Goal: Task Accomplishment & Management: Manage account settings

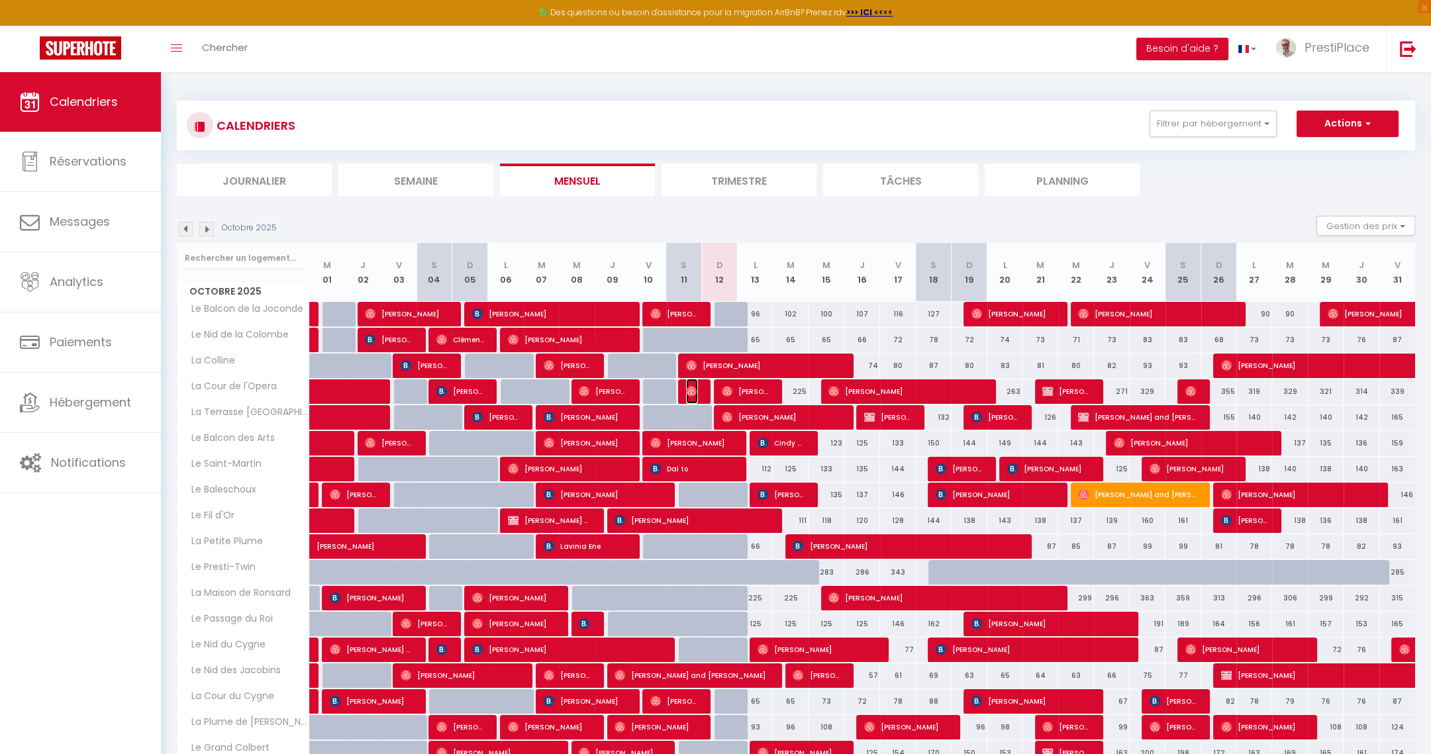
click at [689, 387] on img at bounding box center [691, 391] width 11 height 11
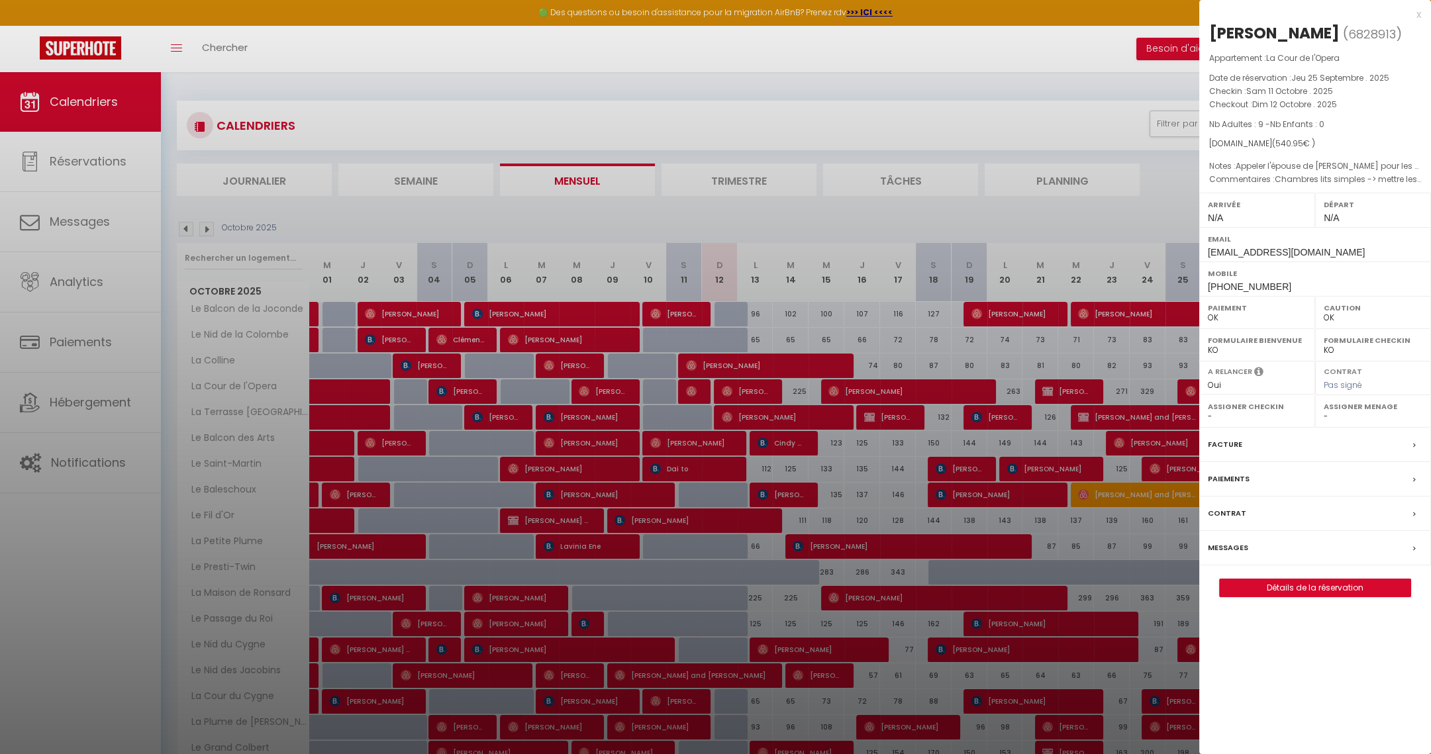
click at [1227, 549] on label "Messages" at bounding box center [1228, 548] width 40 height 14
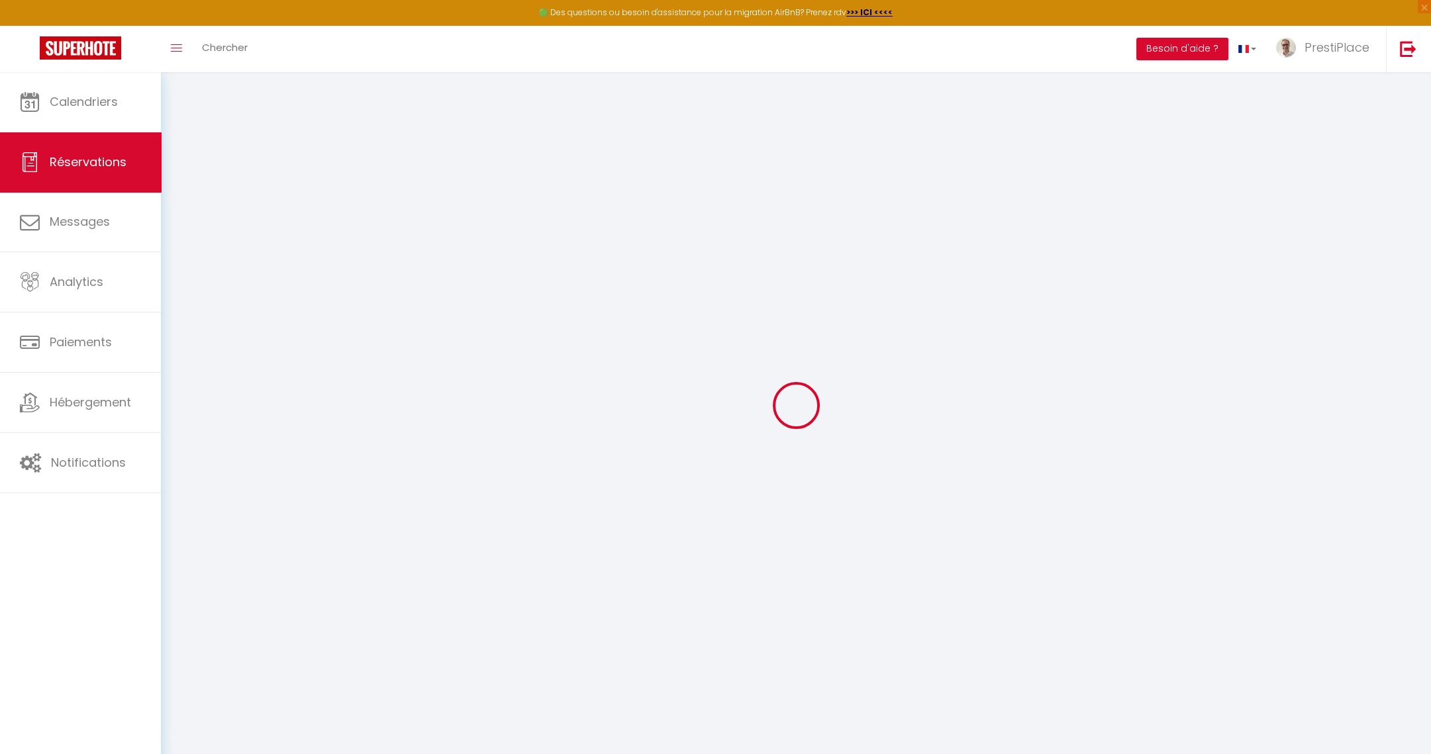
select select
checkbox input "false"
type textarea "Chambres lits simples -> mettre les 2 lits simples cote a cote Préparer canapé …"
type textarea "Appeler l'épouse de [PERSON_NAME] pour les clés : [PHONE_NUMBER]"
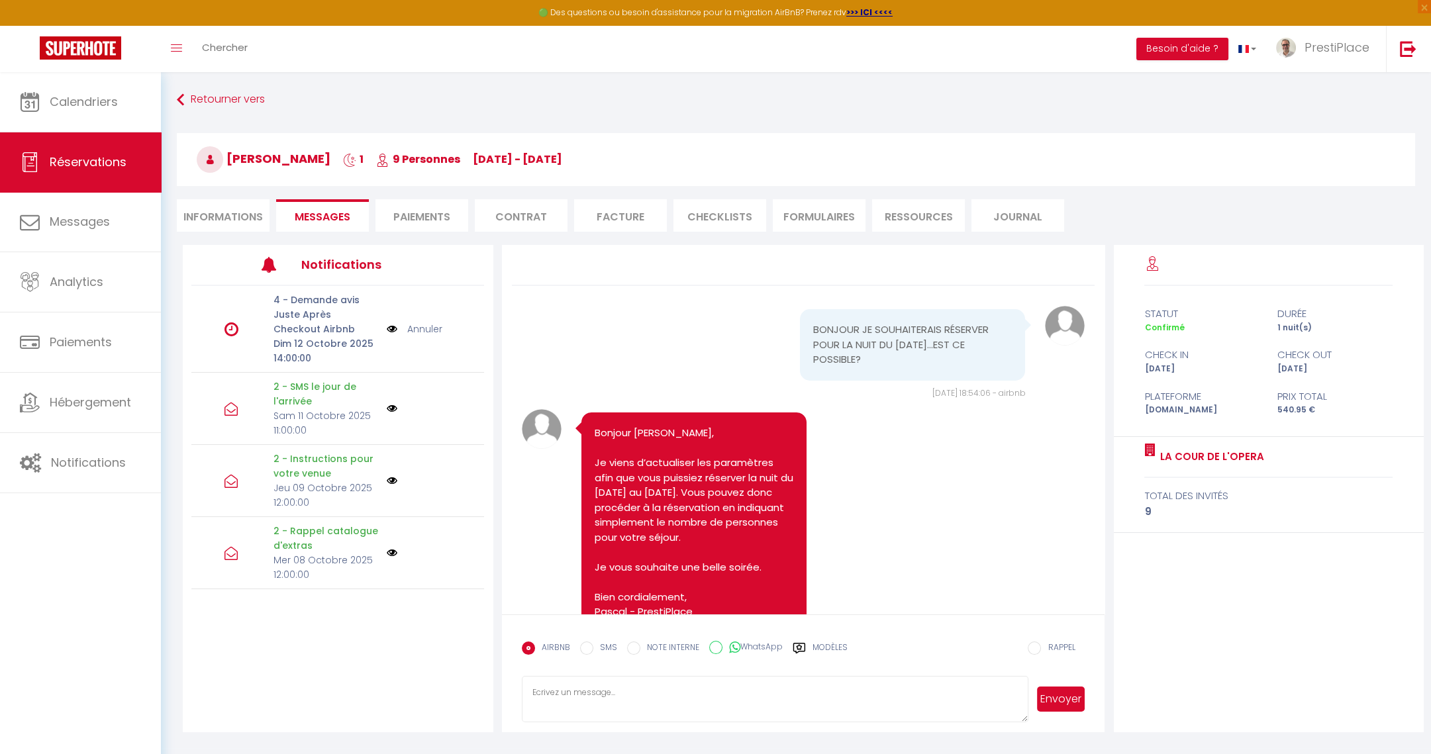
scroll to position [7172, 0]
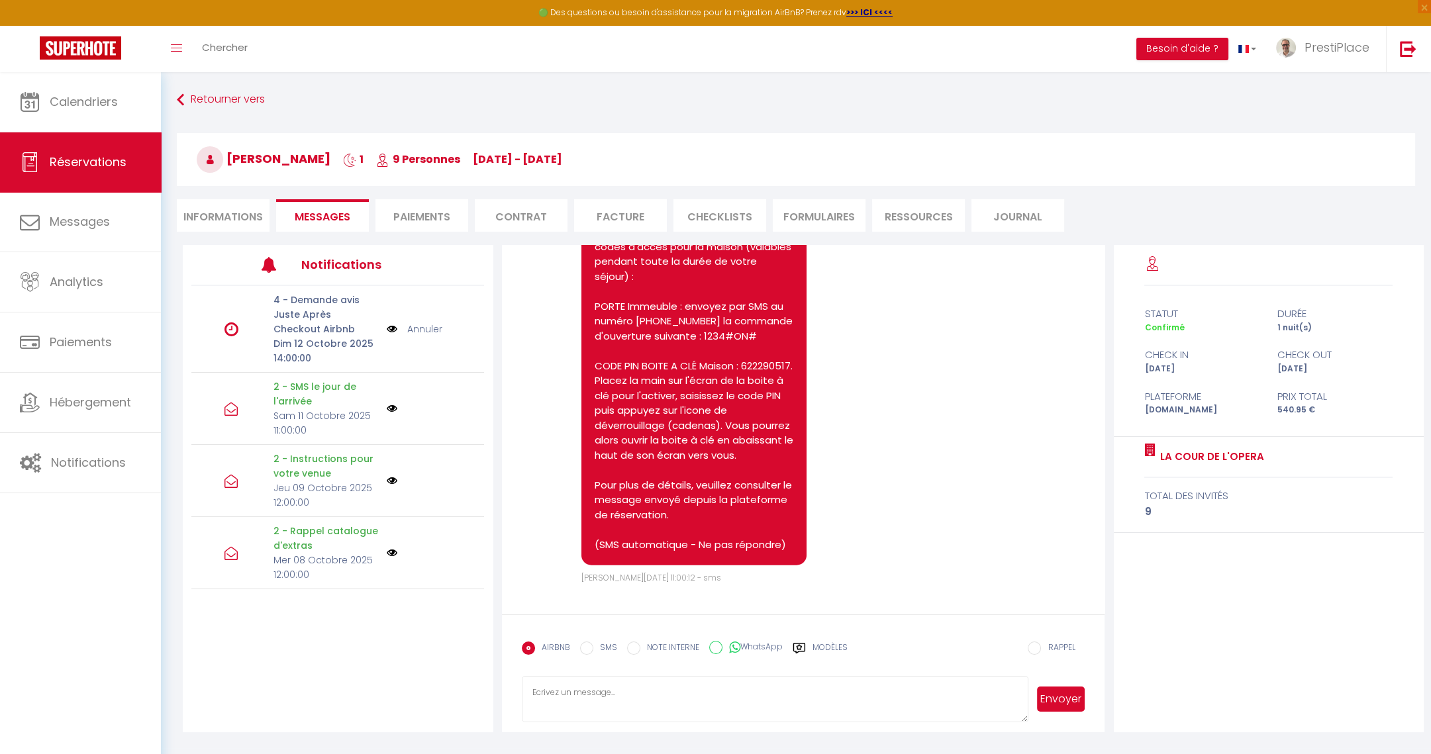
click at [581, 693] on textarea at bounding box center [775, 699] width 507 height 46
click at [804, 644] on div "Modèles" at bounding box center [820, 656] width 55 height 28
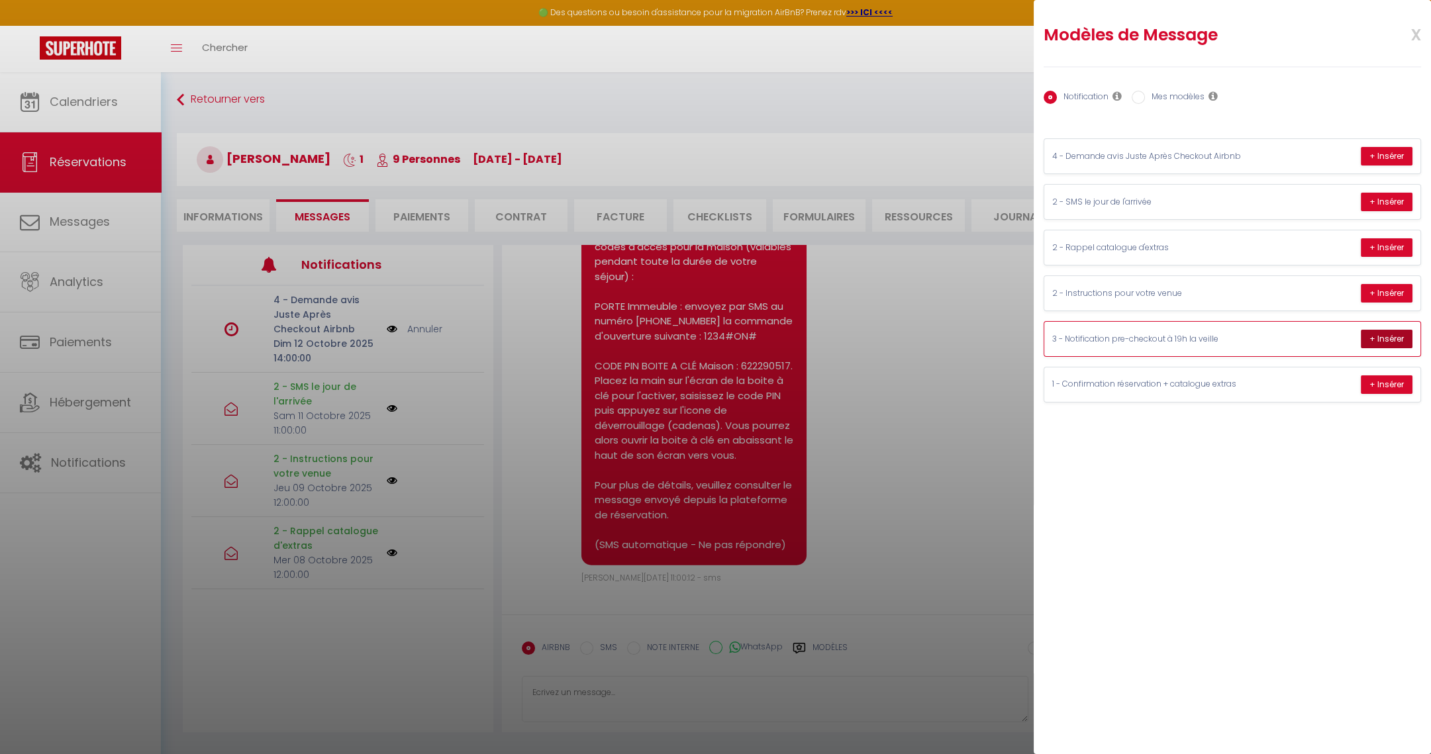
click at [1397, 338] on button "+ Insérer" at bounding box center [1387, 339] width 52 height 19
type textarea "Loremip Dolors, Ametc adipis elits doeiu tempor, in utla etdolorem aliqua eni a…"
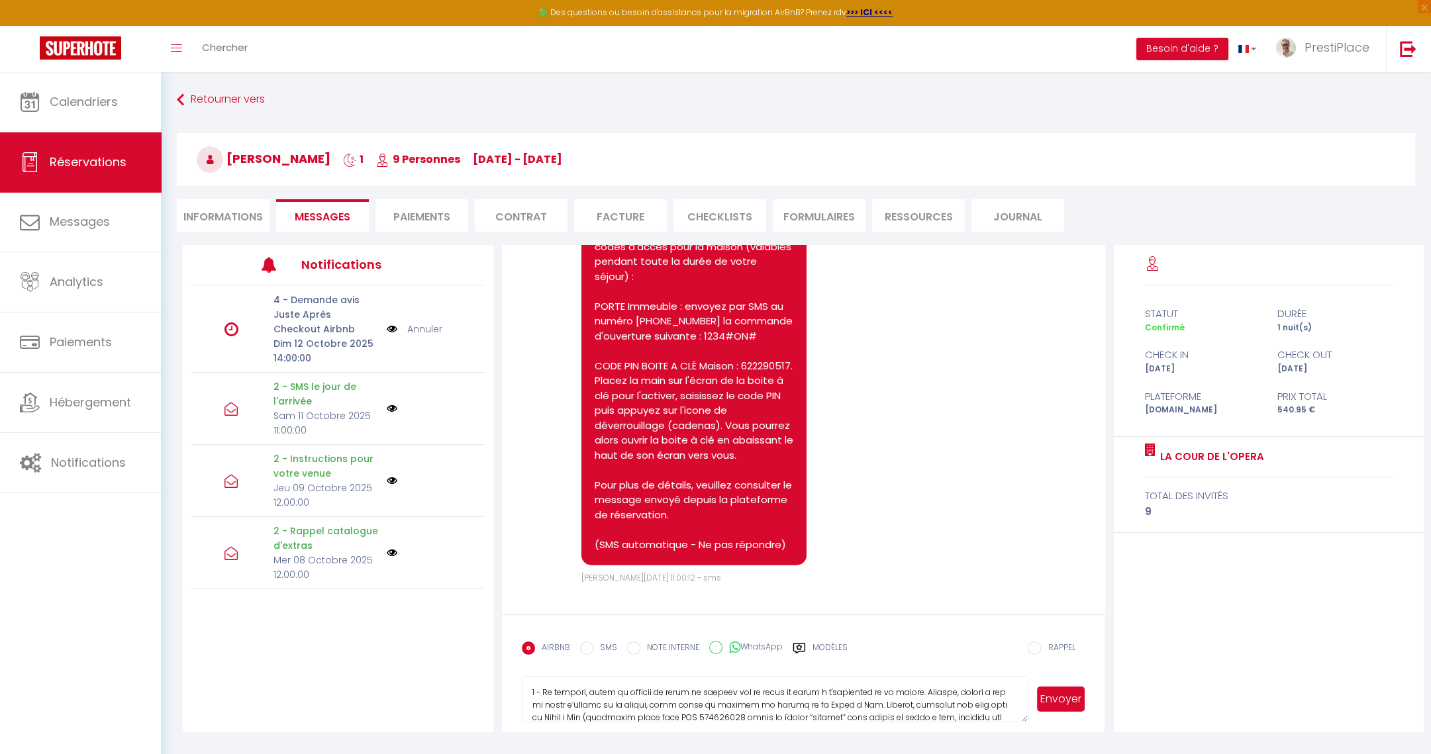
scroll to position [250, 0]
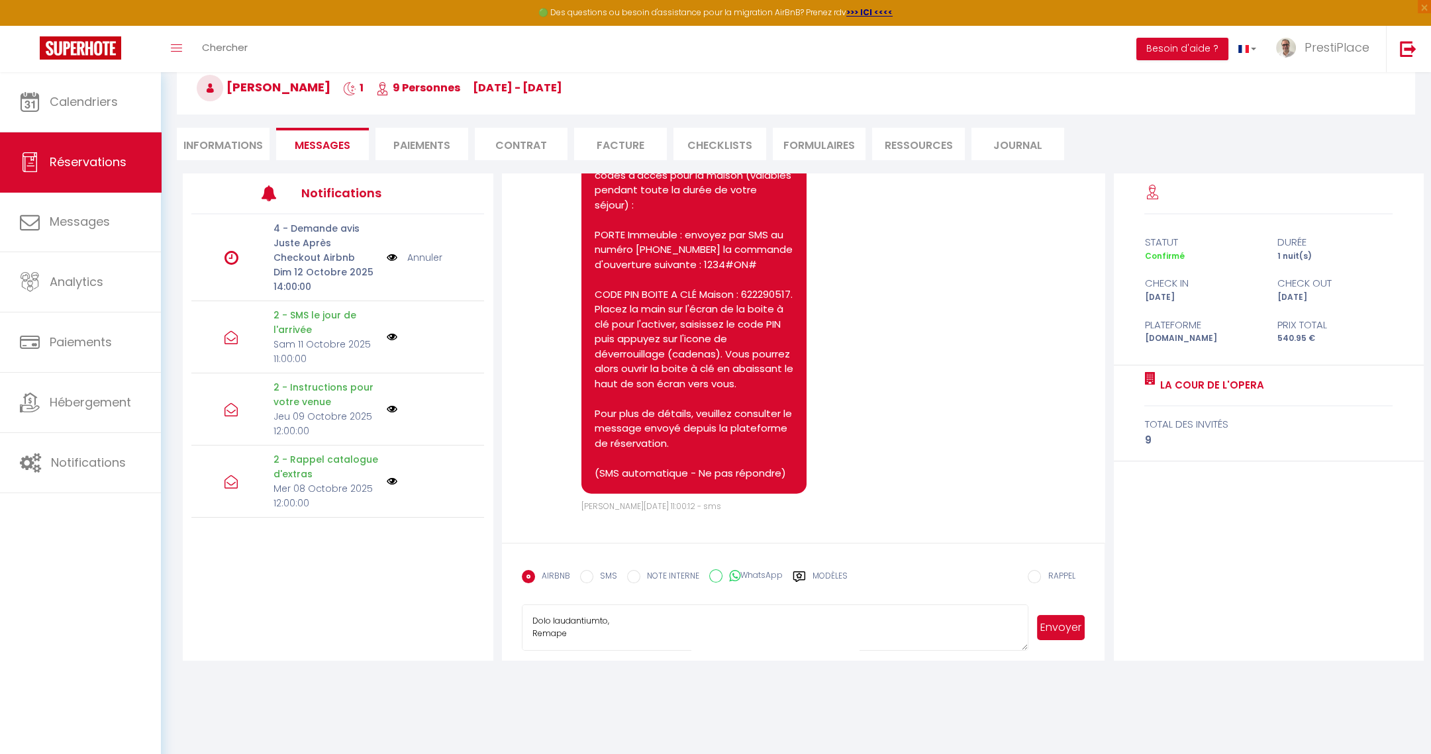
drag, startPoint x: 532, startPoint y: 690, endPoint x: 859, endPoint y: 796, distance: 343.4
click at [859, 683] on html "🟢 Des questions ou besoin d'assistance pour la migration AirBnB? Prenez rdv >>>…" at bounding box center [715, 305] width 1431 height 754
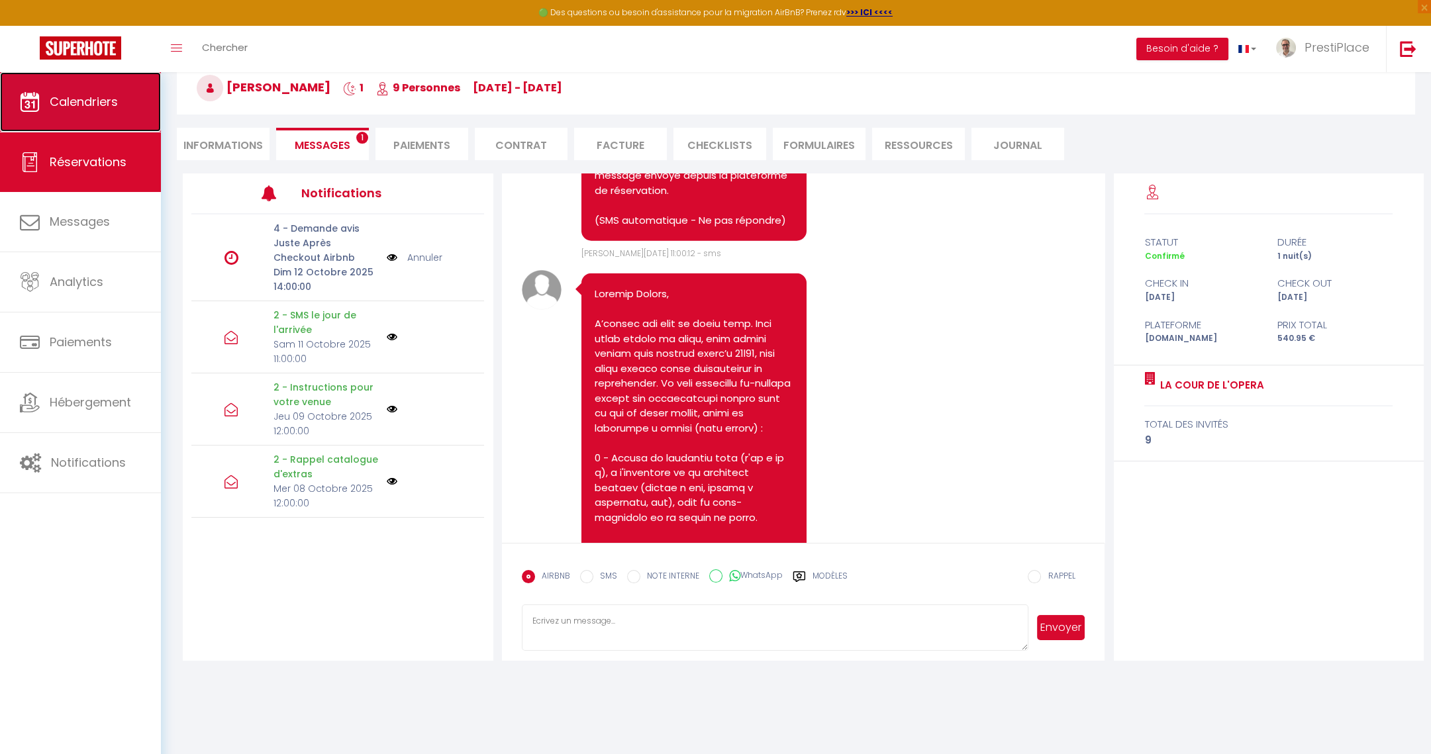
click at [79, 107] on span "Calendriers" at bounding box center [84, 101] width 68 height 17
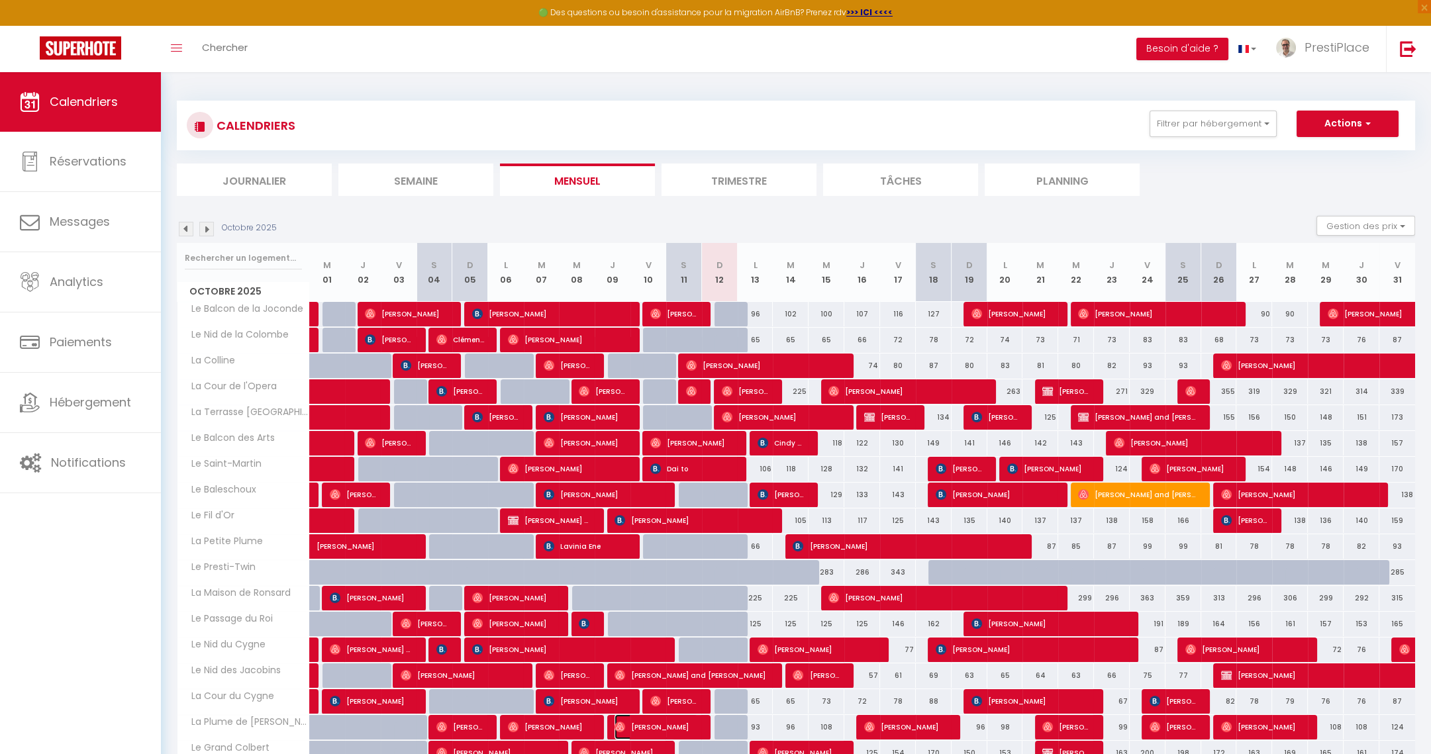
click at [648, 726] on span "[PERSON_NAME]" at bounding box center [655, 726] width 83 height 25
select select "OK"
select select "0"
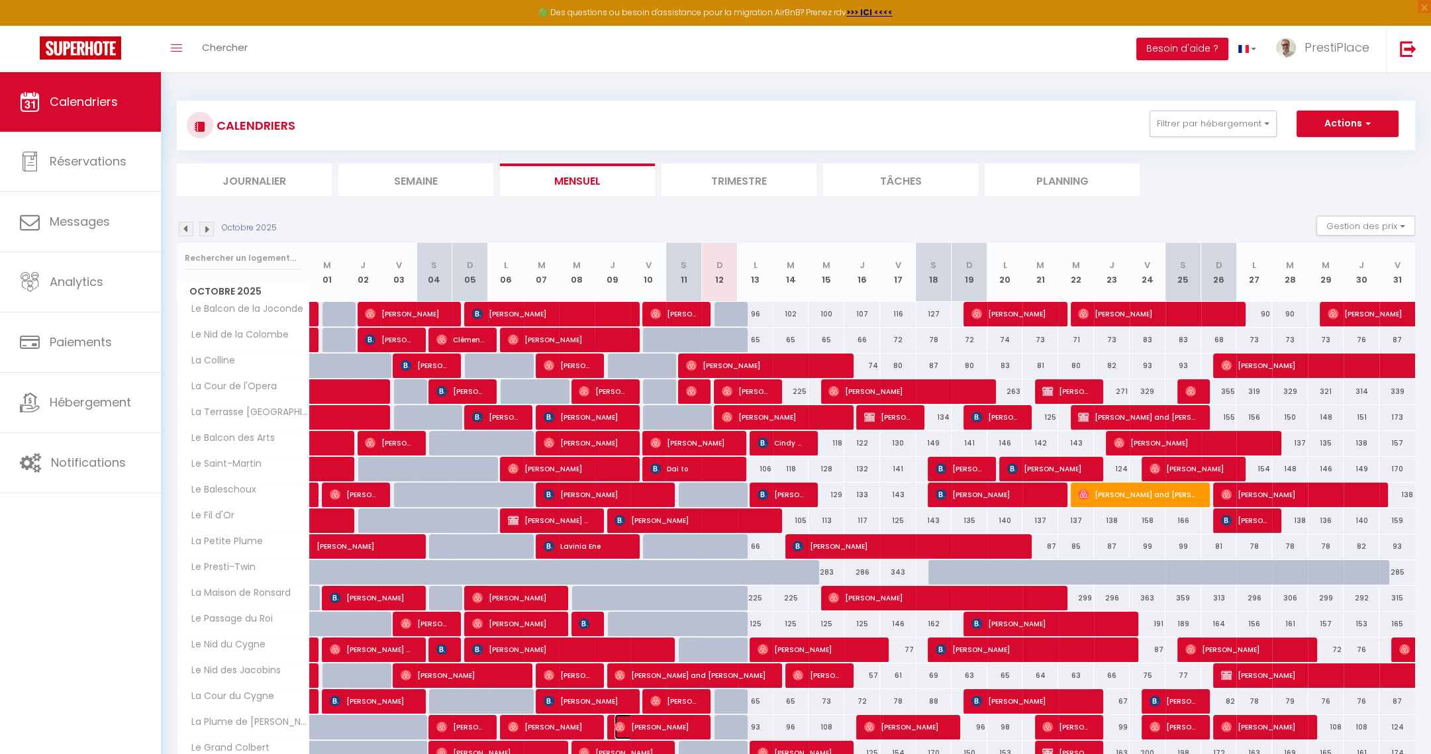
select select "1"
select select
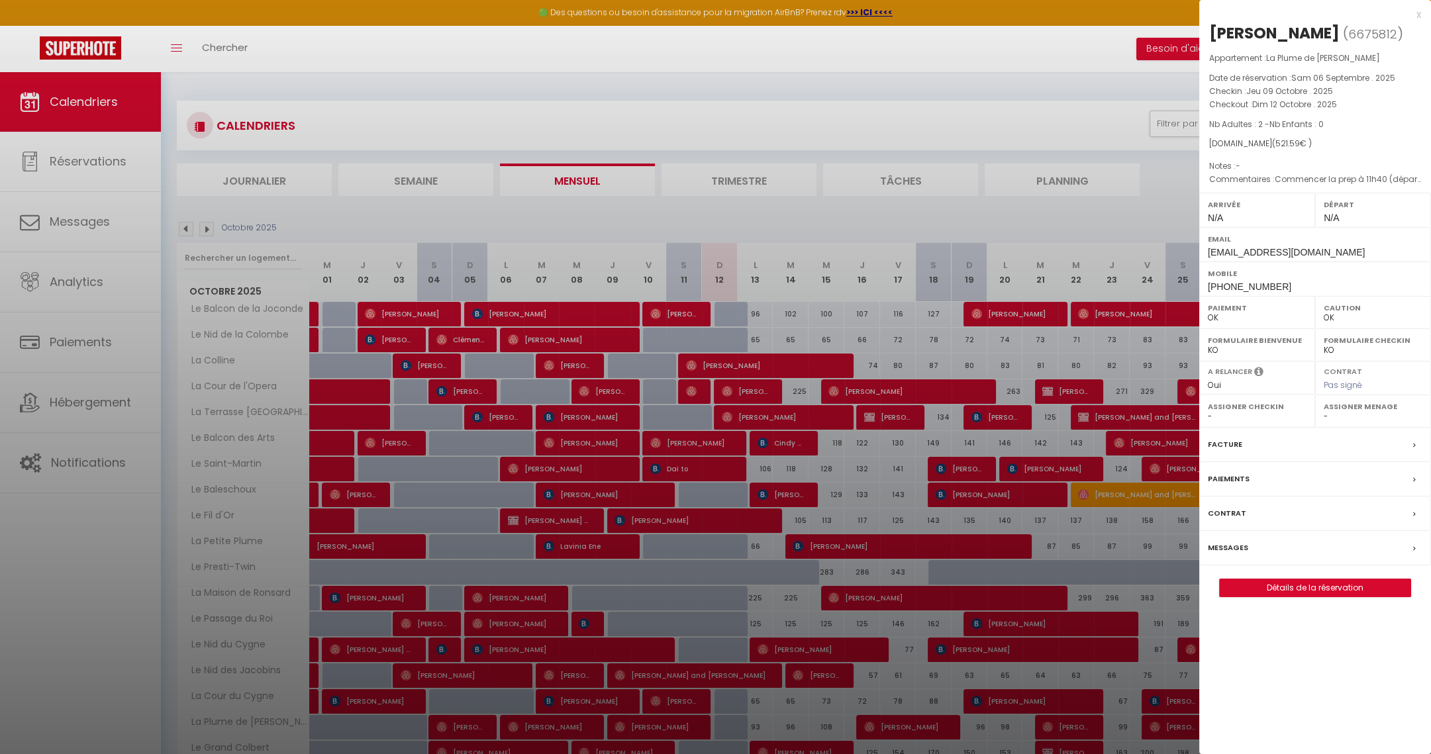
click at [1236, 542] on label "Messages" at bounding box center [1228, 548] width 40 height 14
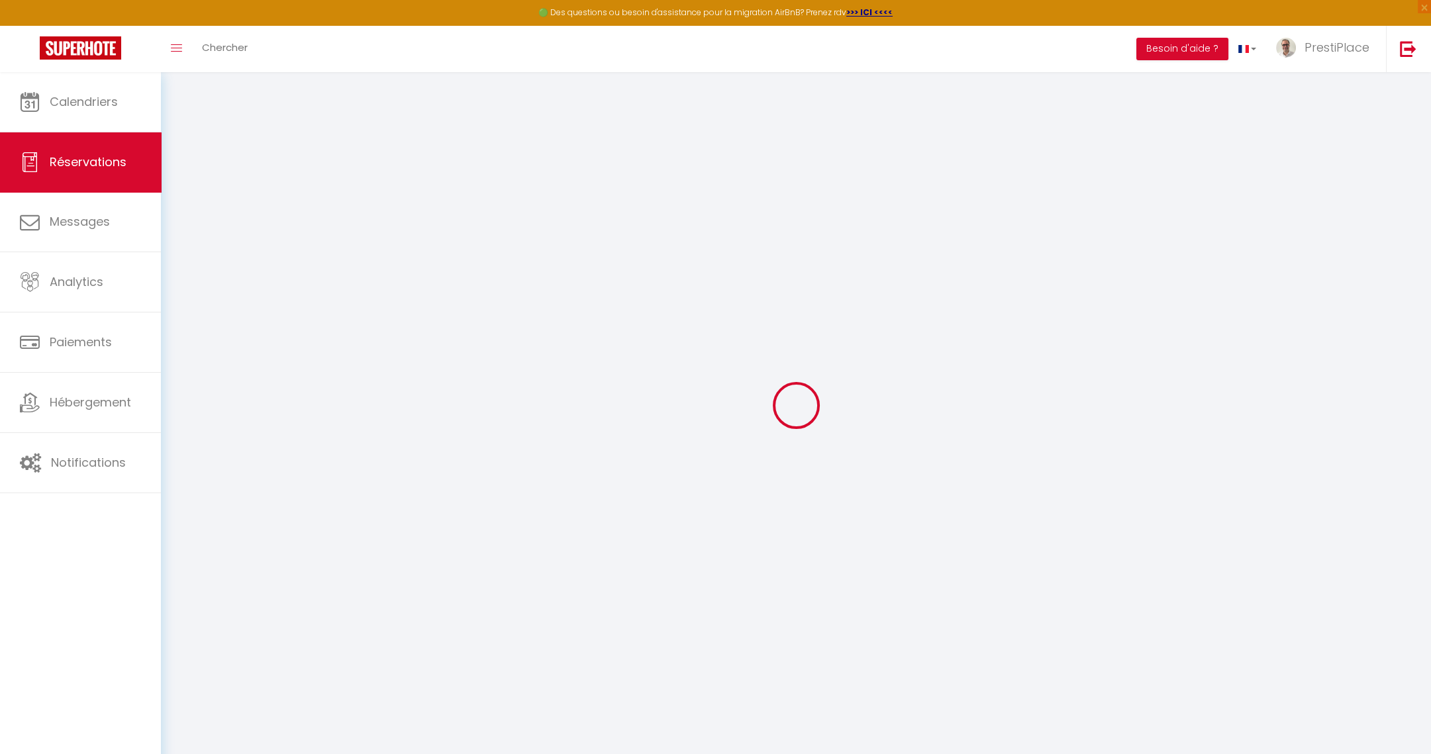
select select
checkbox input "false"
type textarea "Commencer la prep à 11h40 (départ des voyageurs précédents à 11h30) Attention à…"
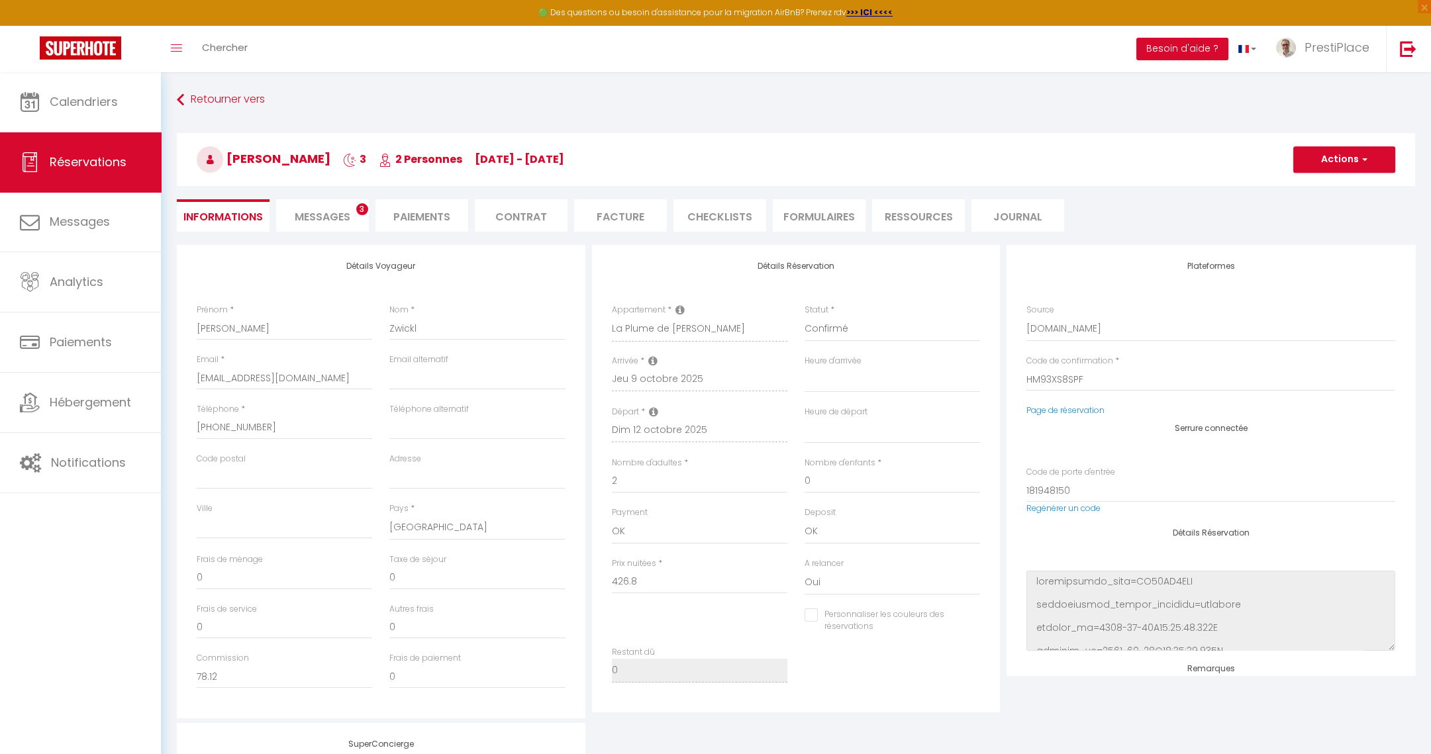
click at [315, 215] on span "Messages" at bounding box center [323, 216] width 56 height 15
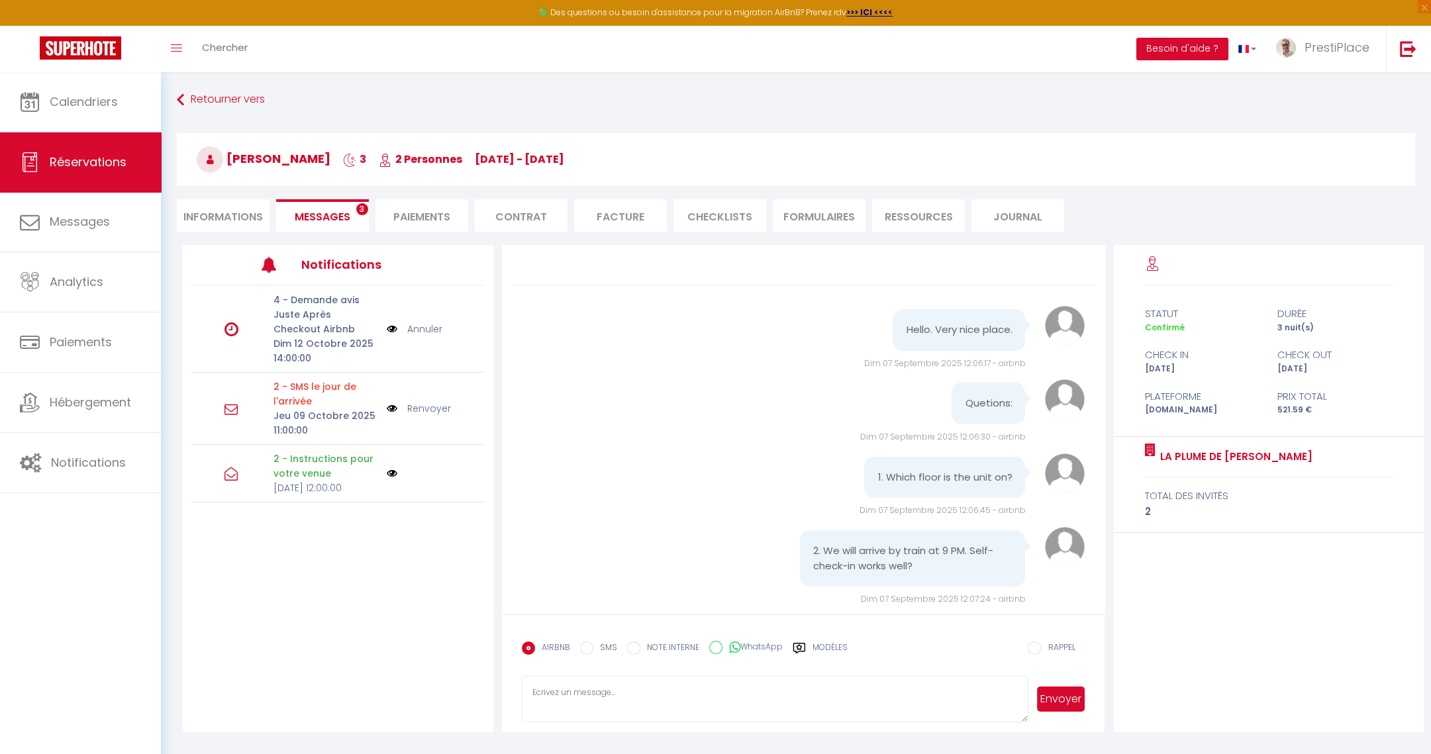
scroll to position [4492, 0]
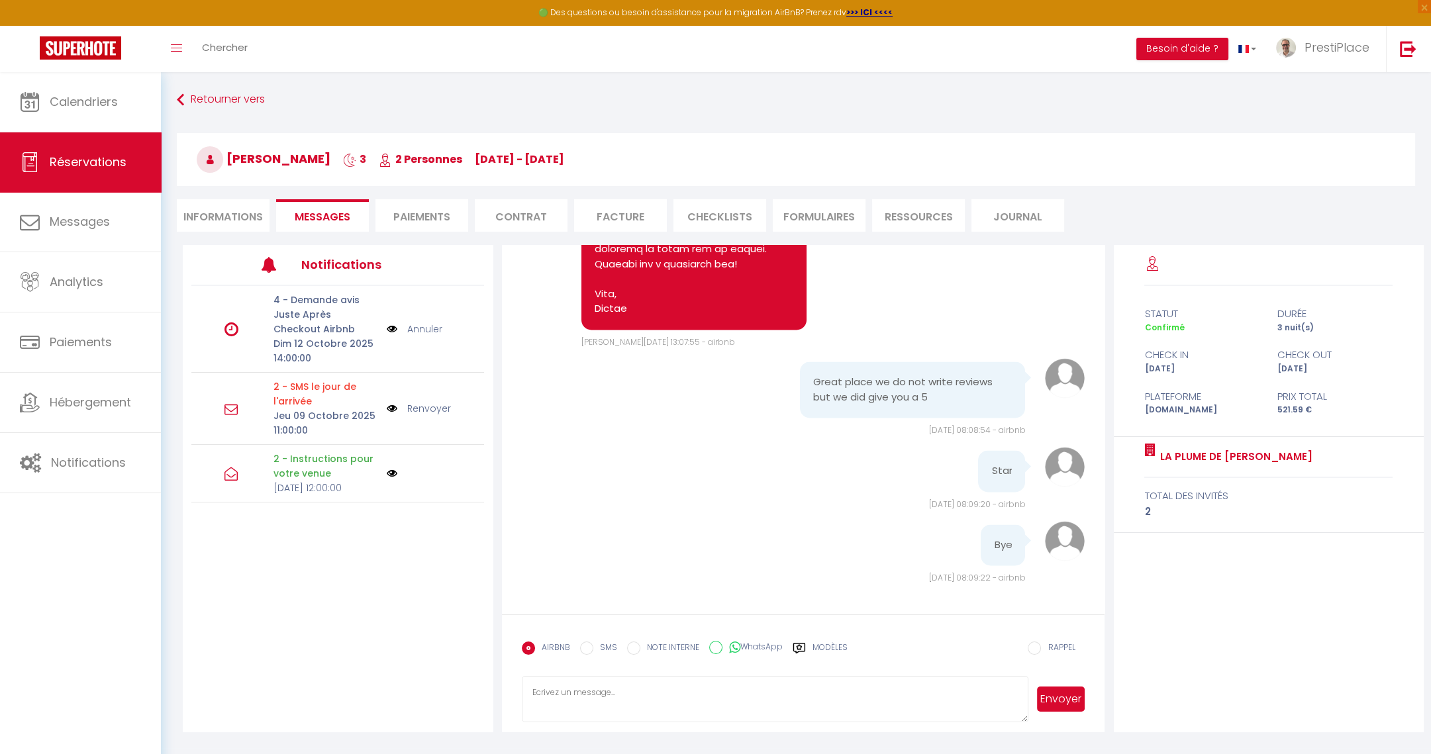
click at [429, 330] on link "Annuler" at bounding box center [424, 329] width 35 height 15
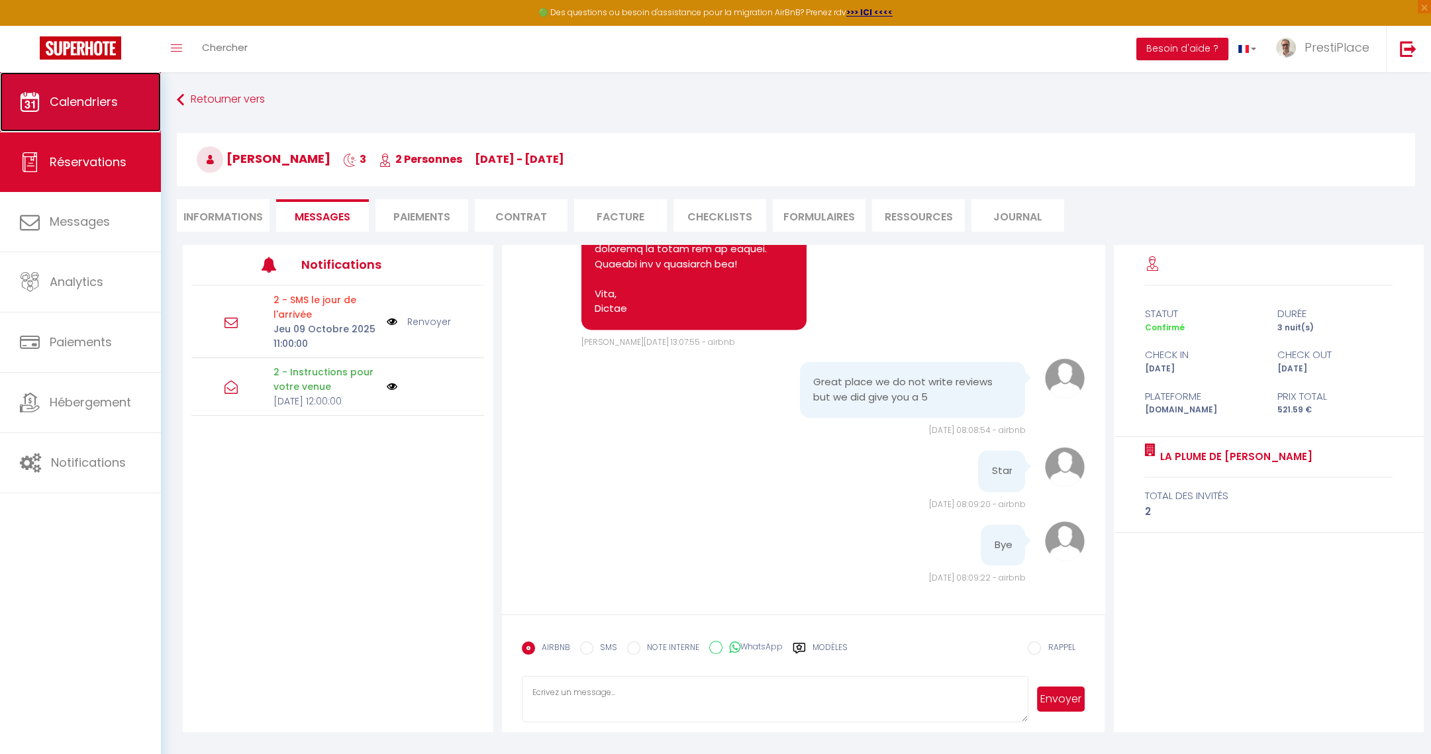
click at [87, 100] on span "Calendriers" at bounding box center [84, 101] width 68 height 17
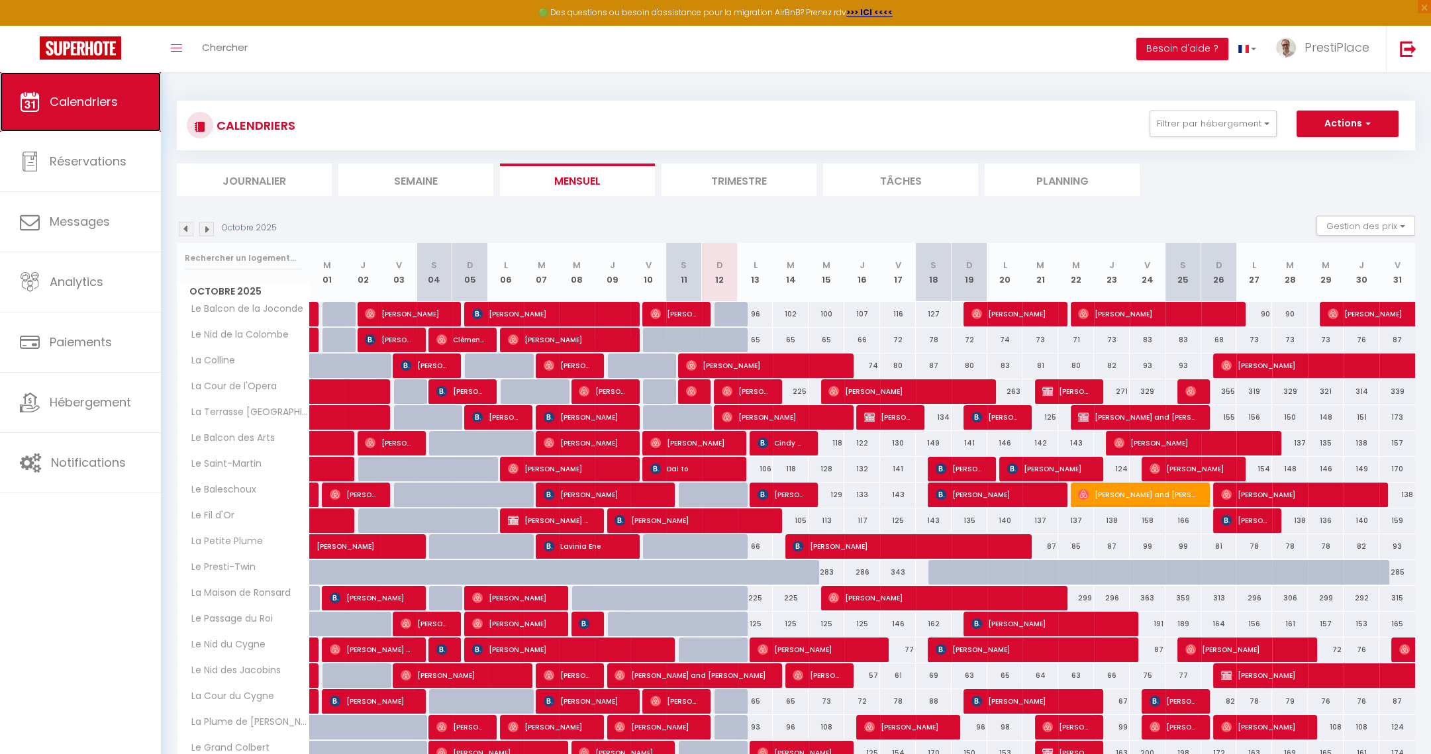
click at [44, 122] on link "Calendriers" at bounding box center [80, 102] width 161 height 60
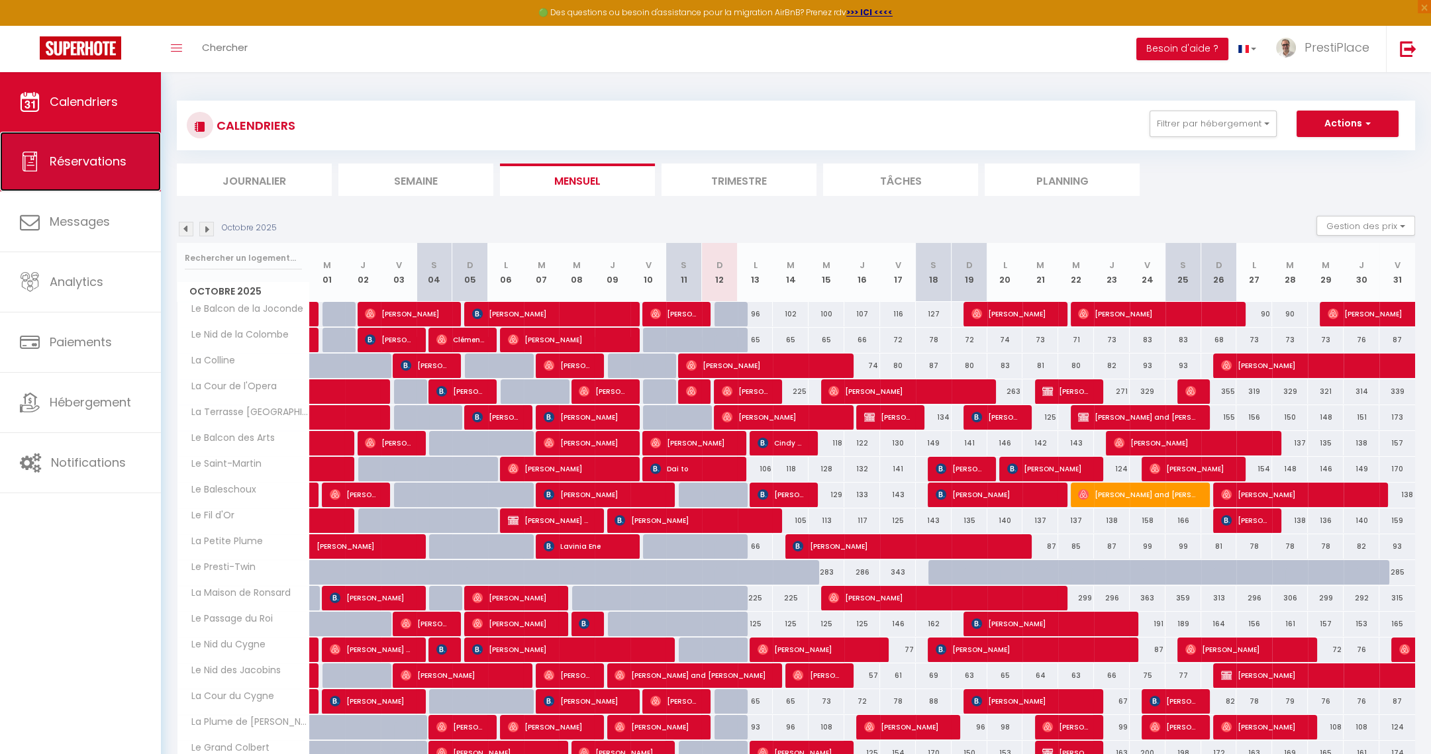
click at [62, 160] on span "Réservations" at bounding box center [88, 161] width 77 height 17
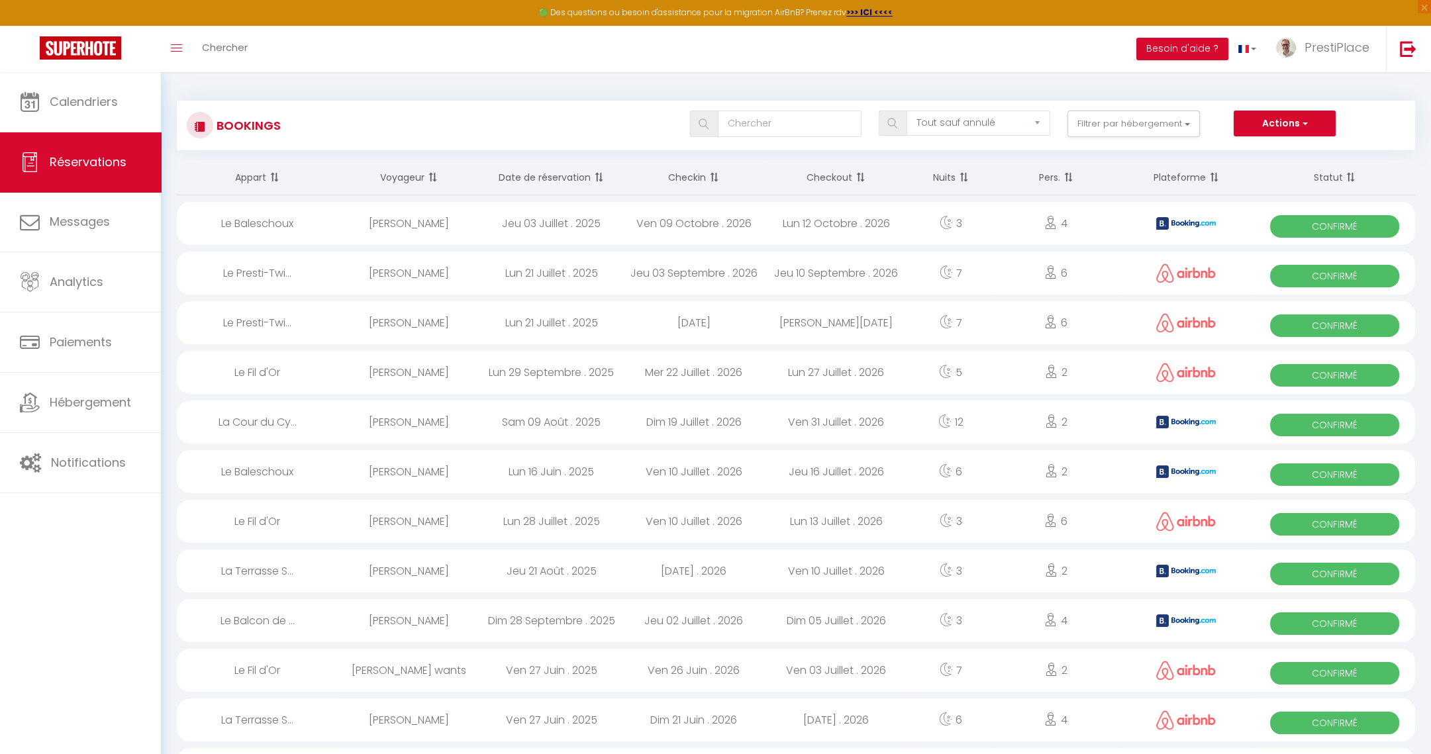
click at [585, 179] on th "Date de réservation" at bounding box center [551, 177] width 142 height 35
select select
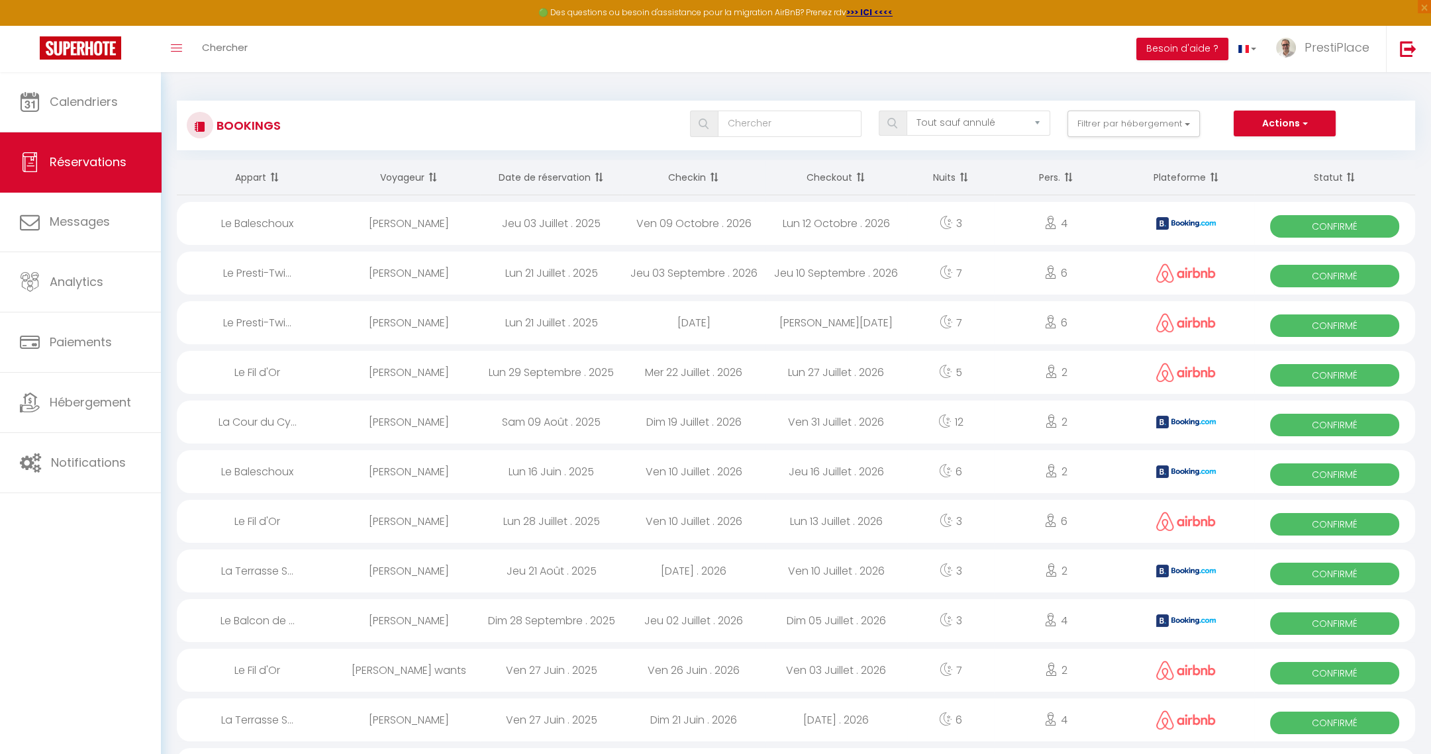
select select
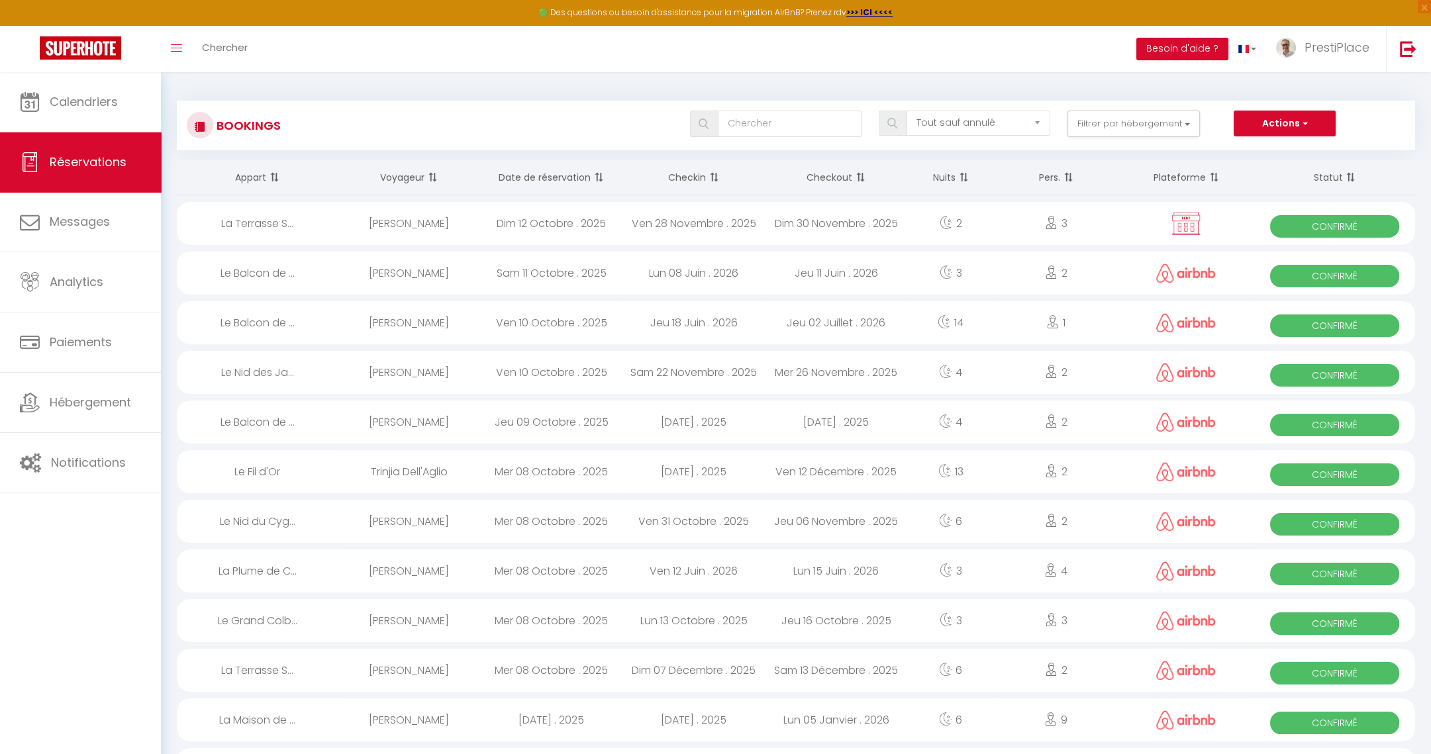
click at [536, 238] on div "Dim 12 Octobre . 2025" at bounding box center [551, 223] width 142 height 43
select select "OK"
select select "KO"
select select "0"
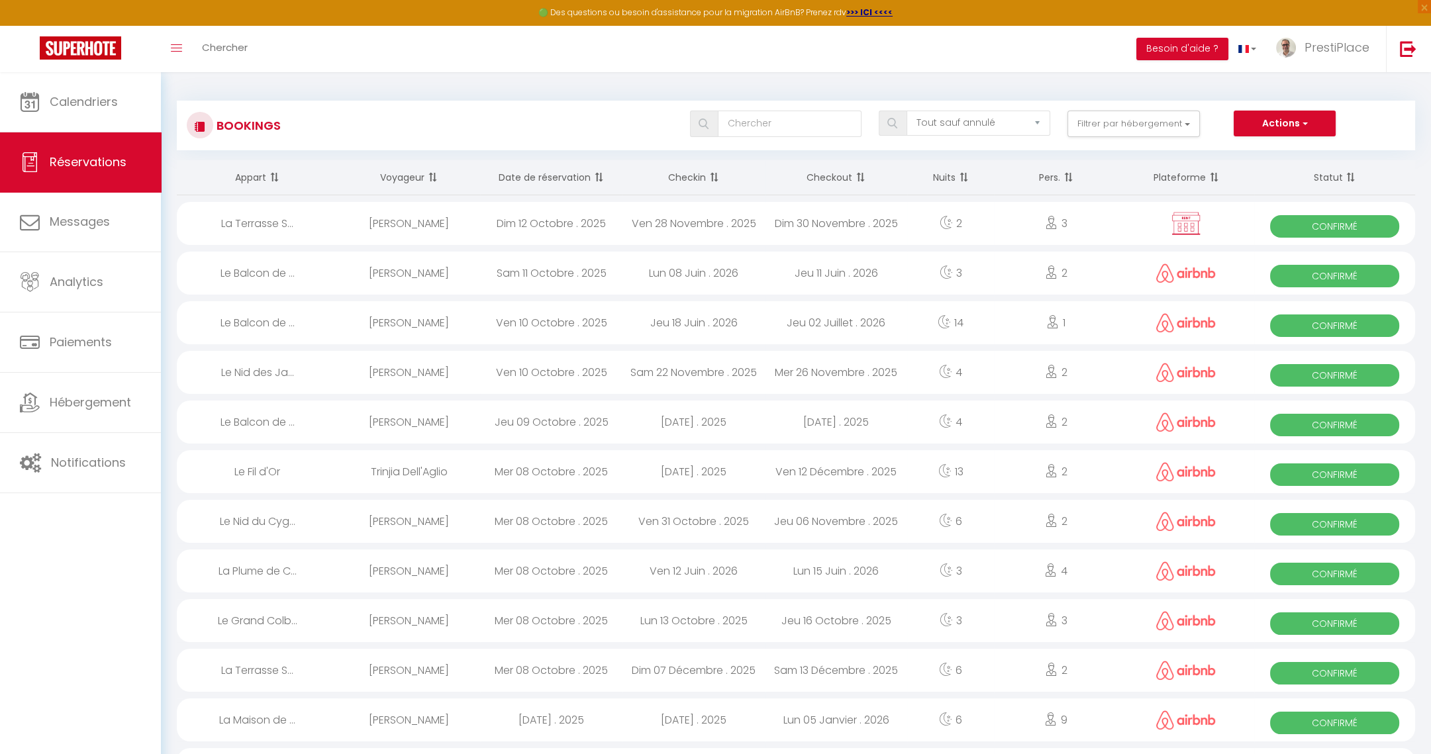
select select "1"
select select
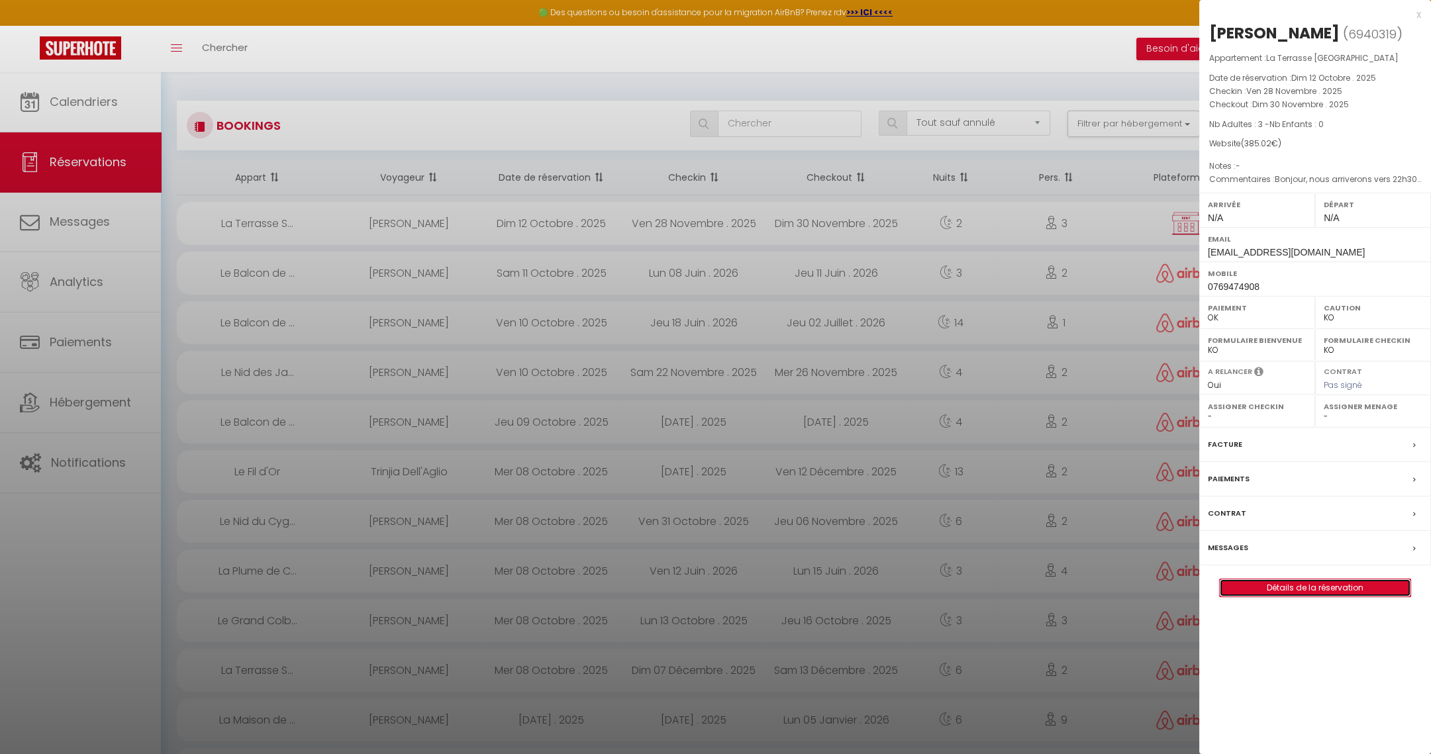
click at [1311, 588] on link "Détails de la réservation" at bounding box center [1315, 587] width 191 height 17
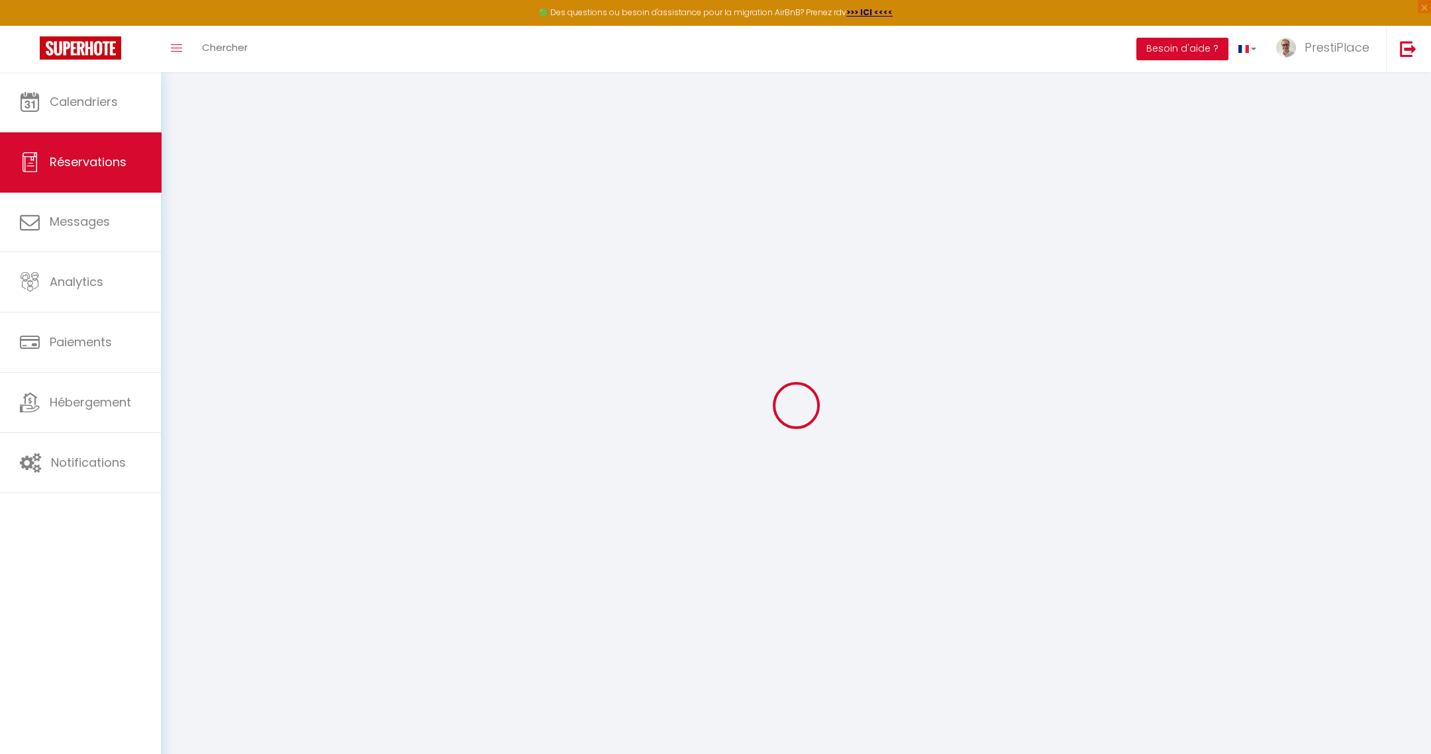
type input "[PERSON_NAME]"
type input "kulker"
type input "[EMAIL_ADDRESS][DOMAIN_NAME]"
type input "0769474908"
type input "78770"
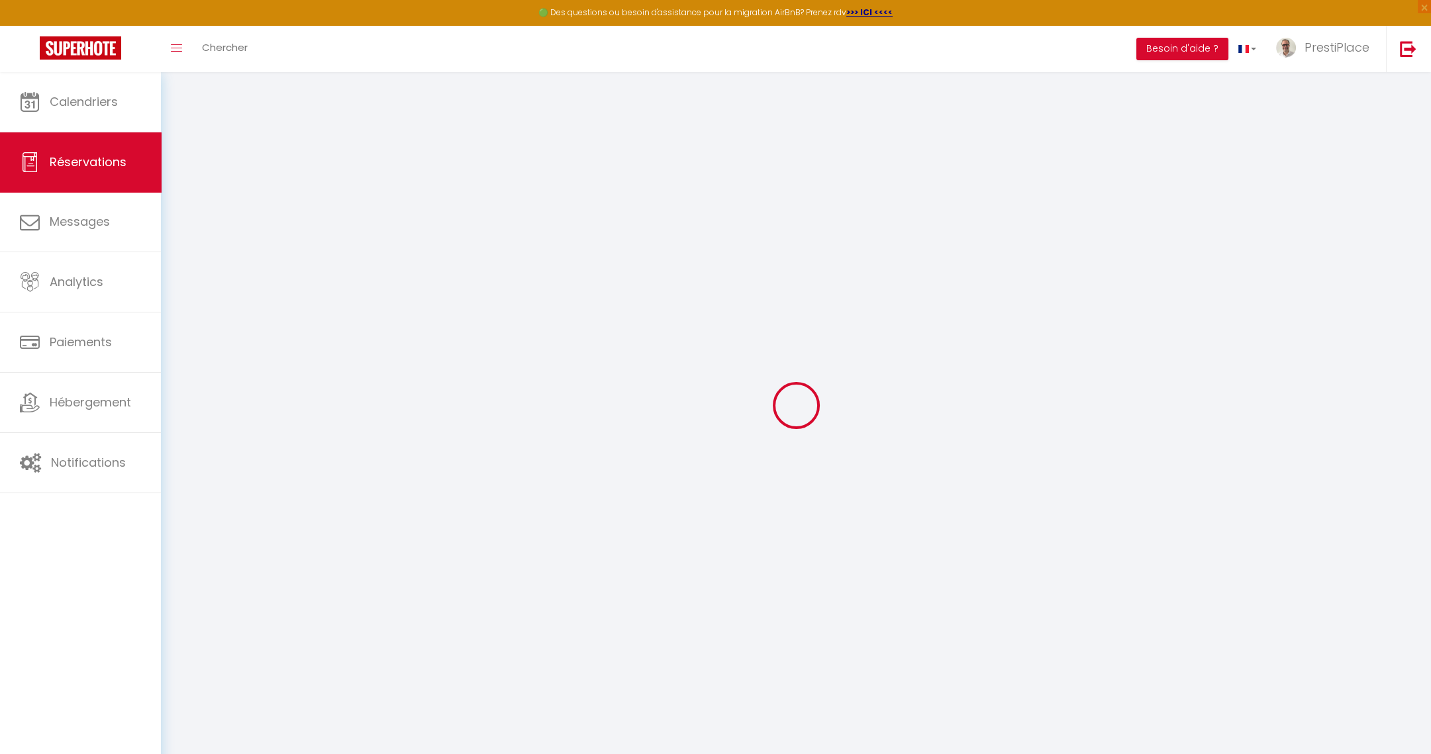
type input "[STREET_ADDRESS]"
type input "ANDELU"
select select "FR"
select select "38618"
select select "1"
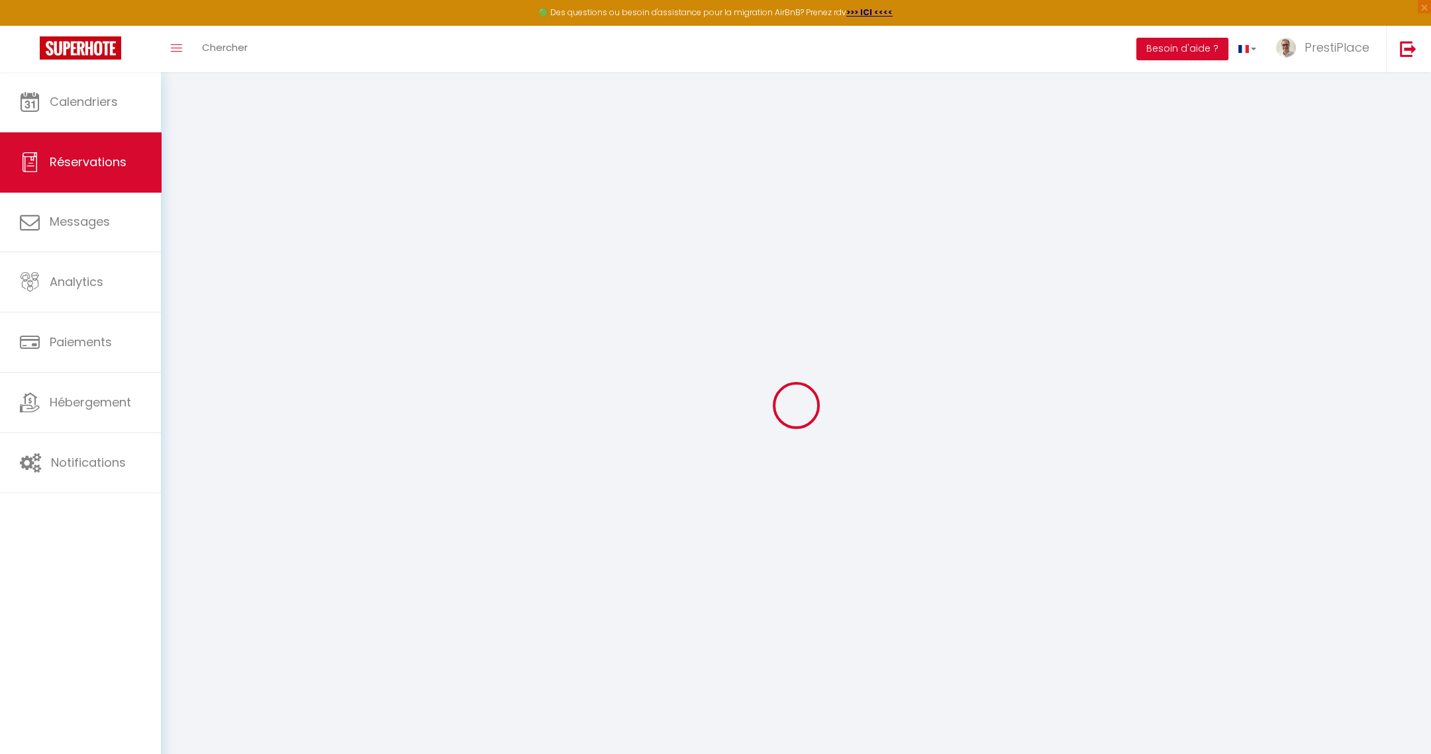
type input "Ven 28 Novembre 2025"
select select
type input "Dim 30 Novembre 2025"
select select
type input "3"
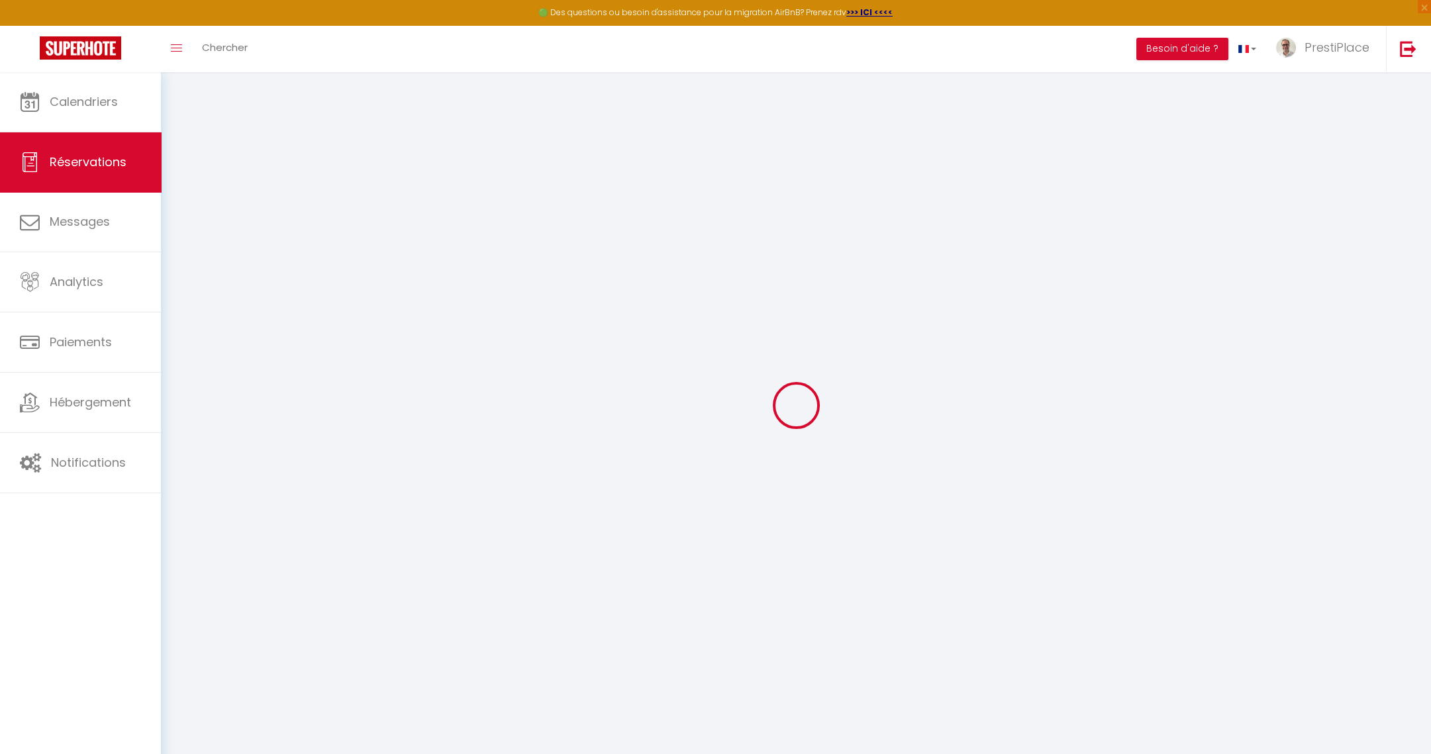
select select "12"
select select
type input "291"
checkbox input "false"
type input "0"
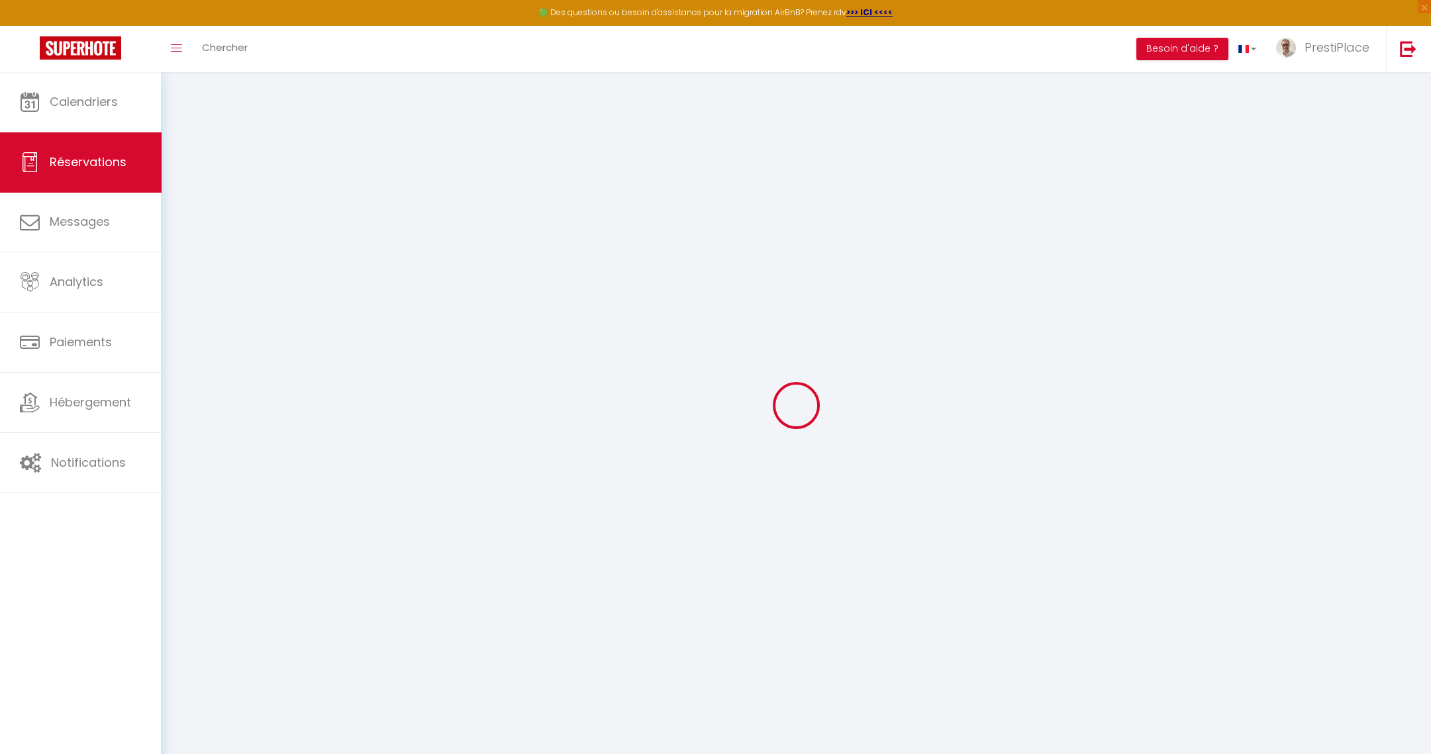
select select "69"
type input "0"
select select
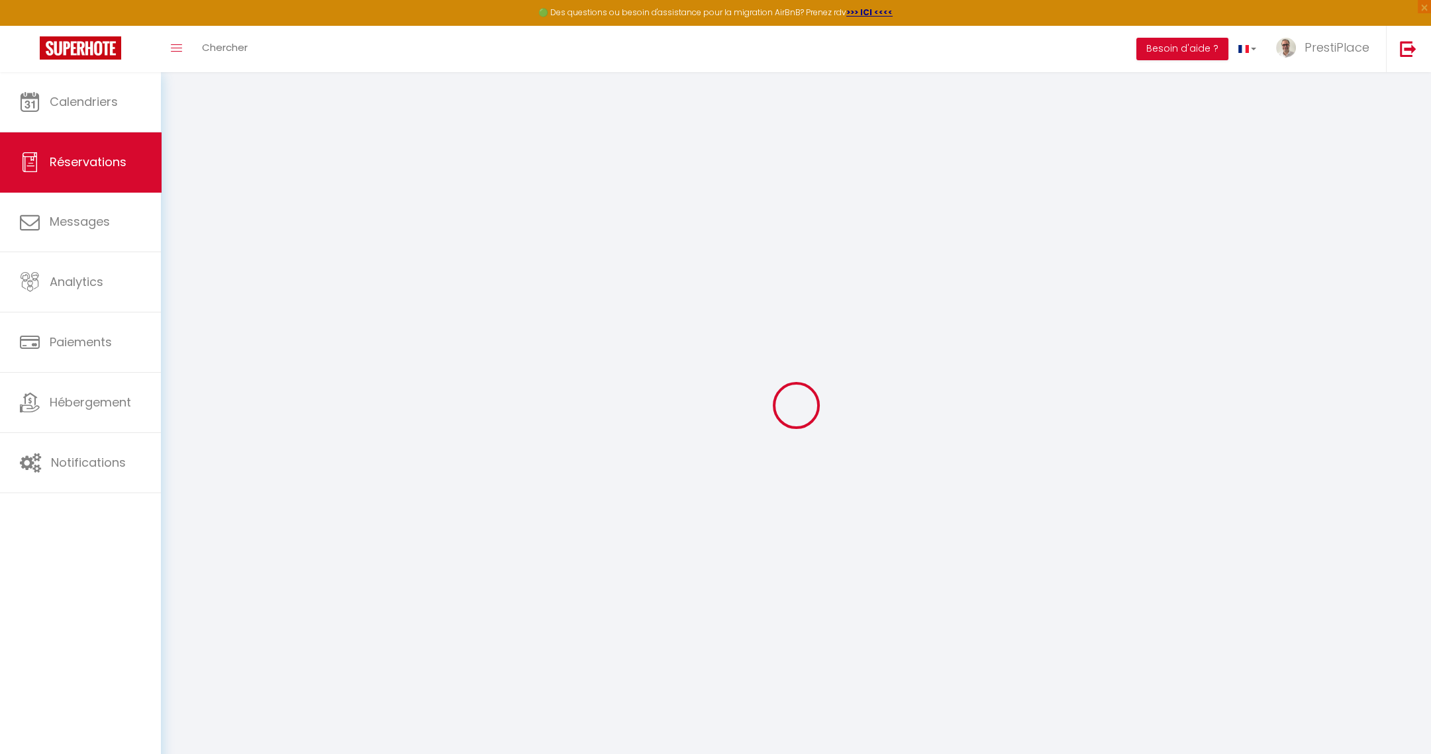
select select
select select "14"
checkbox input "false"
select select
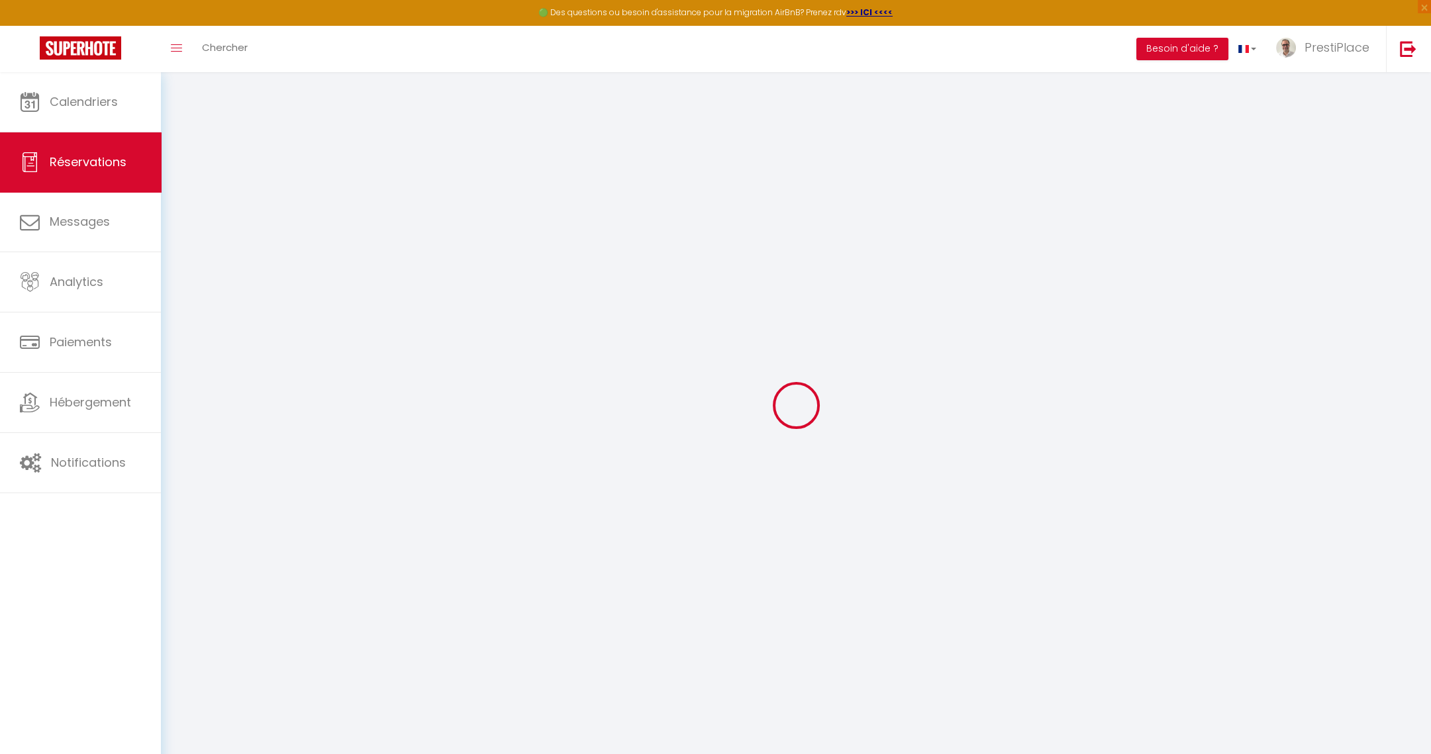
checkbox input "false"
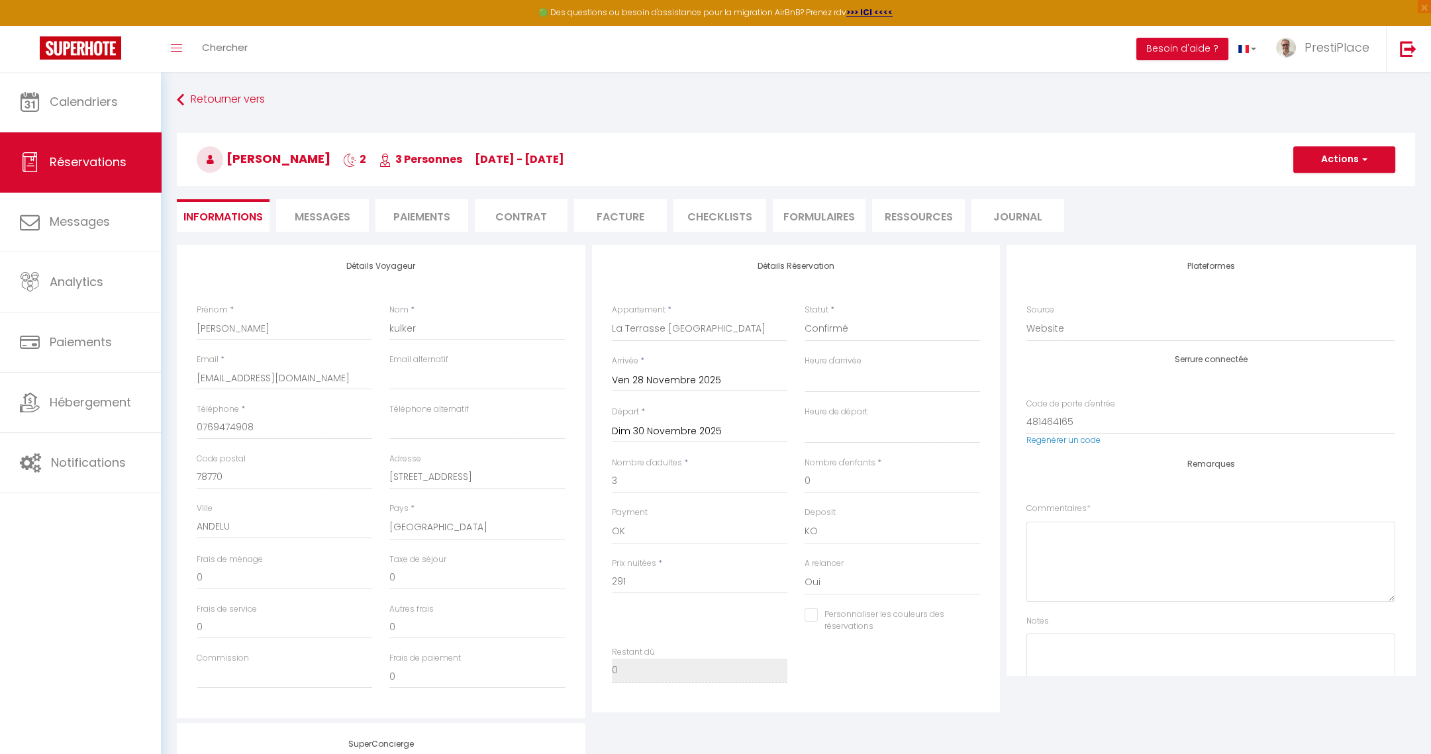
select select
checkbox input "false"
type textarea "Bonjour, nous arriverons vers 22h30. Je souhaite une place de parking s'il vous…"
type input "78"
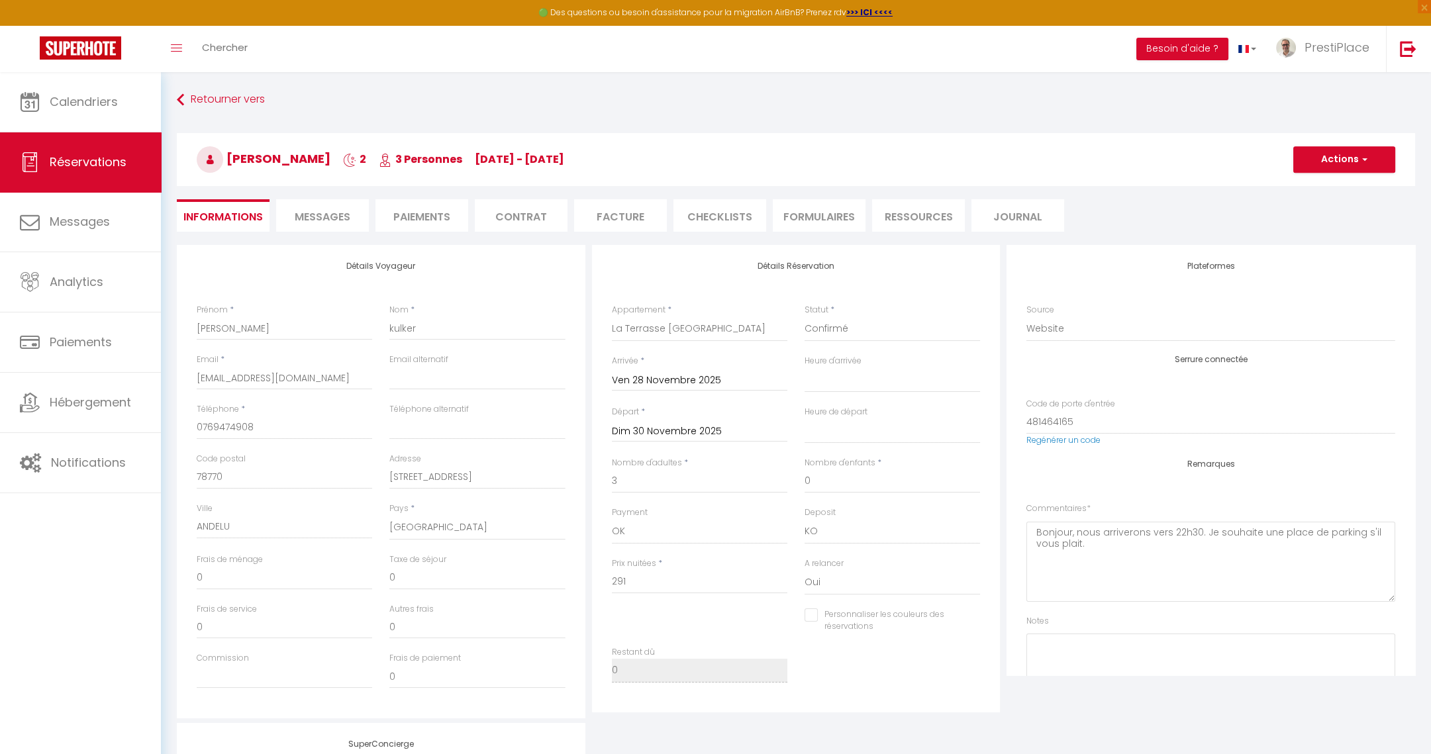
type input "16.02"
select select
checkbox input "false"
select select
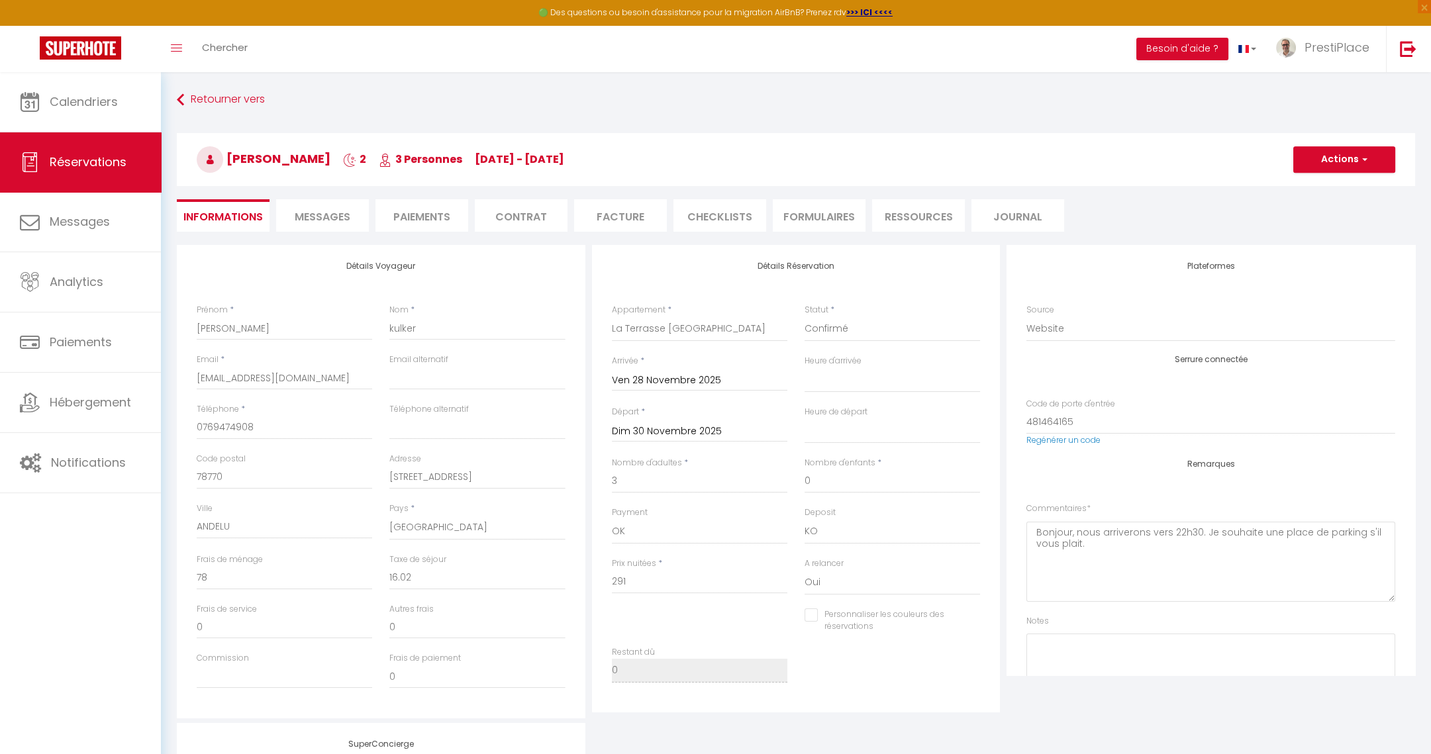
select select
drag, startPoint x: 202, startPoint y: 330, endPoint x: 193, endPoint y: 326, distance: 9.8
click at [193, 326] on div "Prénom * [PERSON_NAME]" at bounding box center [284, 329] width 193 height 50
type input "[PERSON_NAME]"
select select
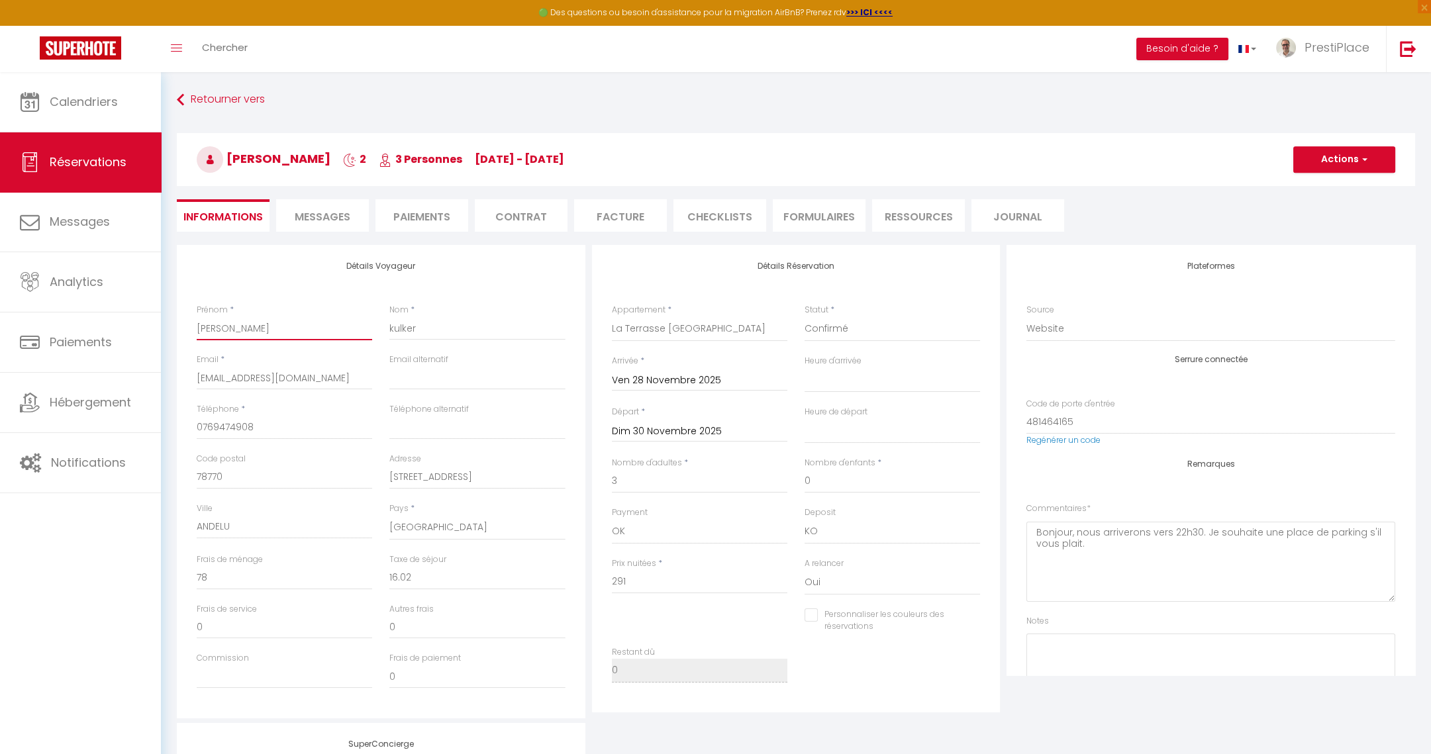
select select
checkbox input "false"
type input "[PERSON_NAME]"
click at [387, 322] on div "Nom * kulker" at bounding box center [477, 329] width 193 height 50
type input "Kulker"
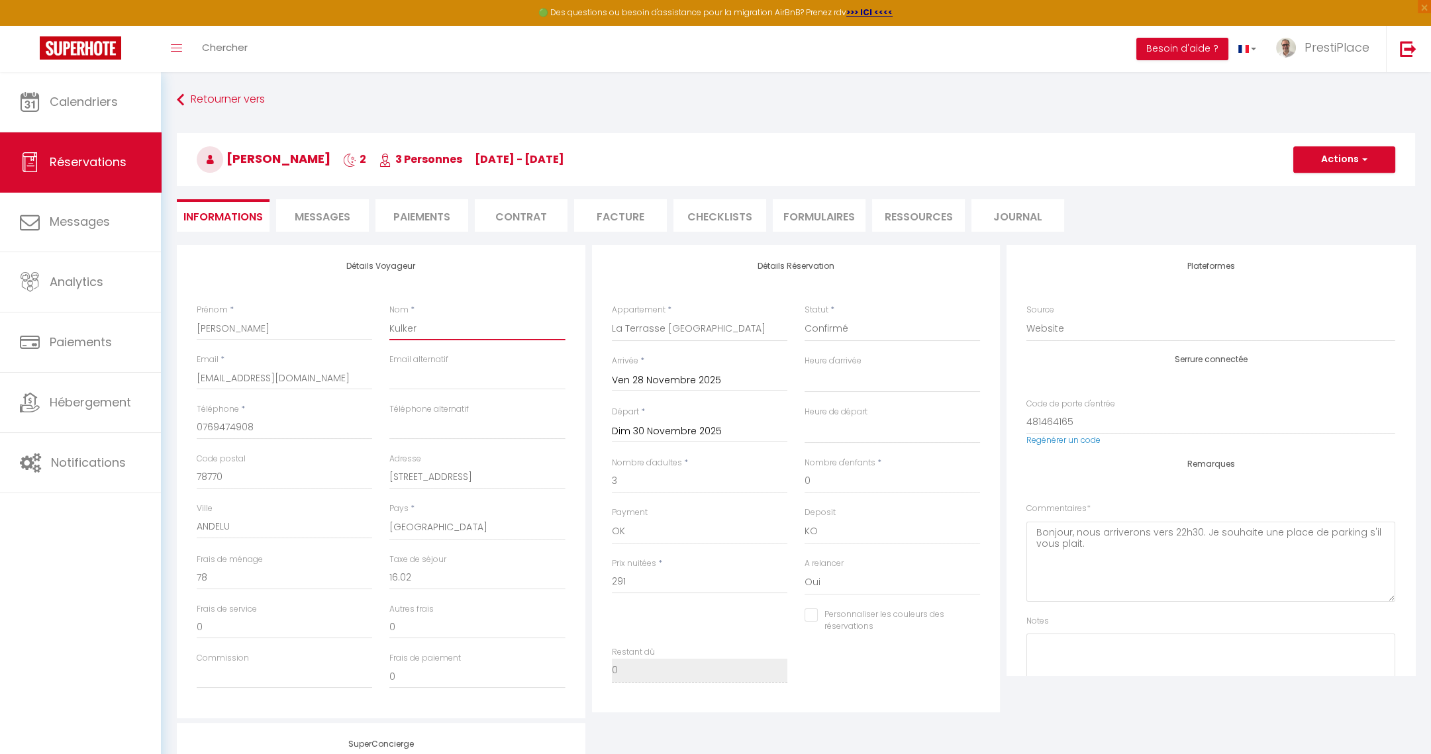
select select
checkbox input "false"
type input "Kulker"
click at [1124, 214] on ul "Informations Messages Paiements Contrat Facture CHECKLISTS FORMULAIRES Ressourc…" at bounding box center [796, 215] width 1238 height 32
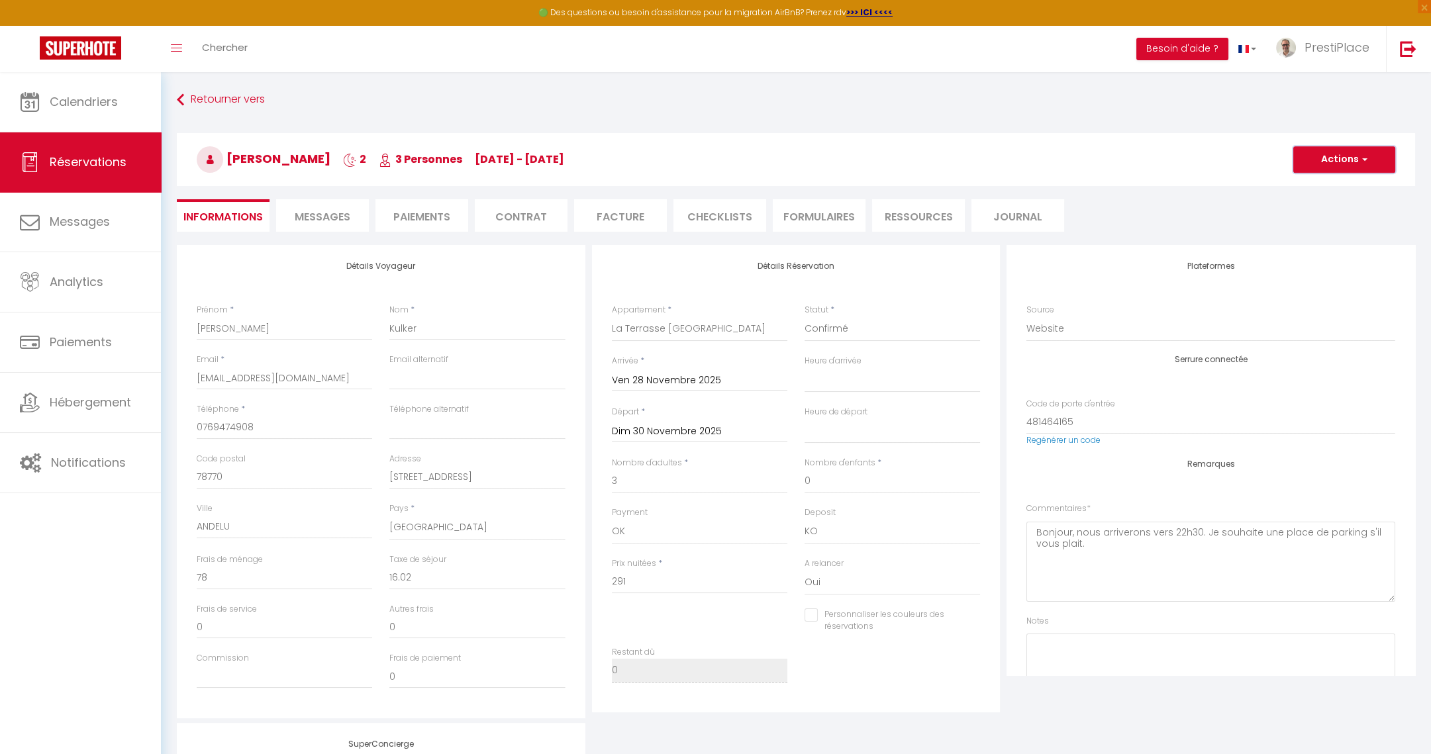
click at [1357, 160] on button "Actions" at bounding box center [1344, 159] width 102 height 26
click at [1307, 187] on link "Enregistrer" at bounding box center [1330, 188] width 105 height 17
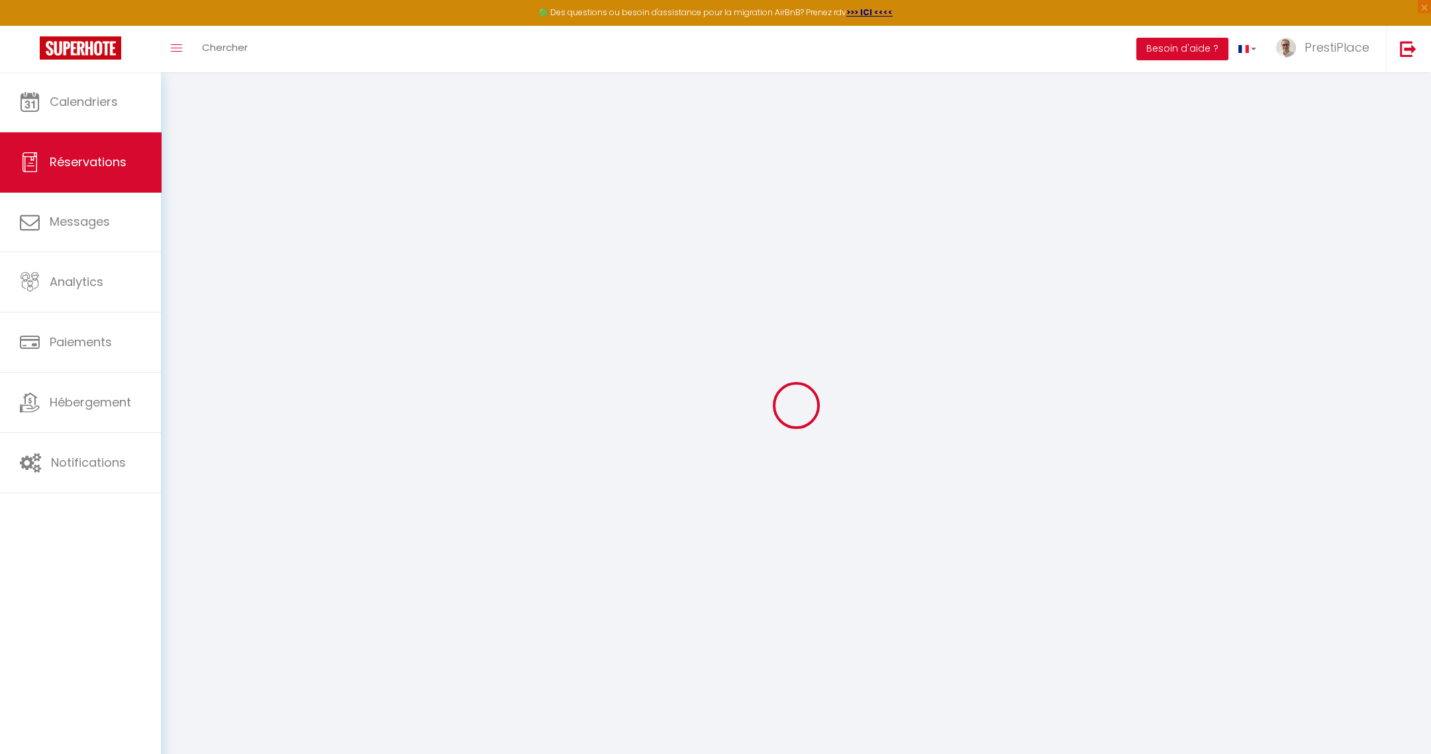
select select "not_cancelled"
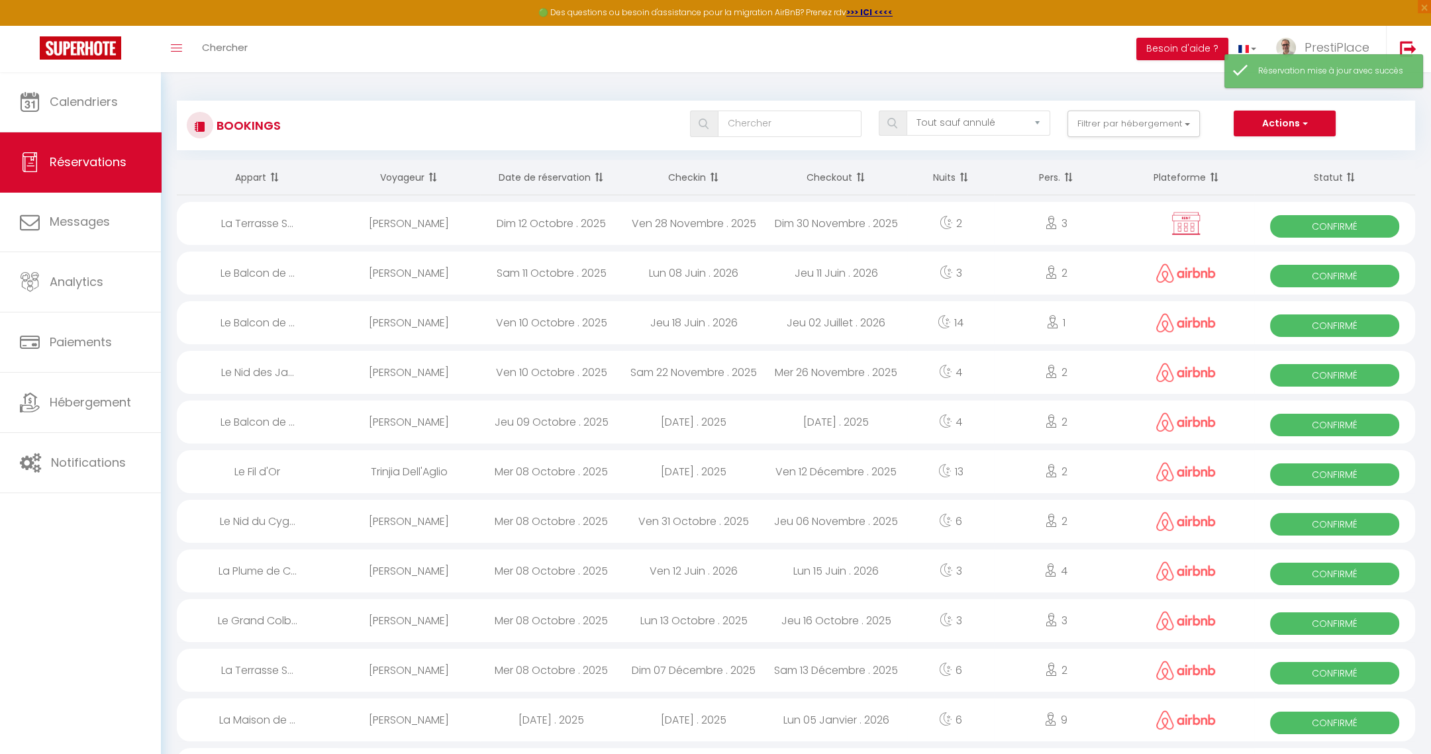
click at [433, 222] on div "[PERSON_NAME]" at bounding box center [409, 223] width 142 height 43
select select "OK"
select select "KO"
select select "0"
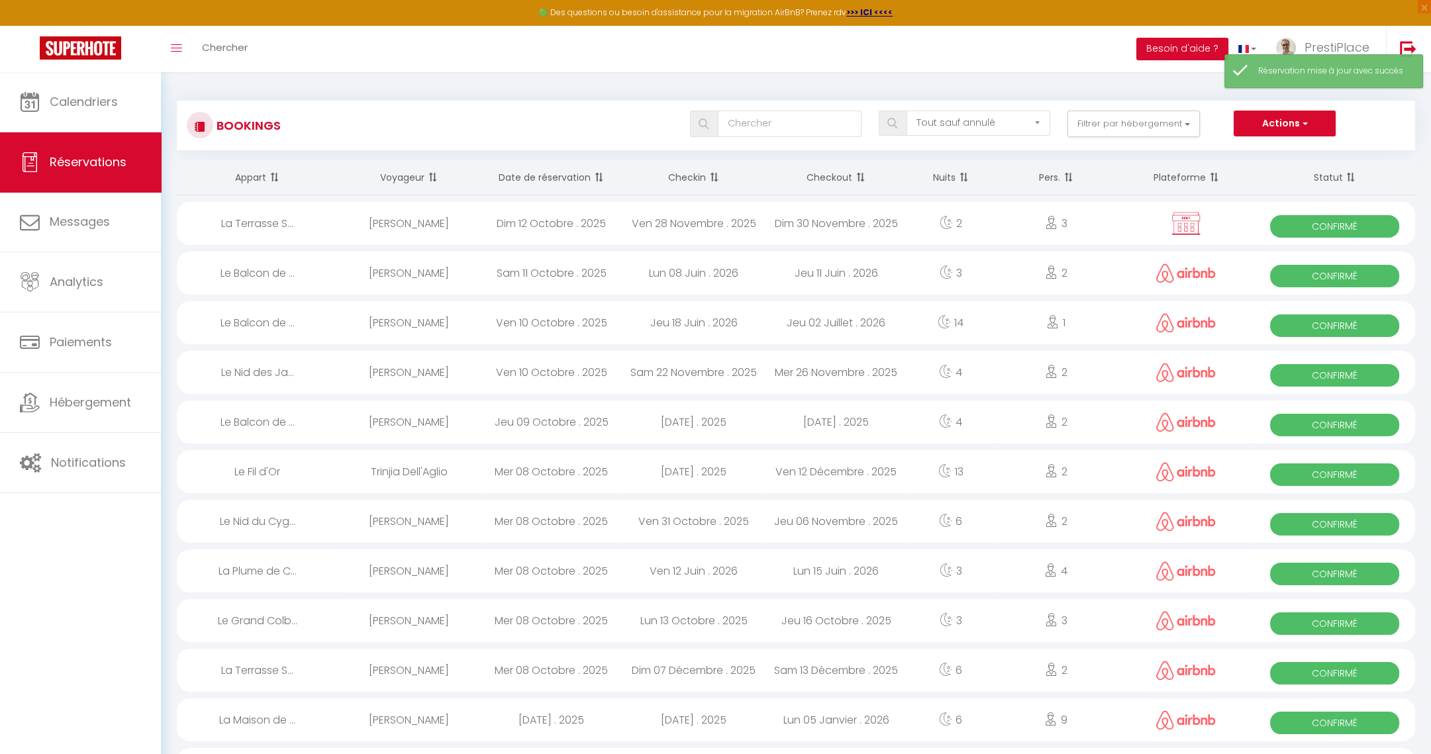
select select "1"
select select
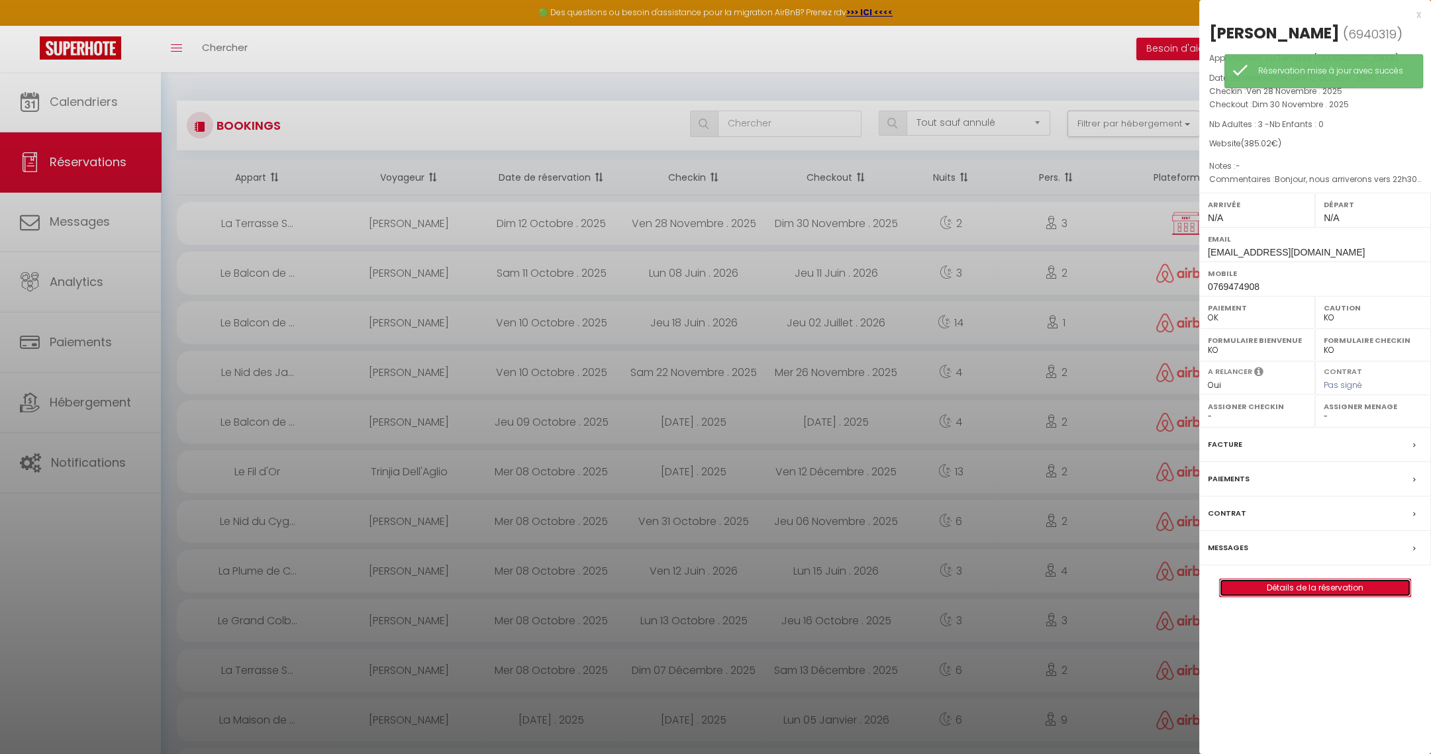
click at [1249, 589] on link "Détails de la réservation" at bounding box center [1315, 587] width 191 height 17
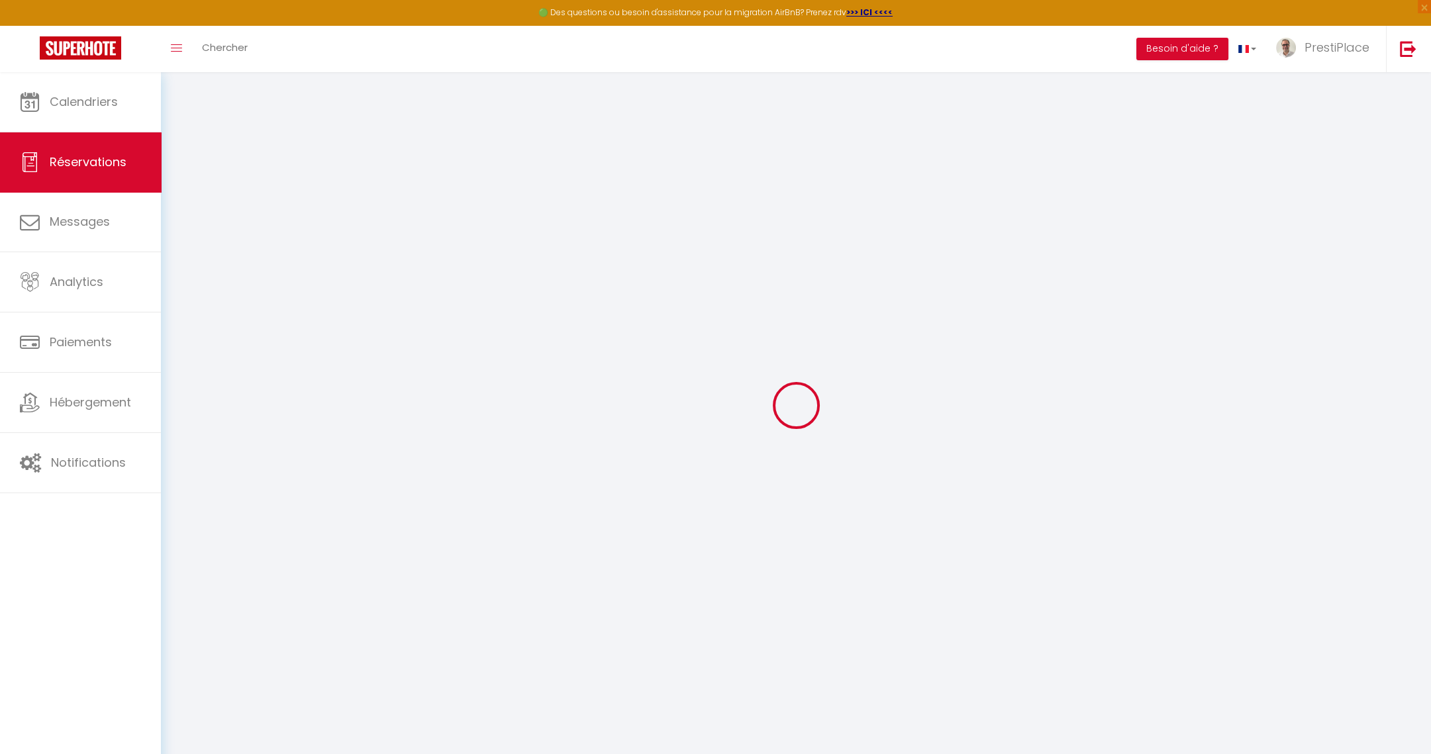
select select
checkbox input "false"
select select
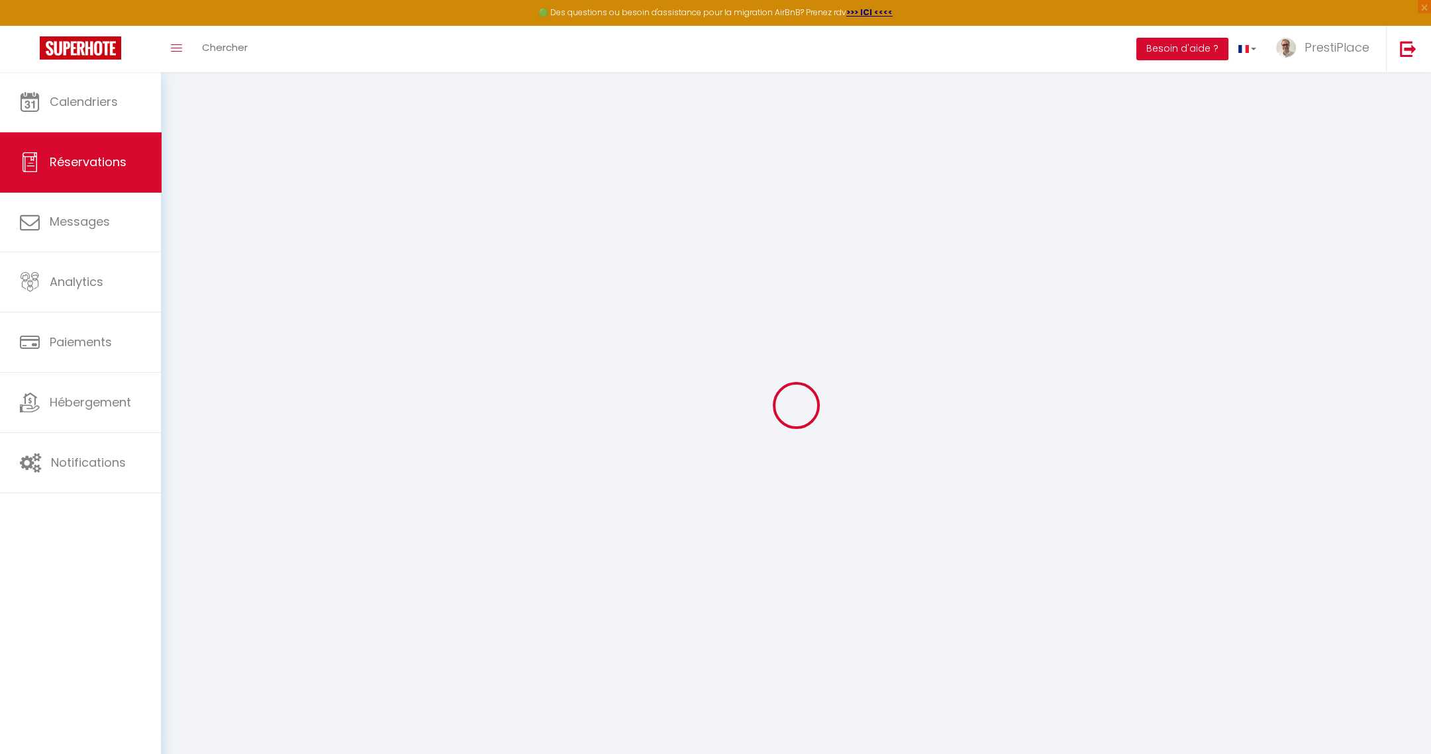
checkbox input "false"
select select
checkbox input "false"
type textarea "Bonjour, nous arriverons vers 22h30. Je souhaite une place de parking s'il vous…"
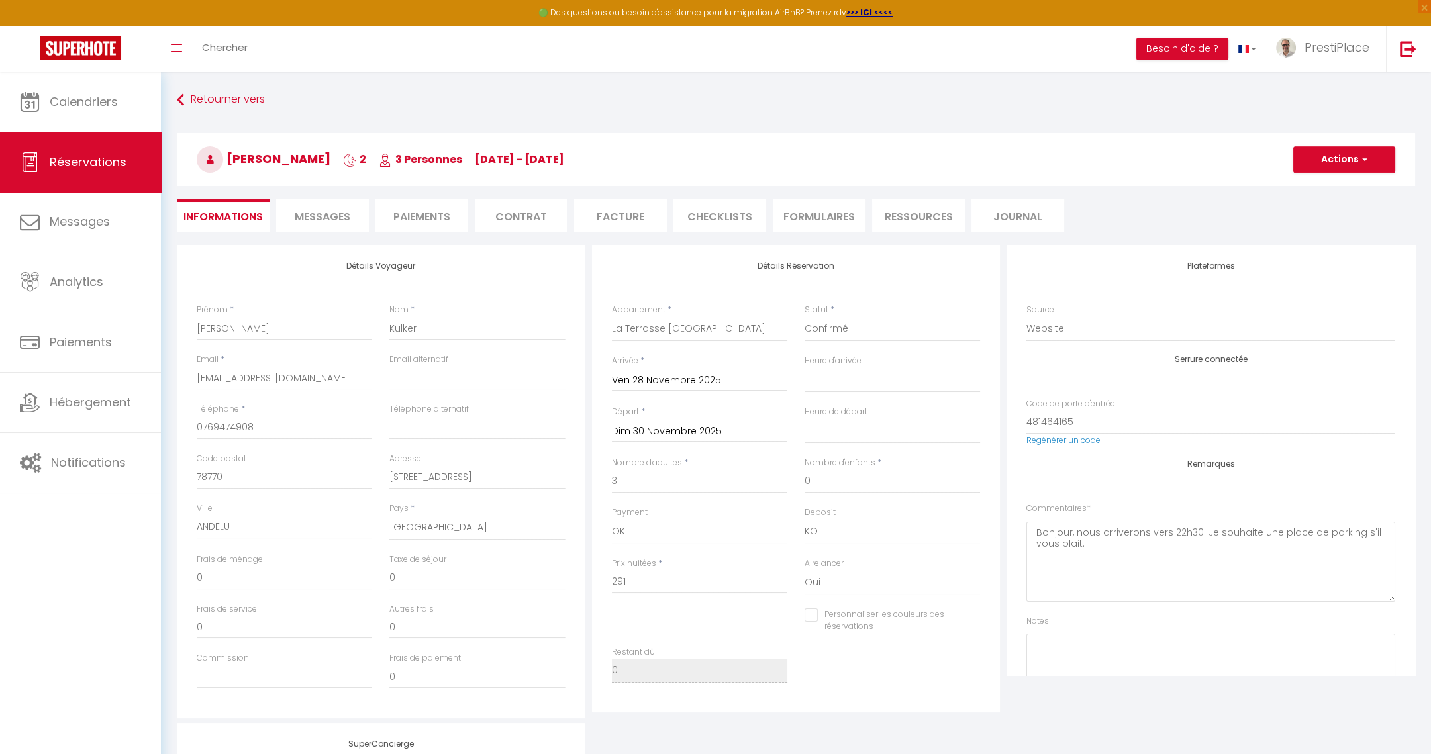
type input "78"
type input "16.02"
select select
checkbox input "false"
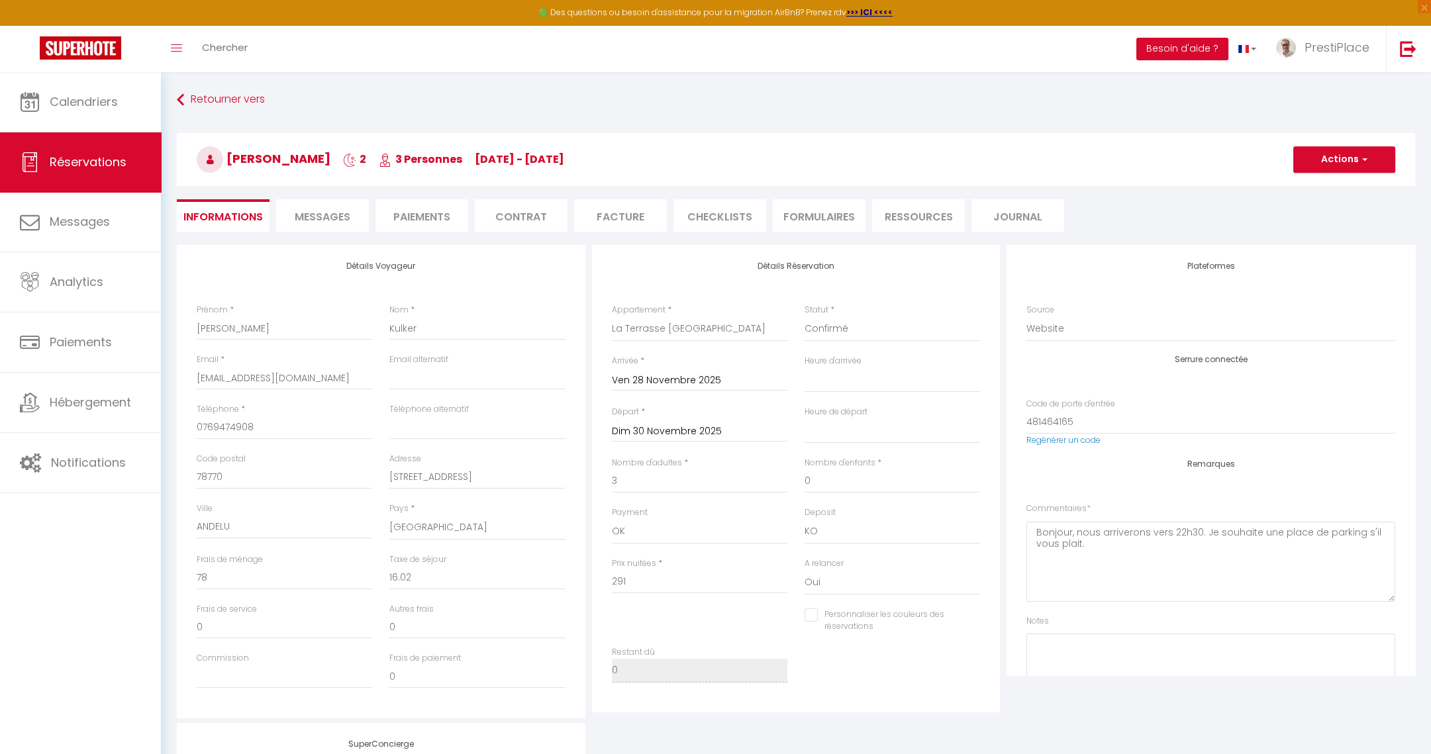
select select
click at [401, 216] on li "Paiements" at bounding box center [421, 215] width 93 height 32
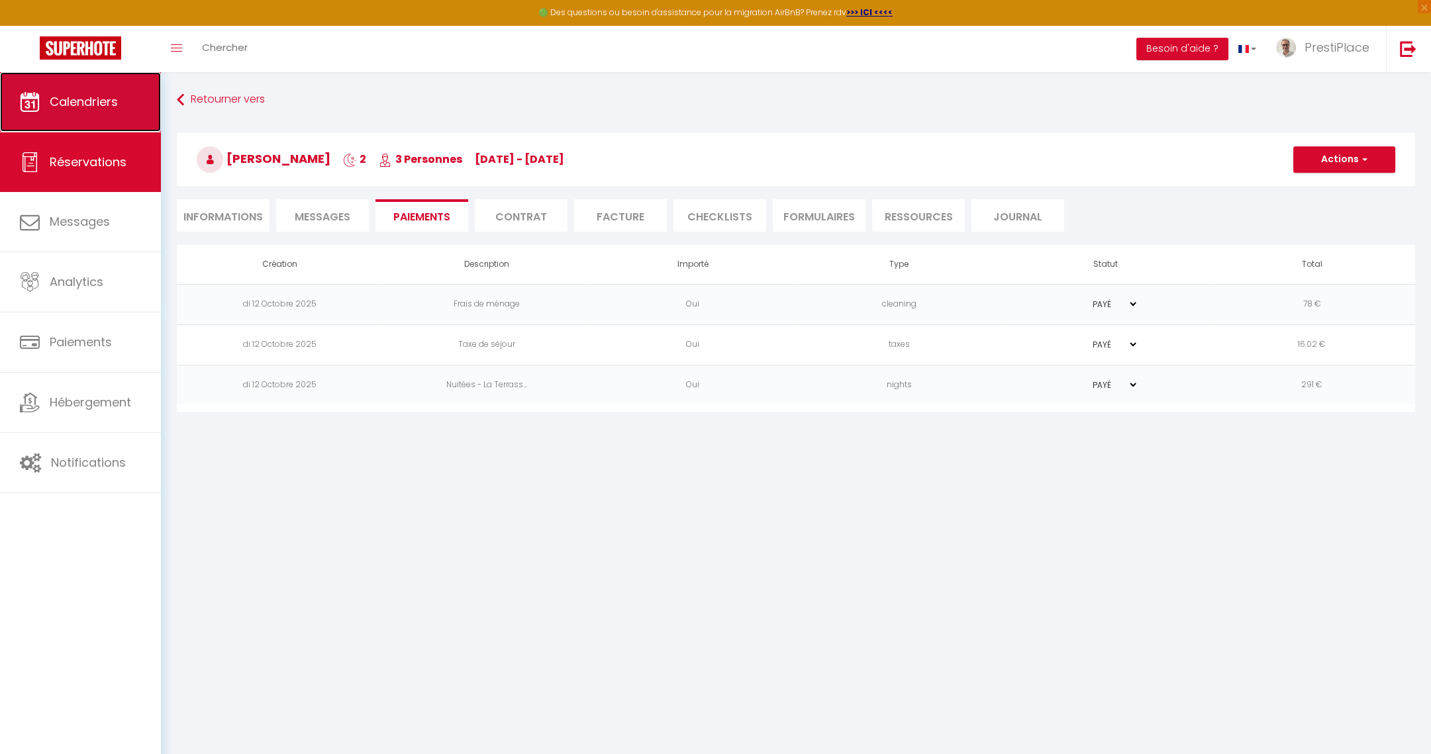
click at [36, 107] on icon at bounding box center [30, 102] width 20 height 20
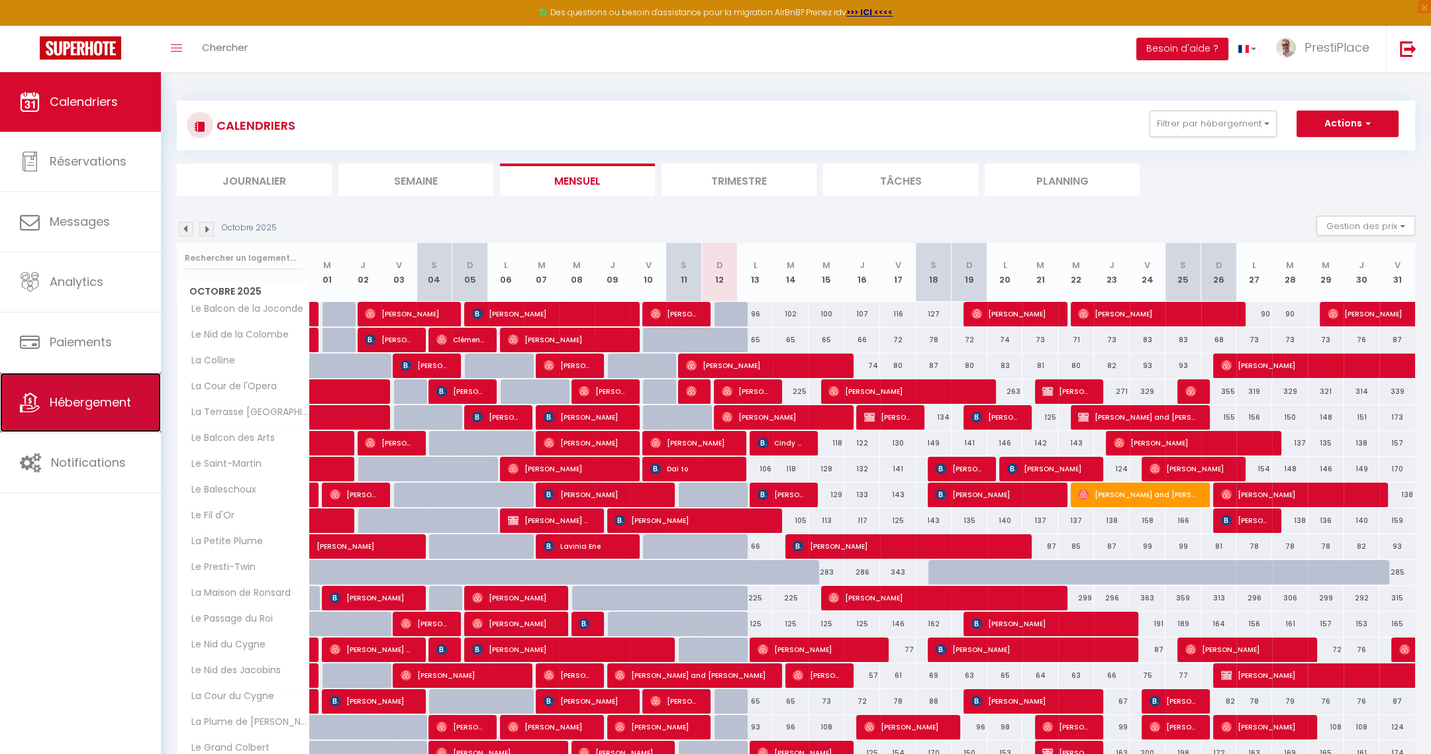
click at [75, 409] on span "Hébergement" at bounding box center [90, 402] width 81 height 17
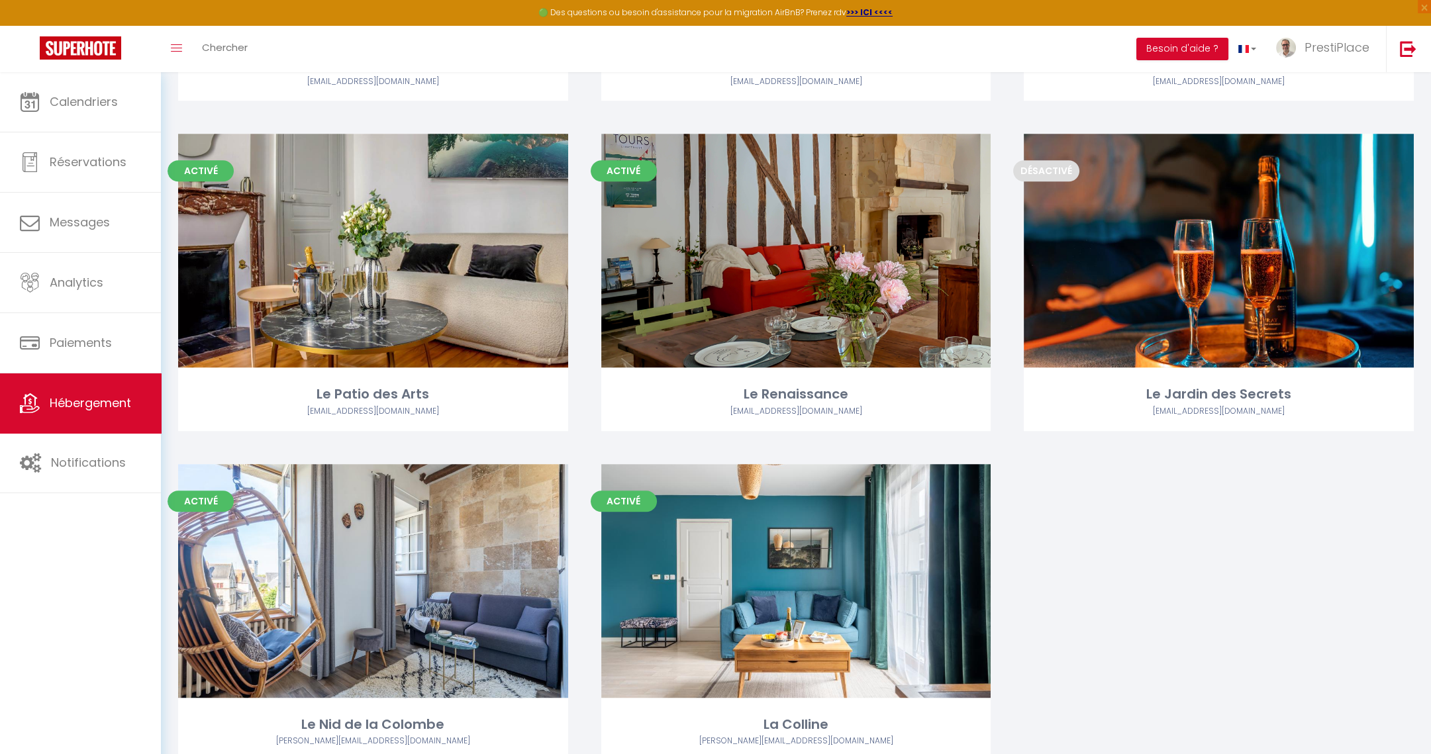
scroll to position [2070, 0]
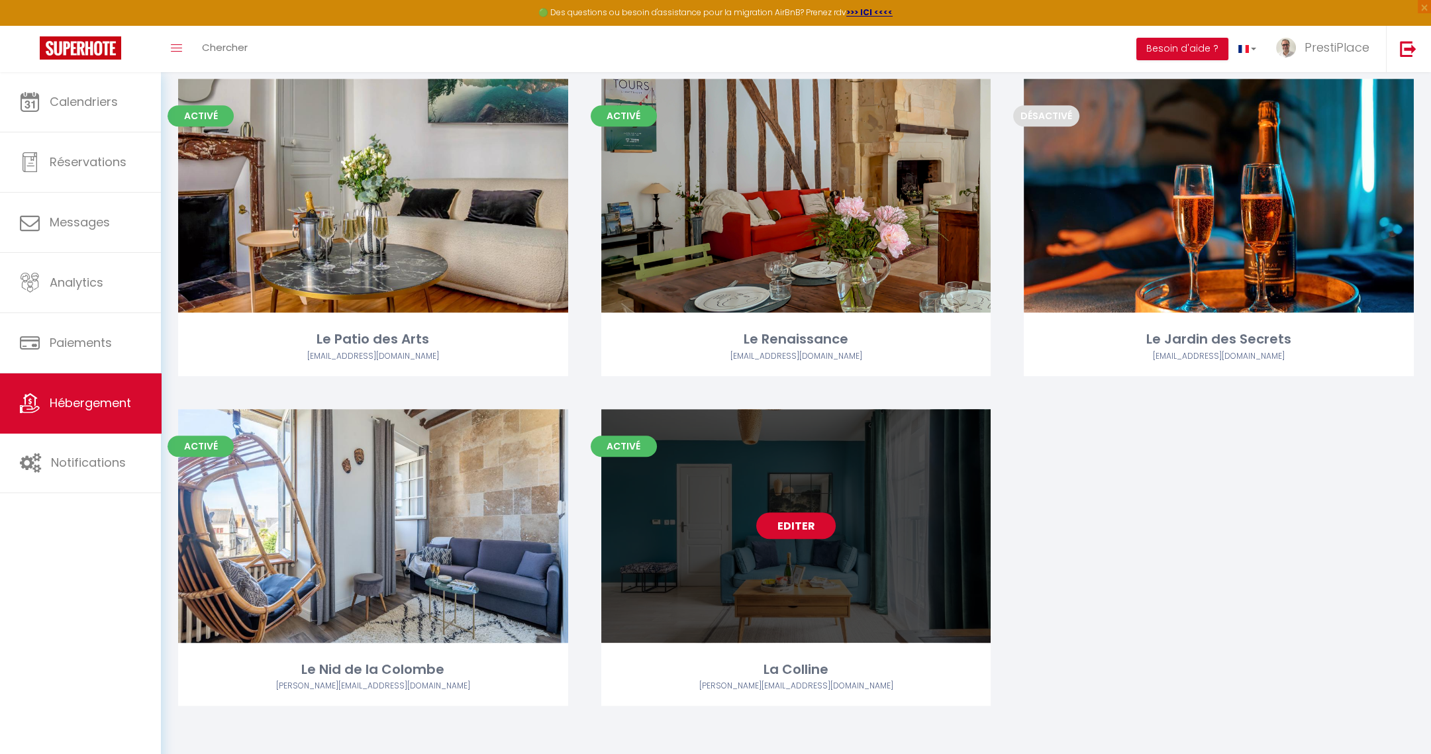
click at [795, 529] on link "Editer" at bounding box center [795, 525] width 79 height 26
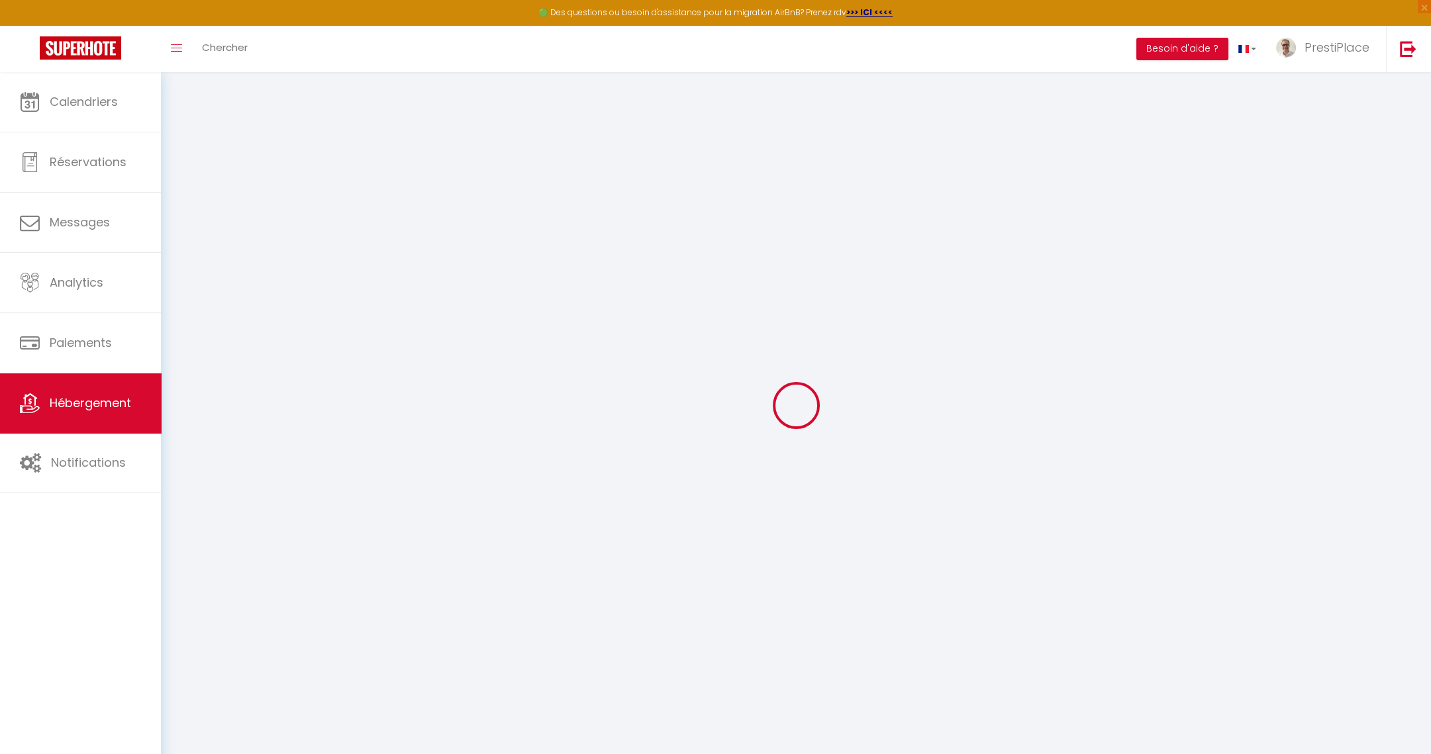
select select
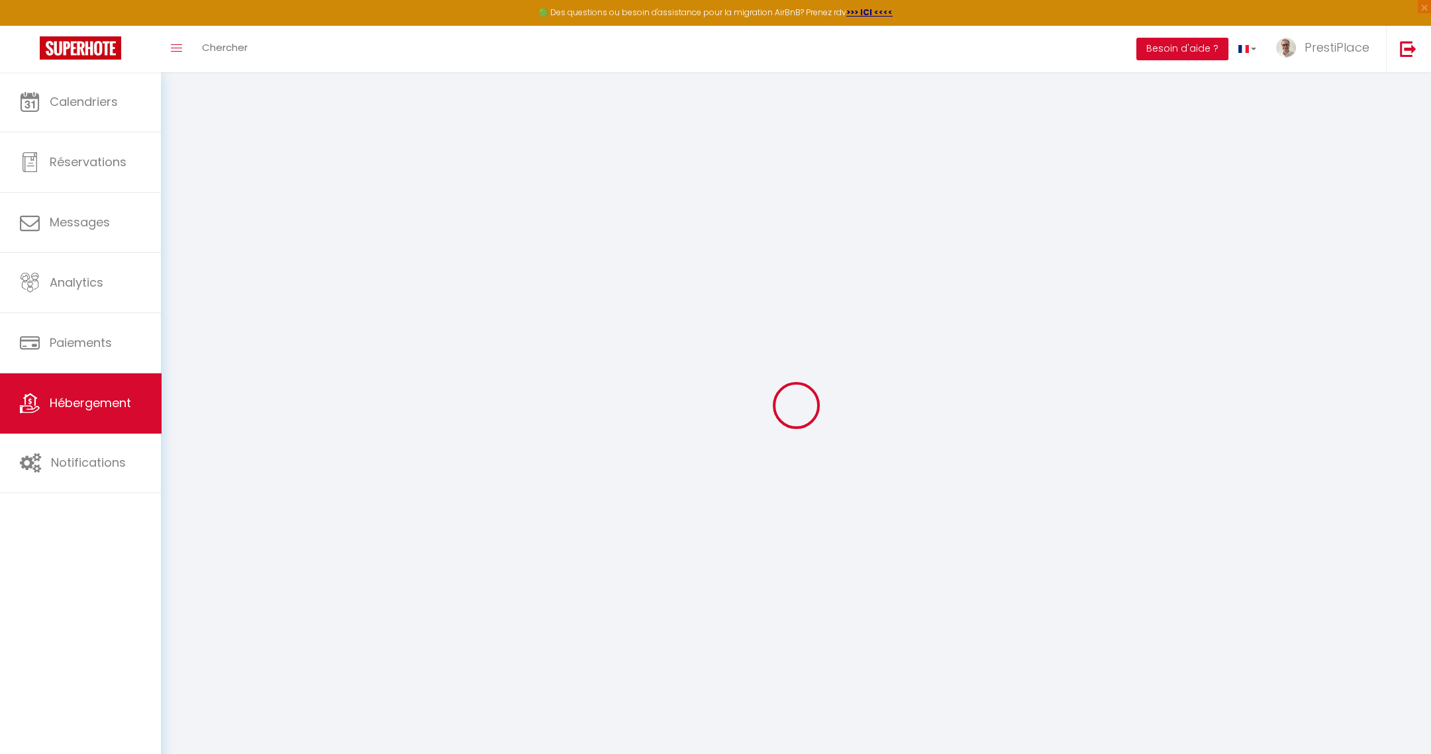
select select
checkbox input "false"
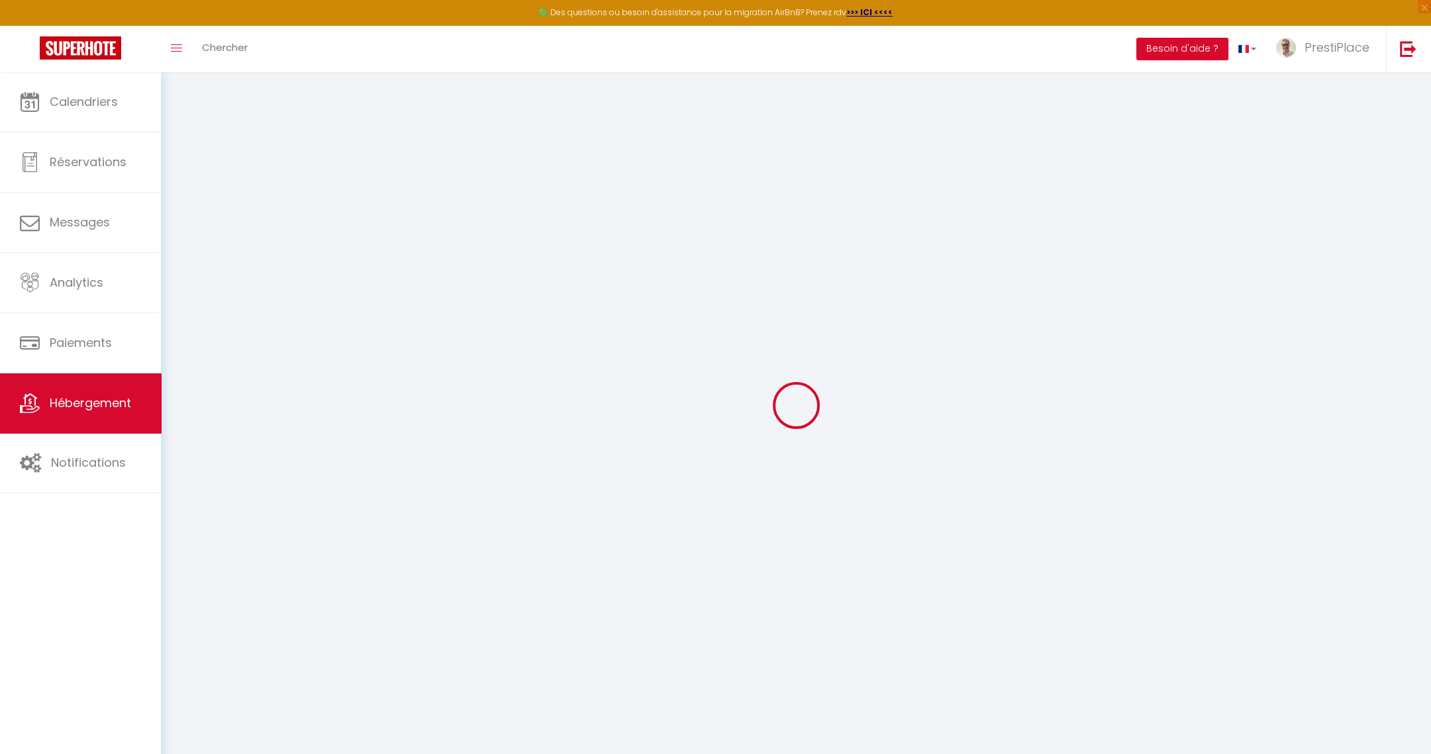
select select
type input "La Colline"
type input "[PERSON_NAME]"
type input "Thiery"
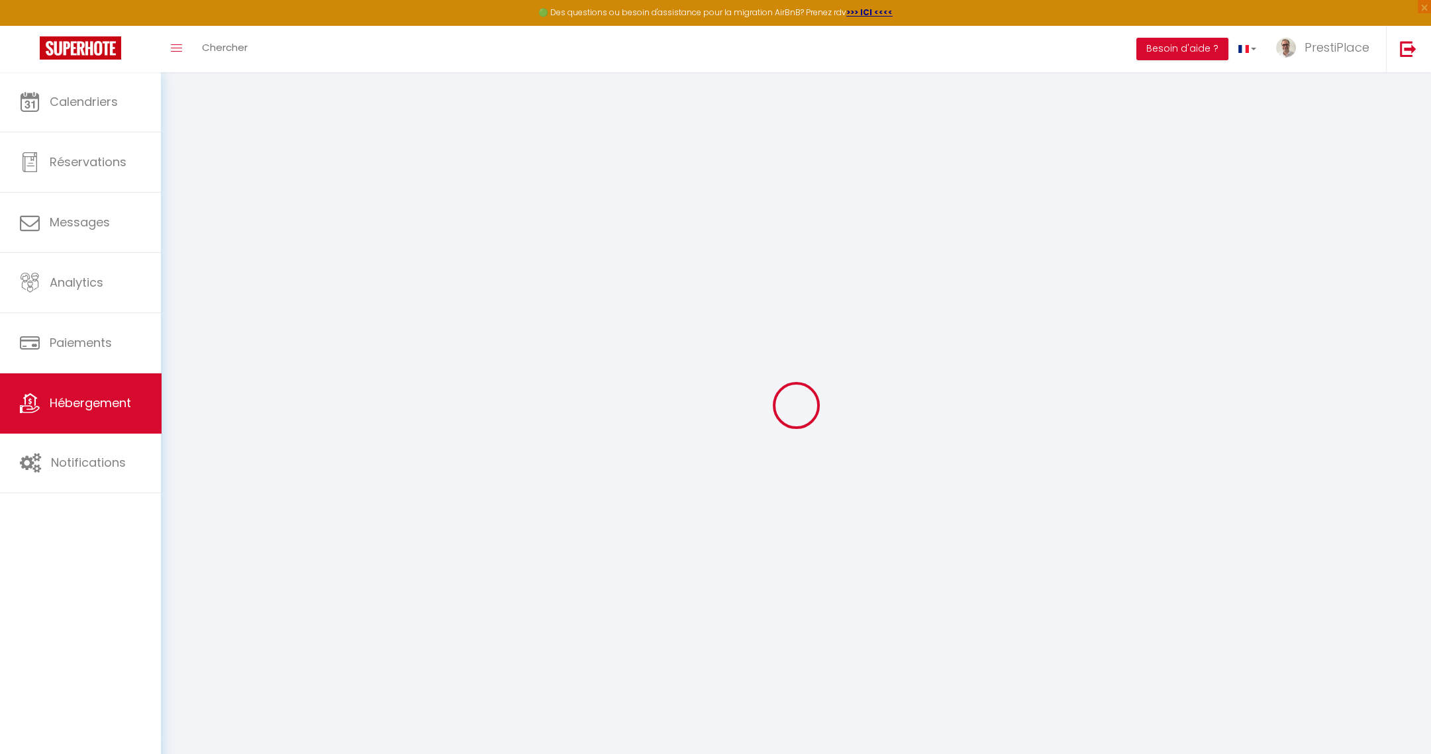
type input "[STREET_ADDRESS][PERSON_NAME]"
type input "37000"
type input "Tours"
type input "90"
type input "15"
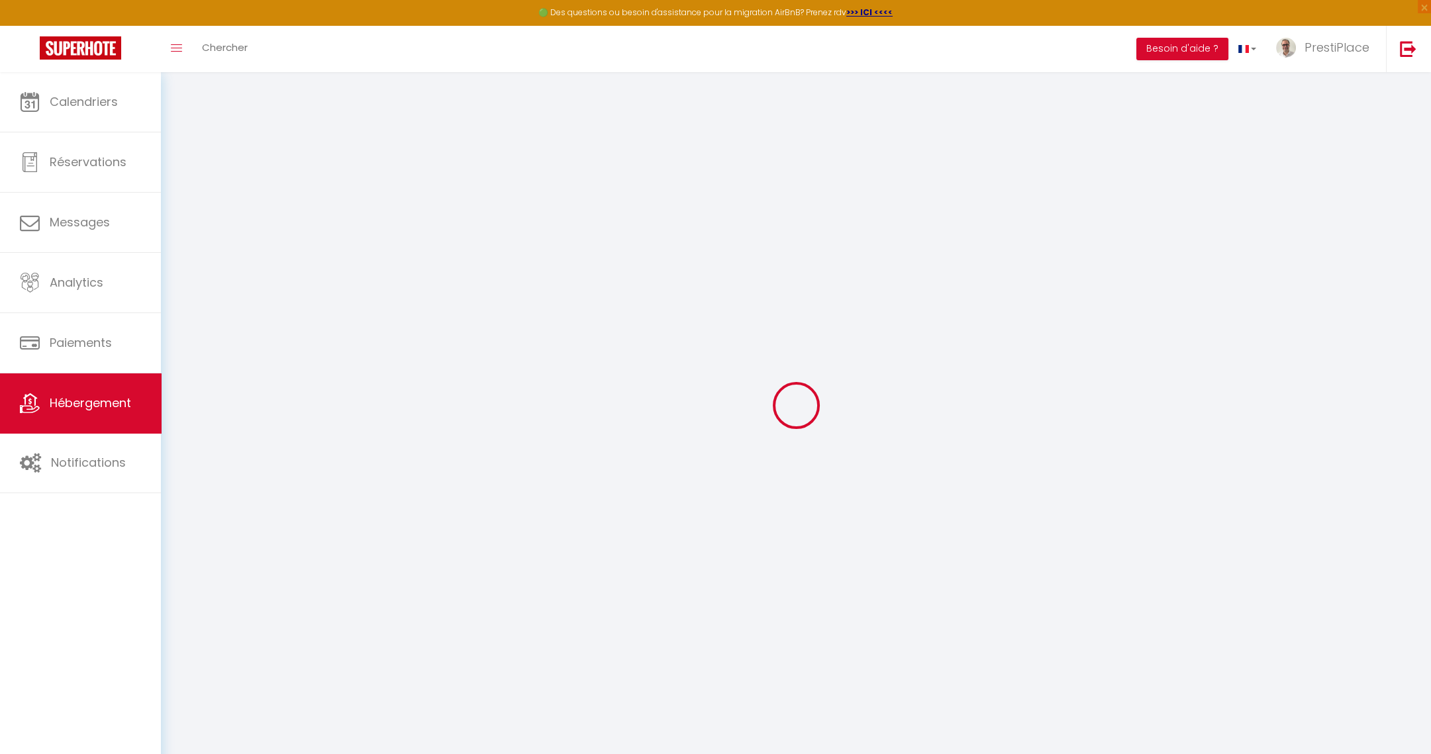
type input "46"
type input "5.5"
type input "5.1"
type input "500"
select select
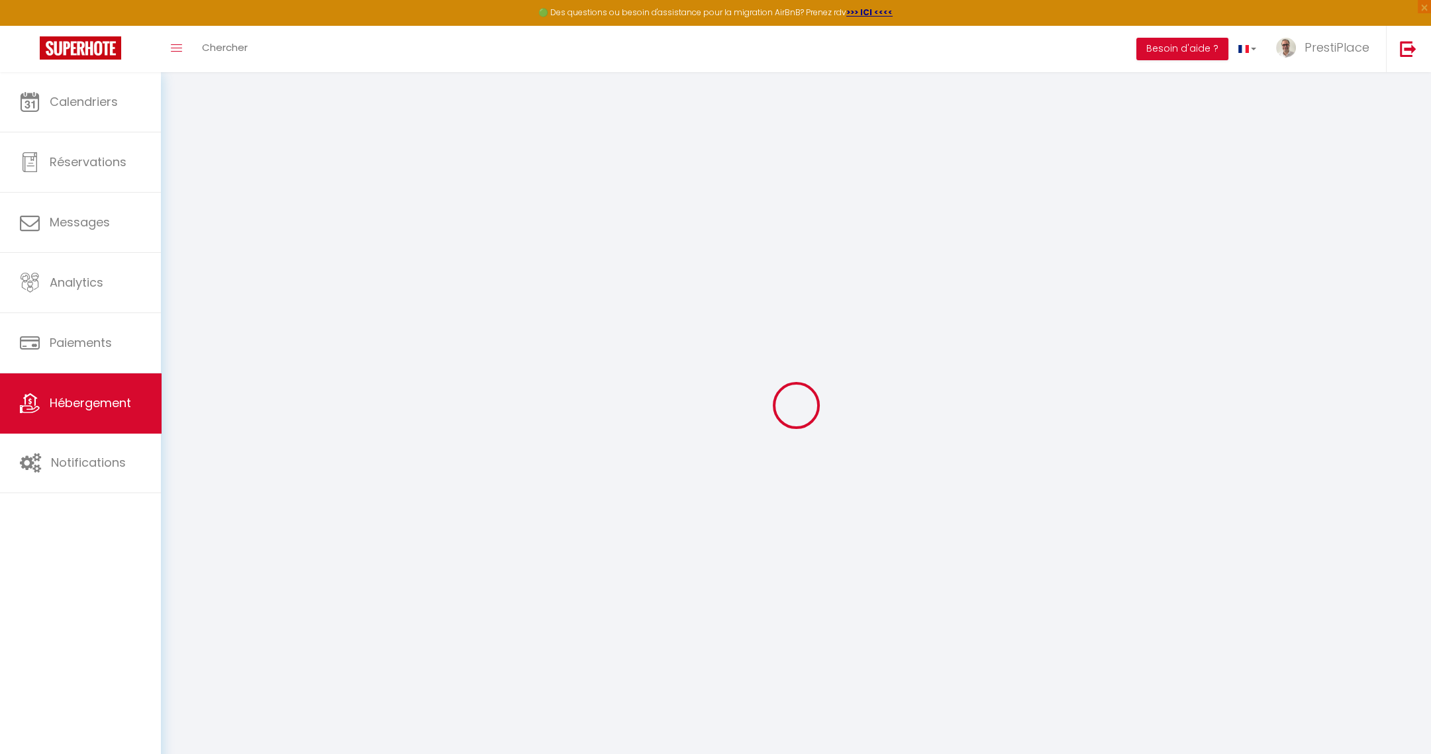
select select
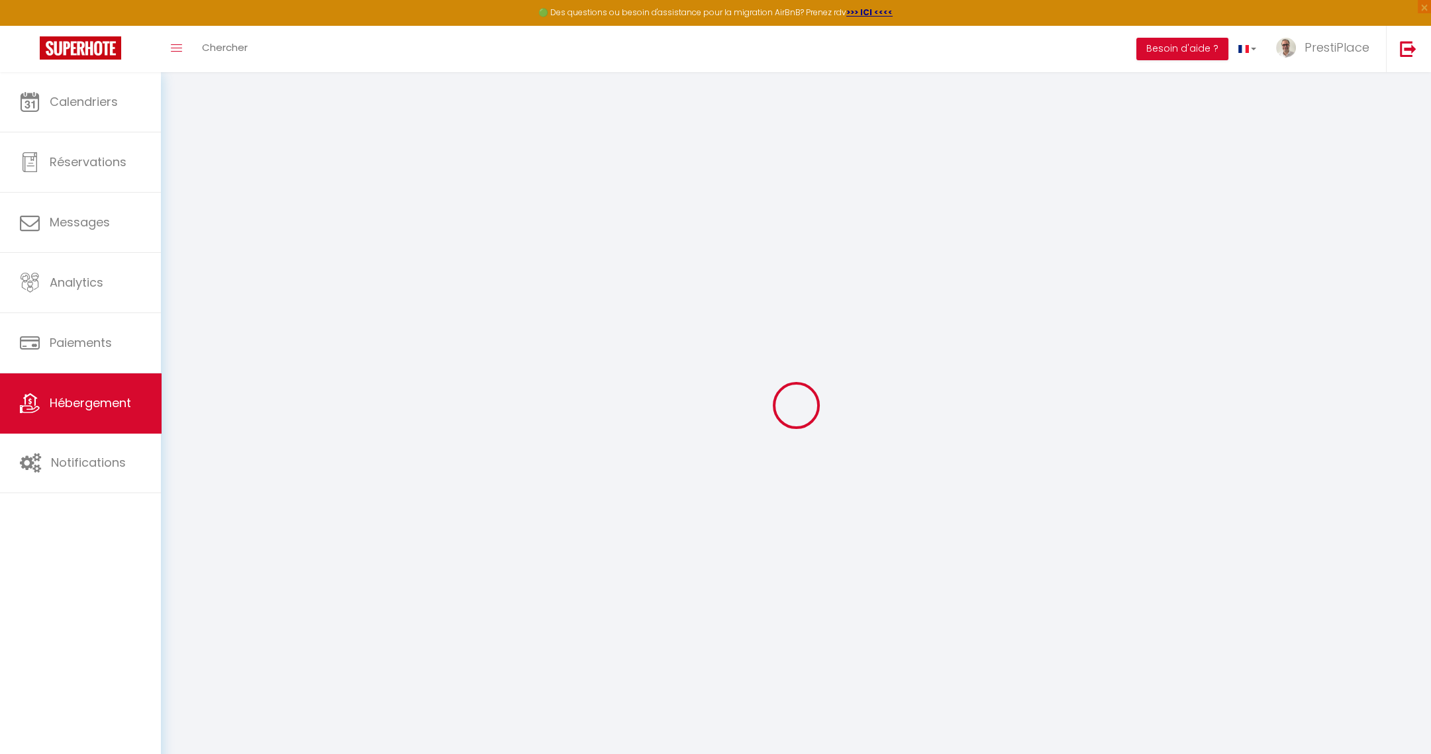
type input "[STREET_ADDRESS]"
type input "37100"
type input "Tours"
type input "[EMAIL_ADDRESS][DOMAIN_NAME]"
select select "16074"
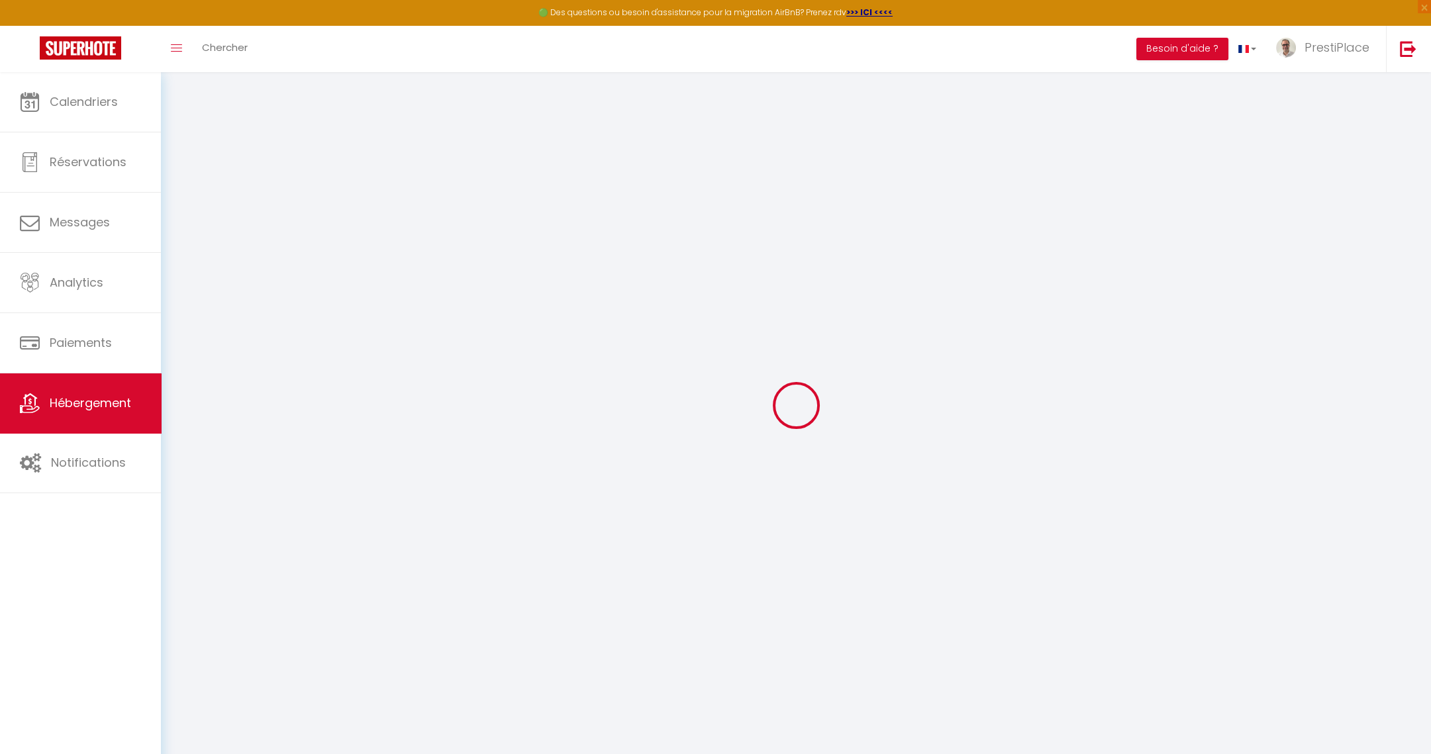
checkbox input "true"
checkbox input "false"
radio input "true"
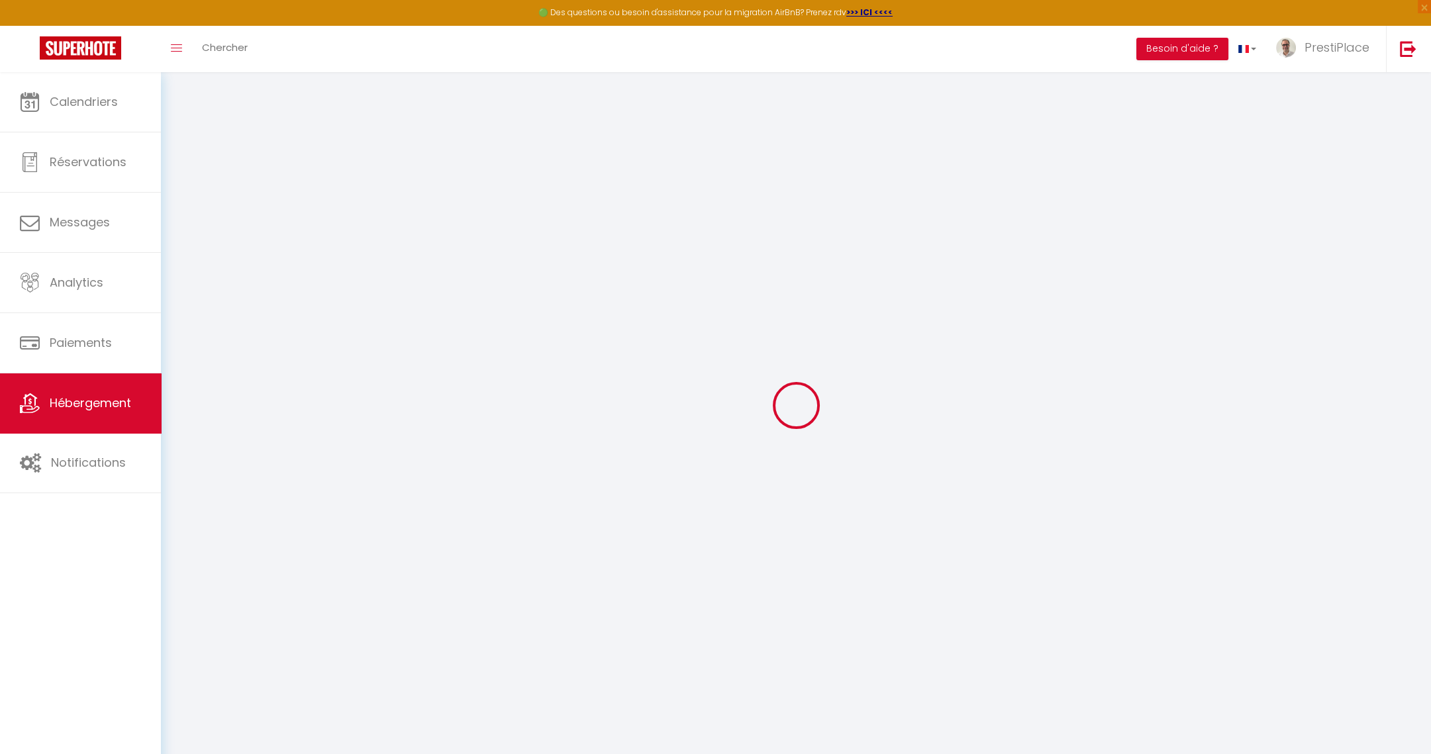
type input "0"
select select
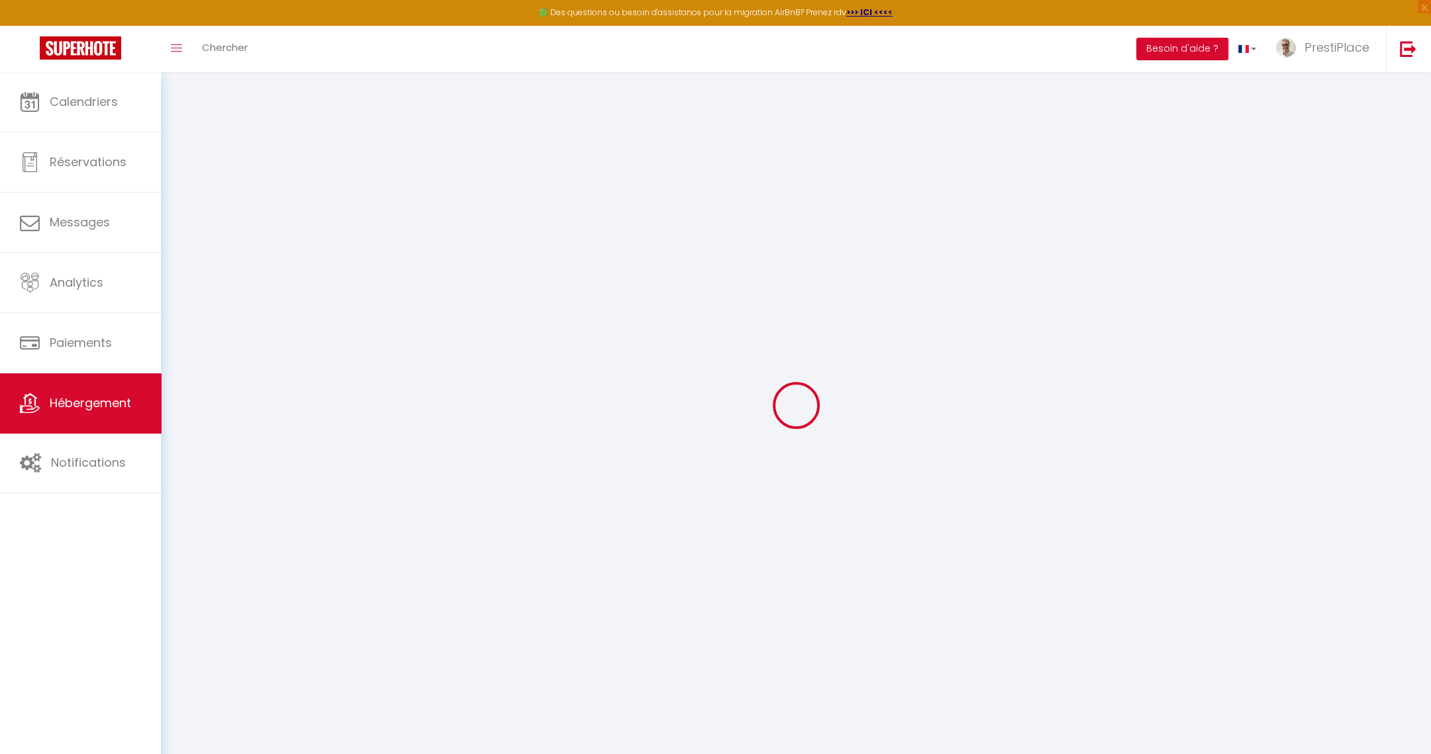
select select
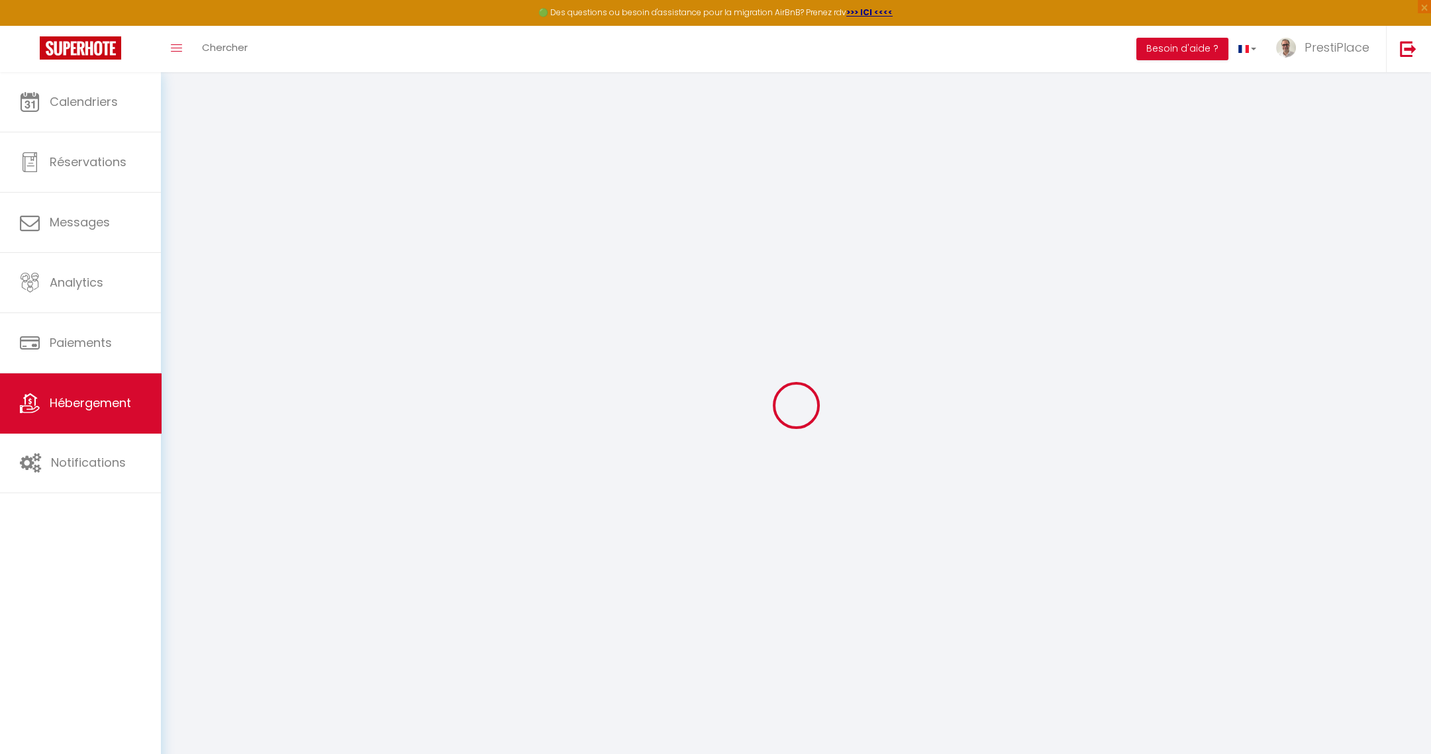
checkbox input "true"
checkbox input "false"
select select
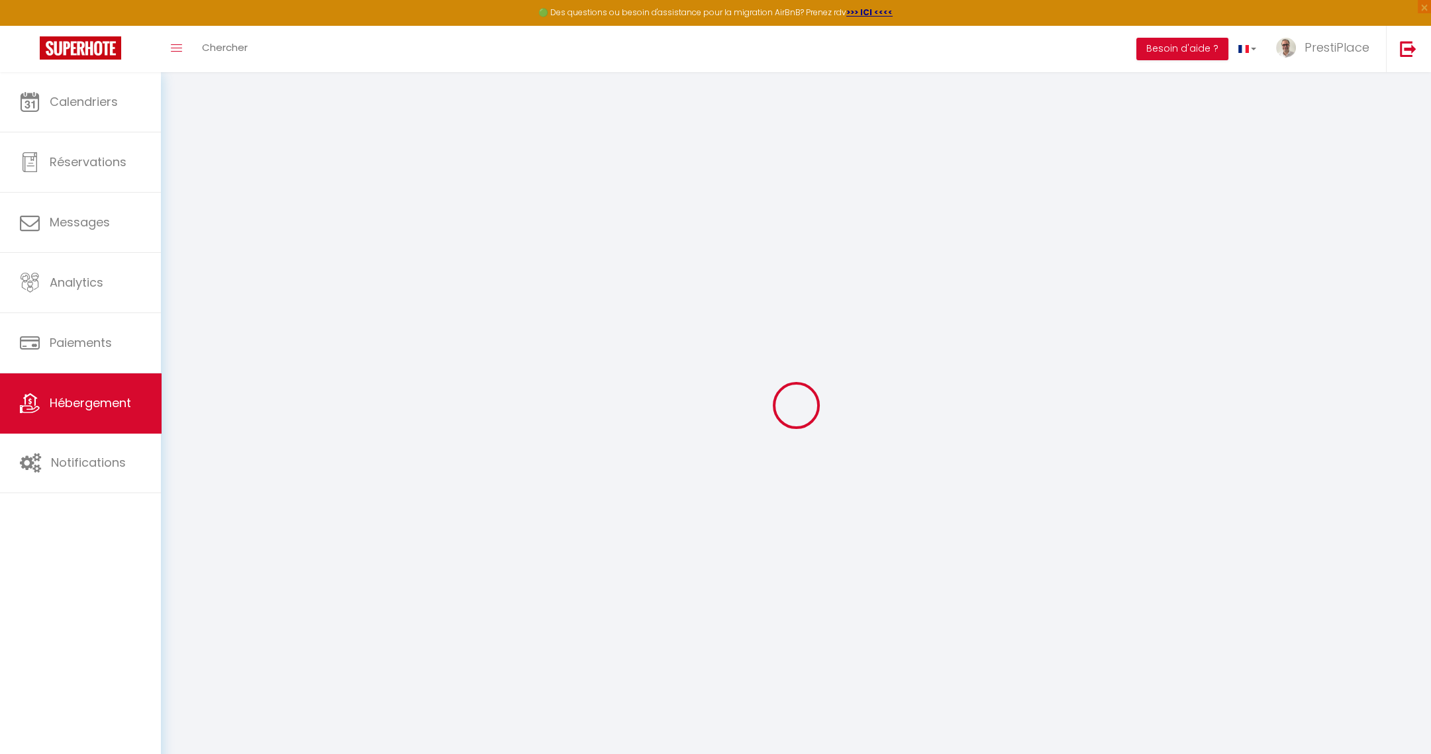
select select
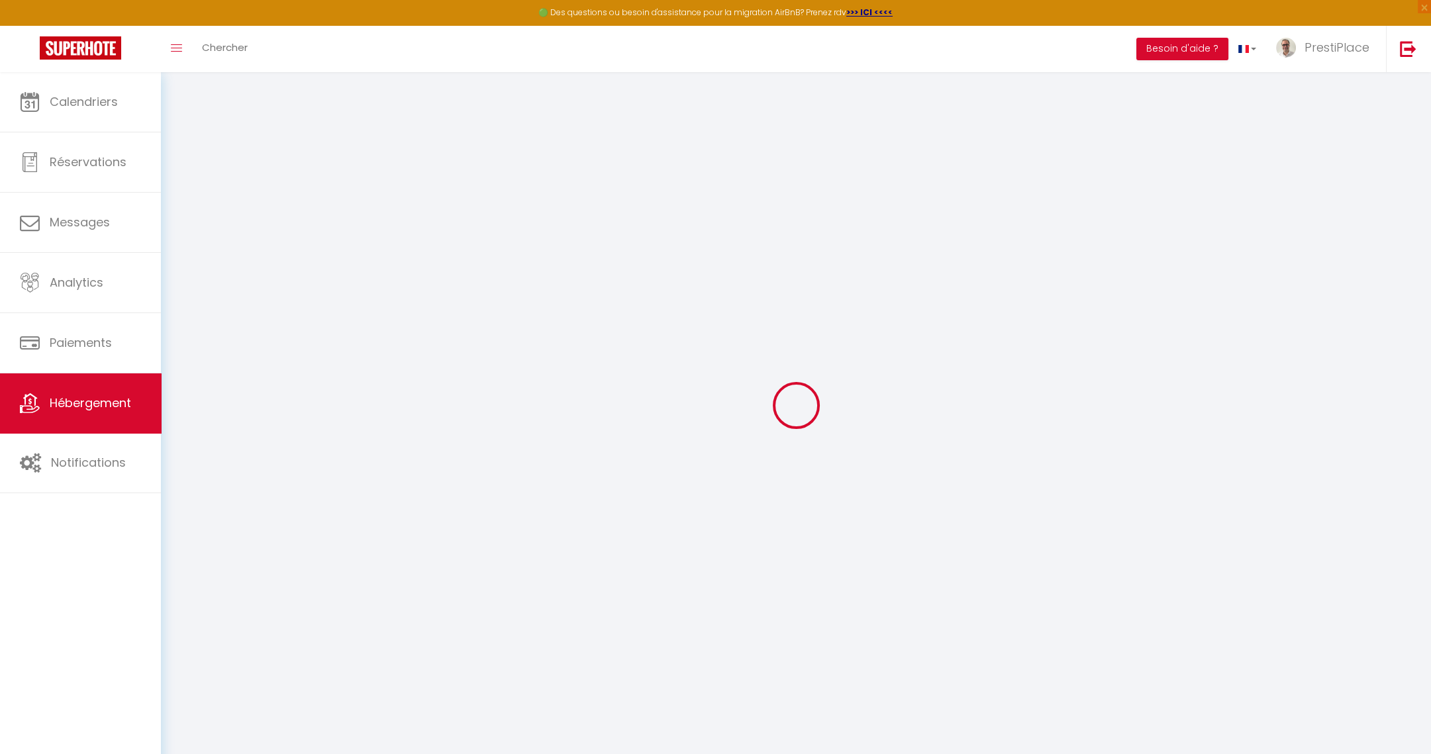
checkbox input "true"
checkbox input "false"
checkbox input "true"
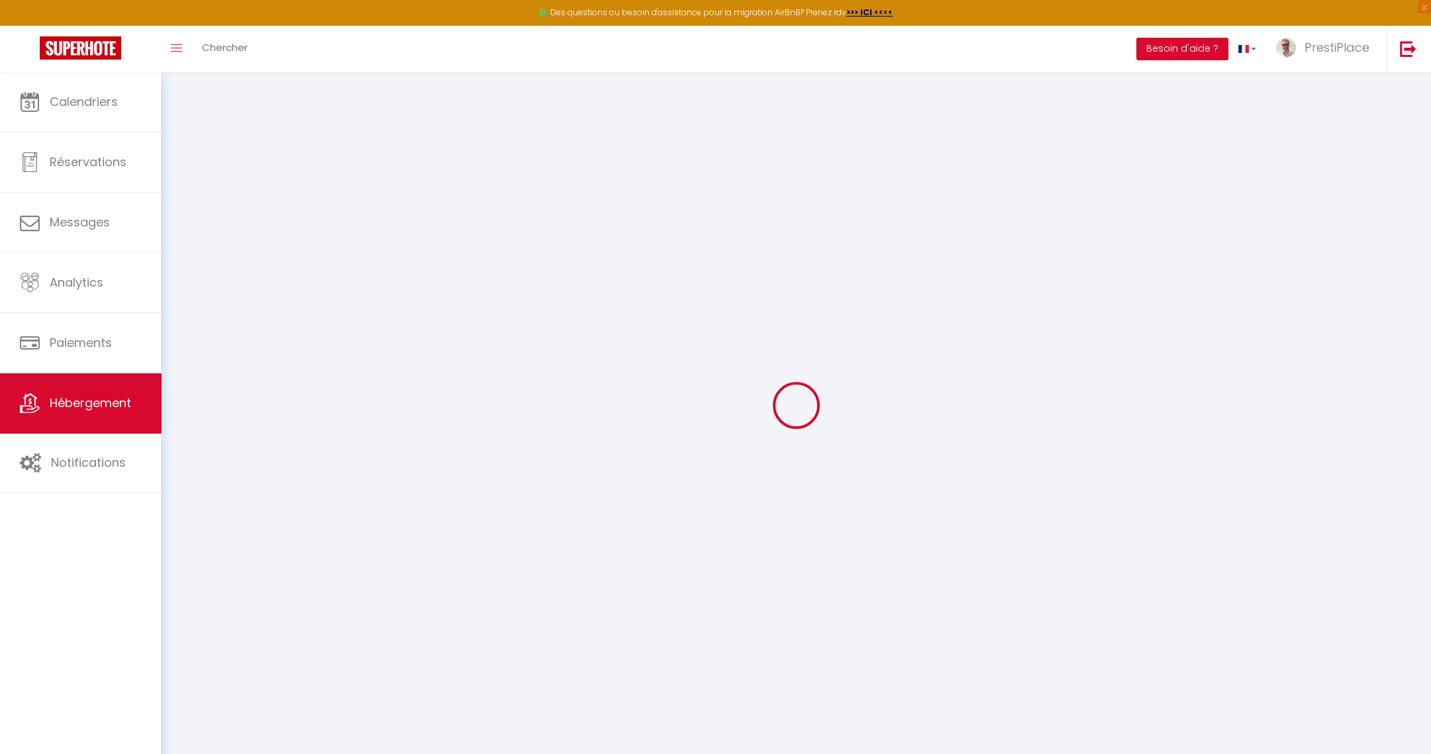
checkbox input "false"
select select "+ 5 %"
select select "+ 20 %"
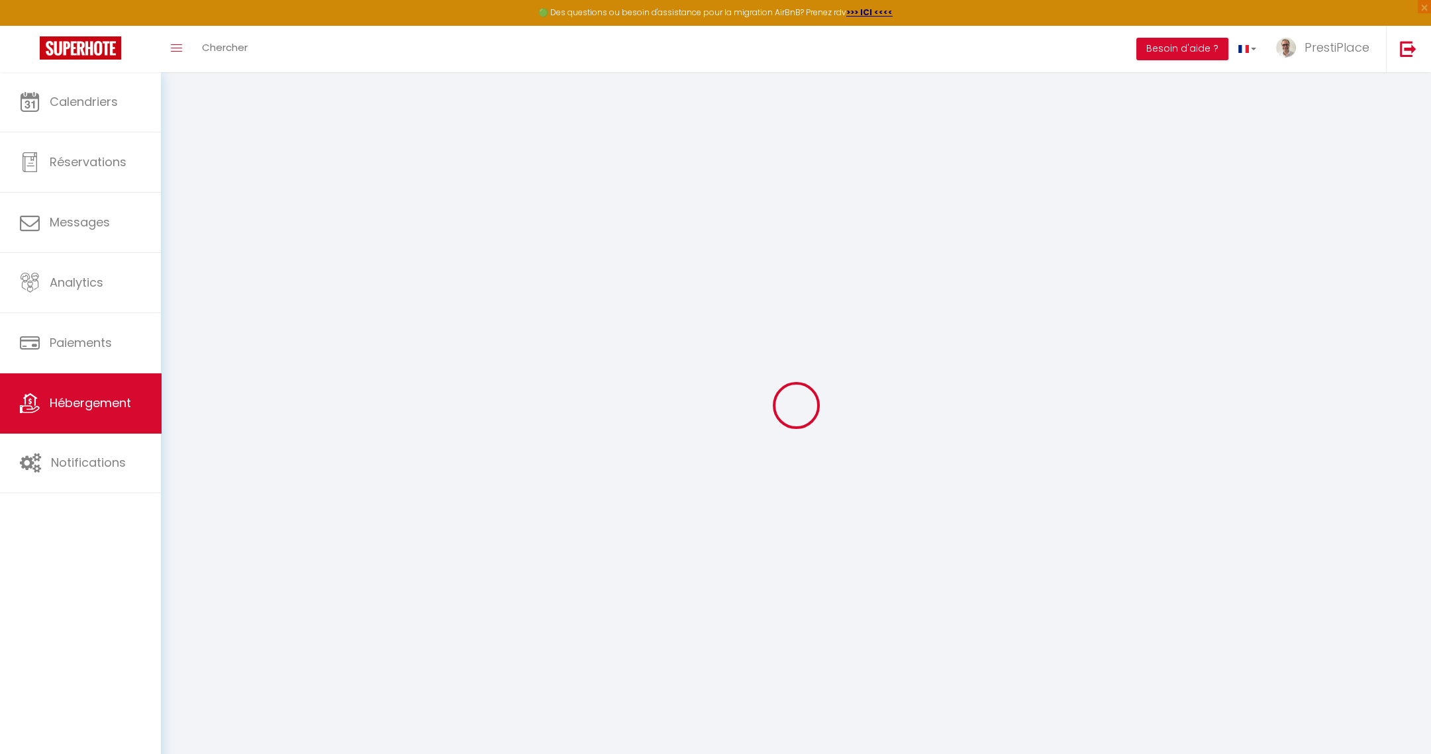
checkbox input "true"
checkbox input "false"
select select "well_reviewed_guests"
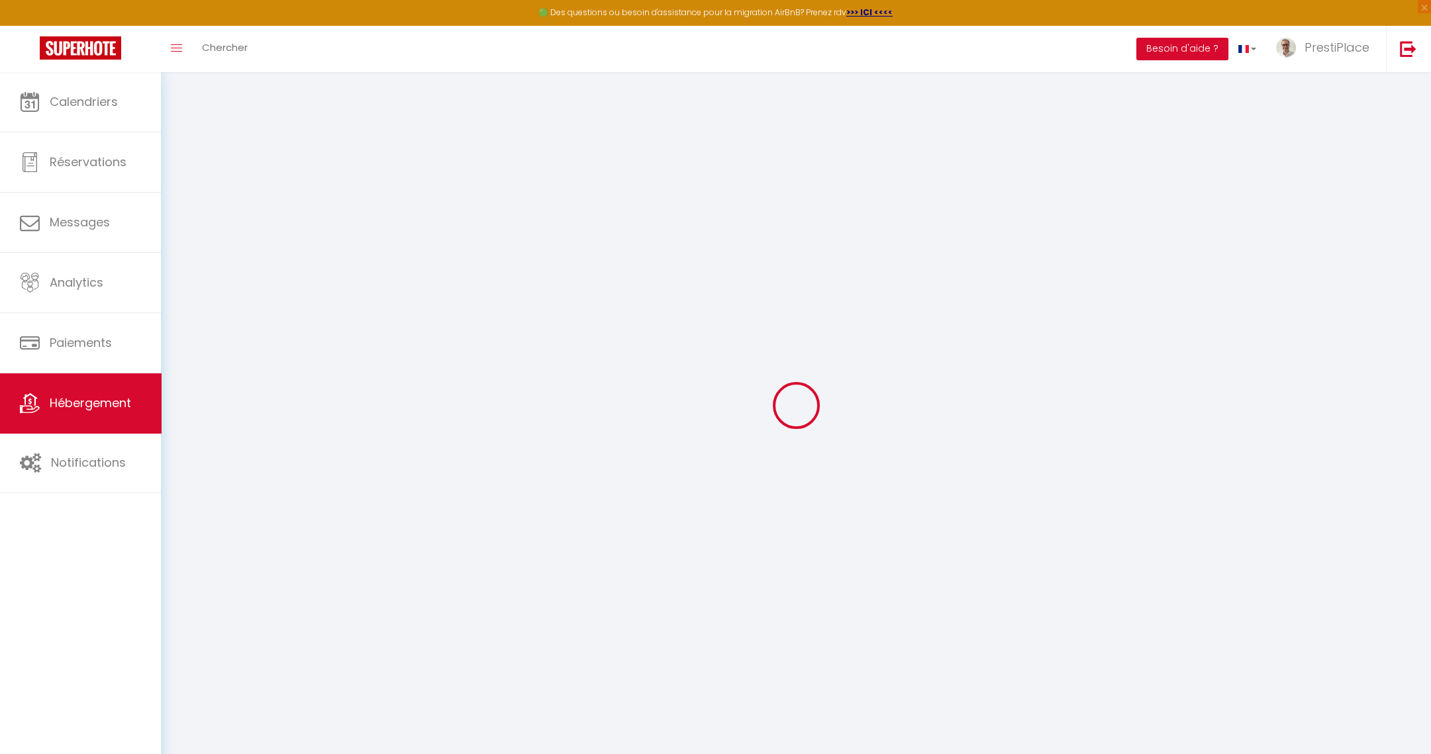
select select "EUR"
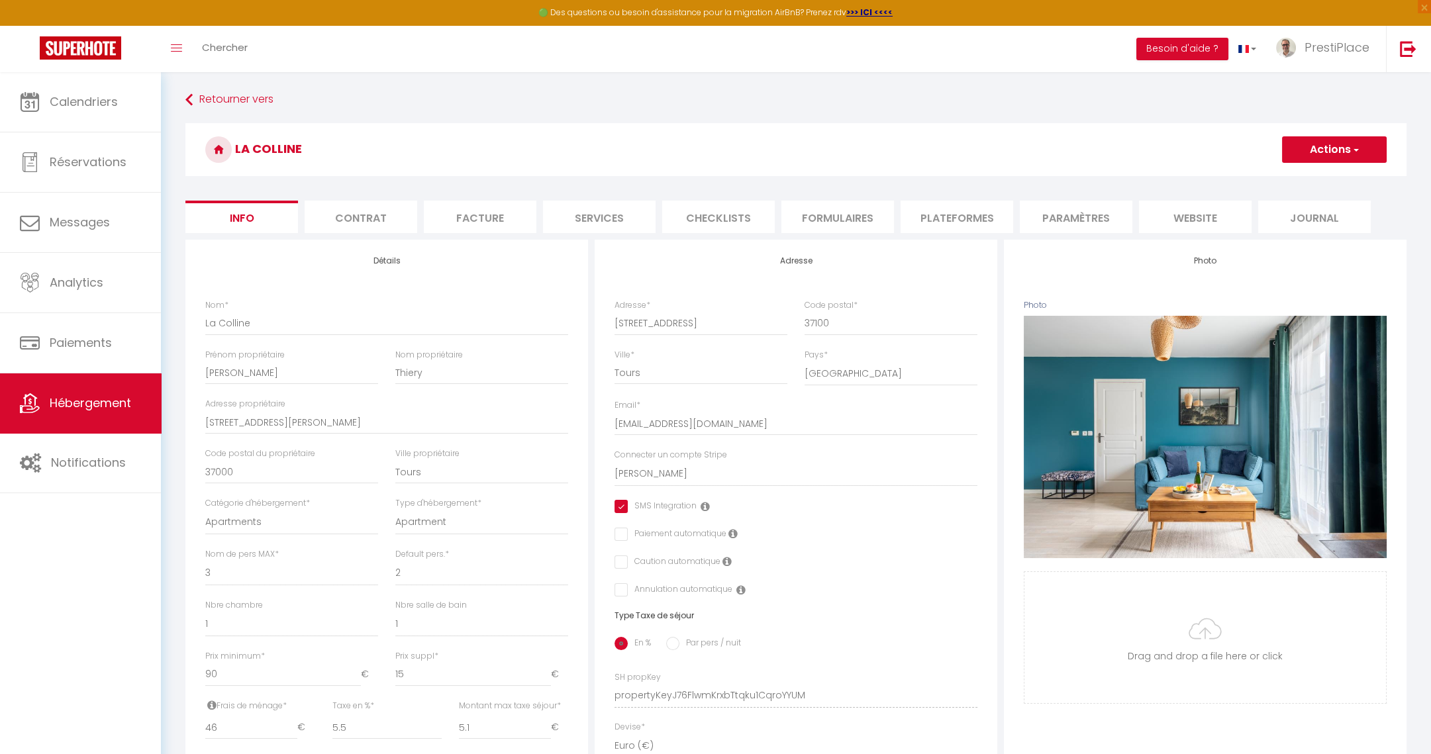
click at [975, 215] on li "Plateformes" at bounding box center [956, 217] width 113 height 32
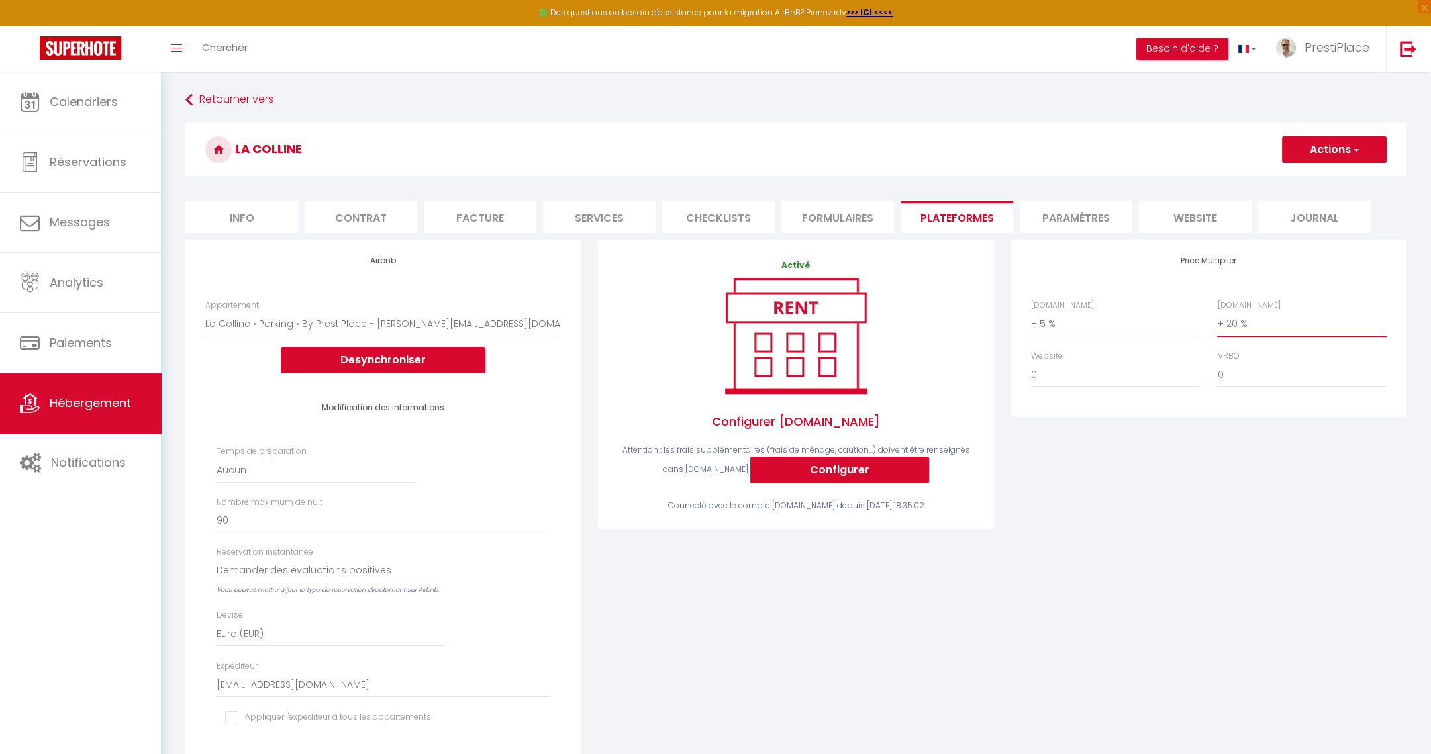
click at [1236, 327] on select "0 + 1 % + 2 % + 3 % + 4 % + 5 % + 6 % + 7 % + 8 % + 9 %" at bounding box center [1301, 323] width 169 height 25
select select "+ 17 %"
click at [1217, 311] on select "0 + 1 % + 2 % + 3 % + 4 % + 5 % + 6 % + 7 % + 8 % + 9 %" at bounding box center [1301, 323] width 169 height 25
click at [1330, 158] on button "Actions" at bounding box center [1334, 149] width 105 height 26
click at [1324, 178] on link "Enregistrer" at bounding box center [1333, 178] width 105 height 17
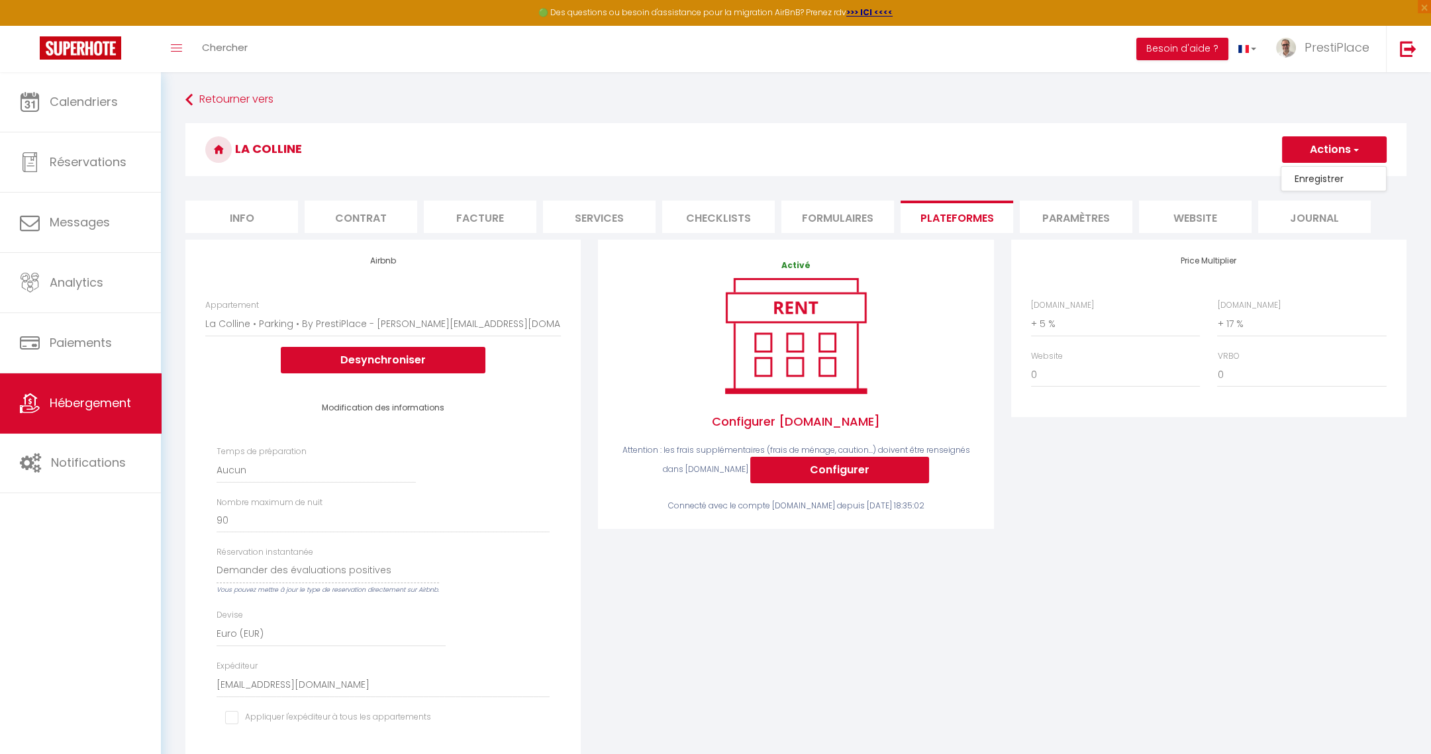
select select "well_reviewed_guests"
select select "EUR"
click at [79, 401] on span "Hébergement" at bounding box center [90, 403] width 81 height 17
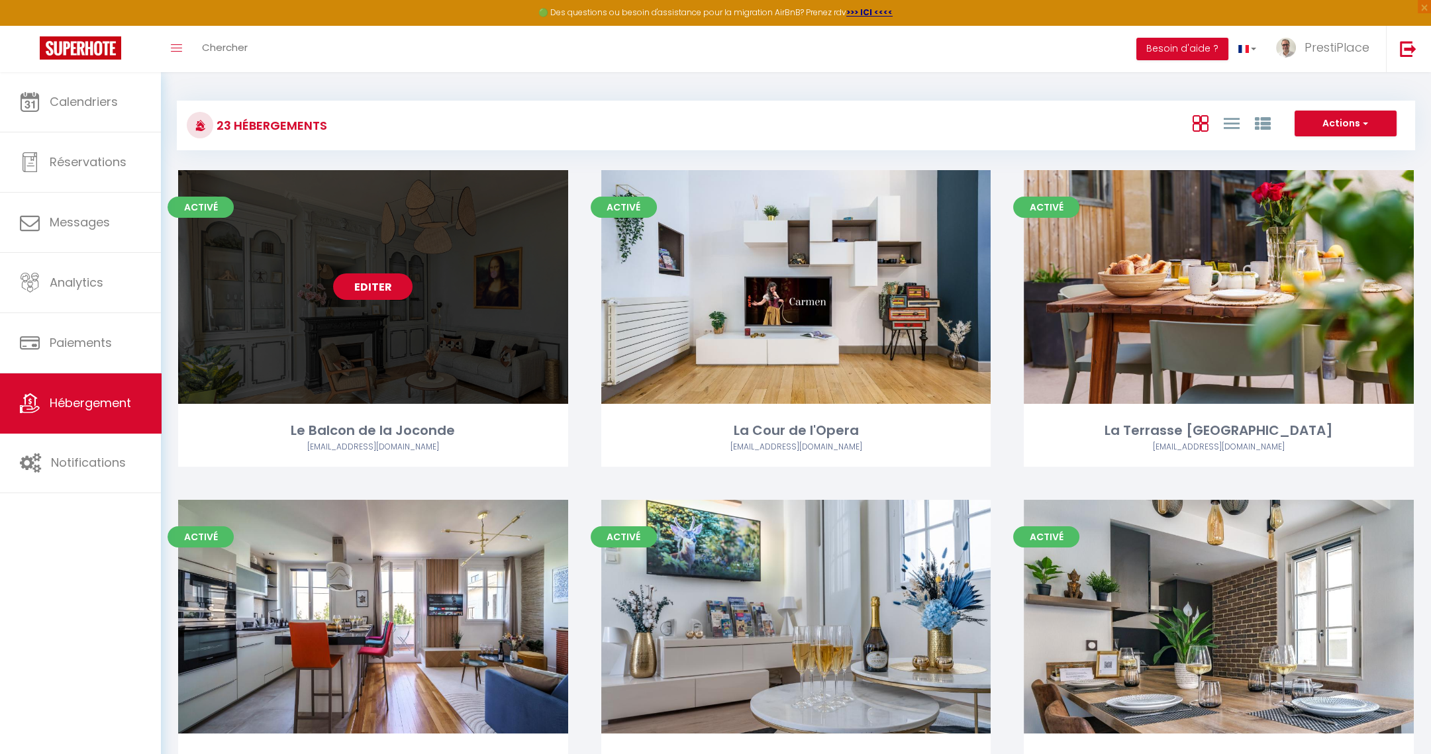
click at [373, 280] on link "Editer" at bounding box center [372, 286] width 79 height 26
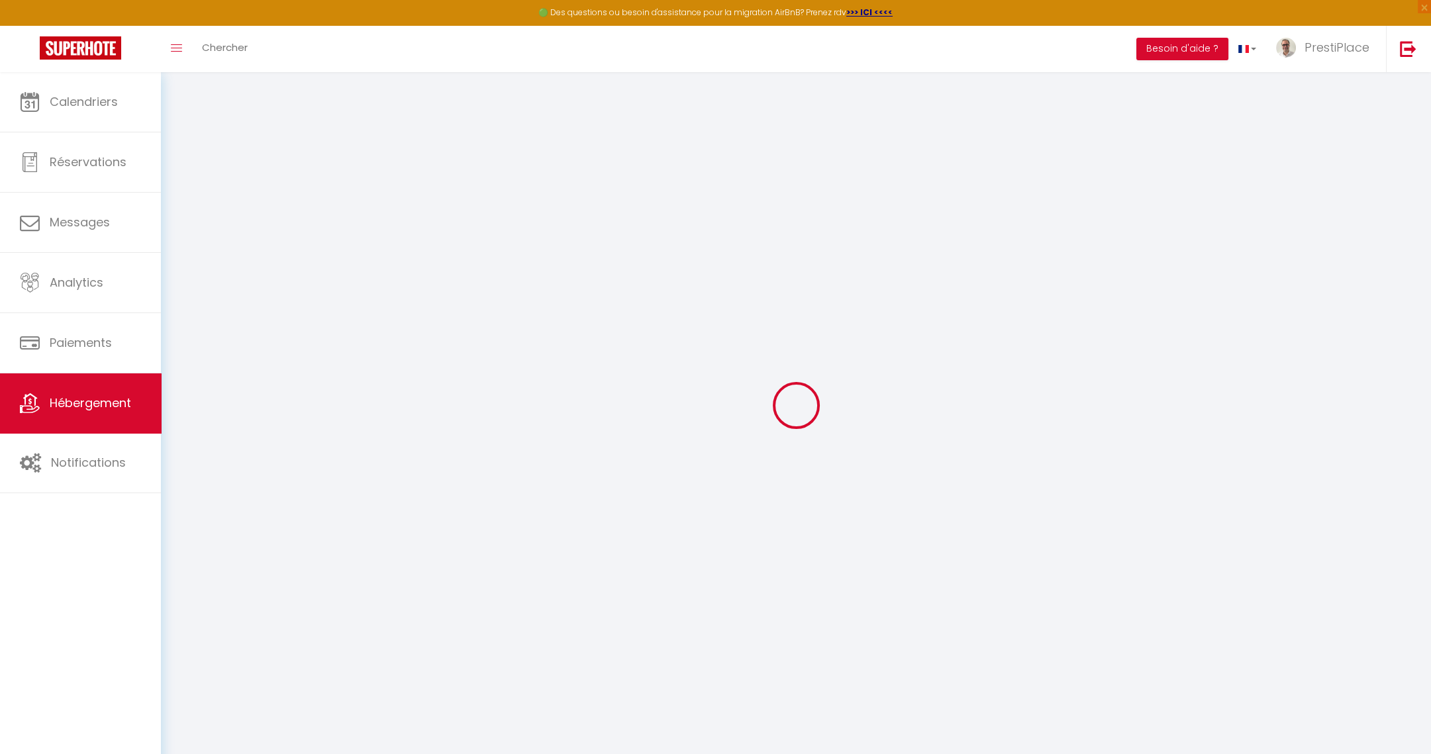
select select
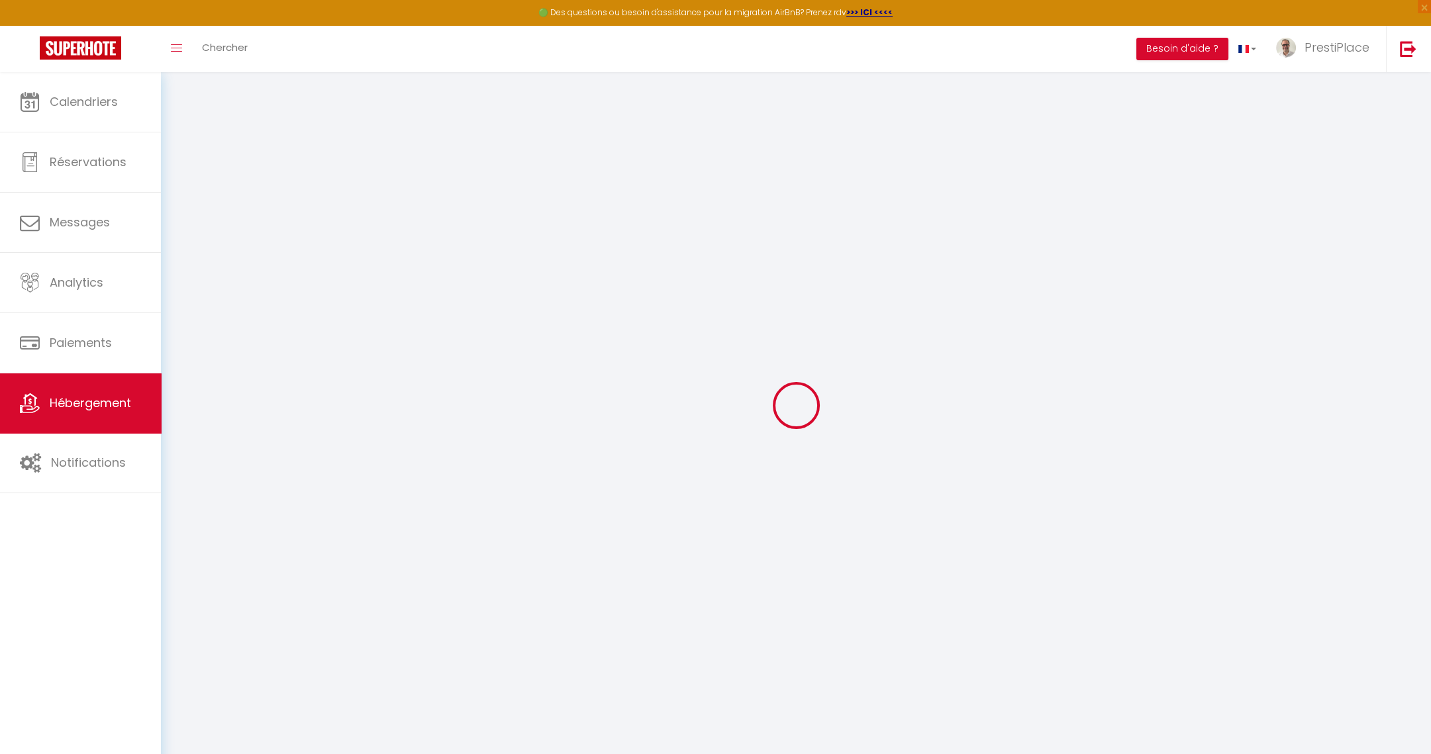
select select
checkbox input "false"
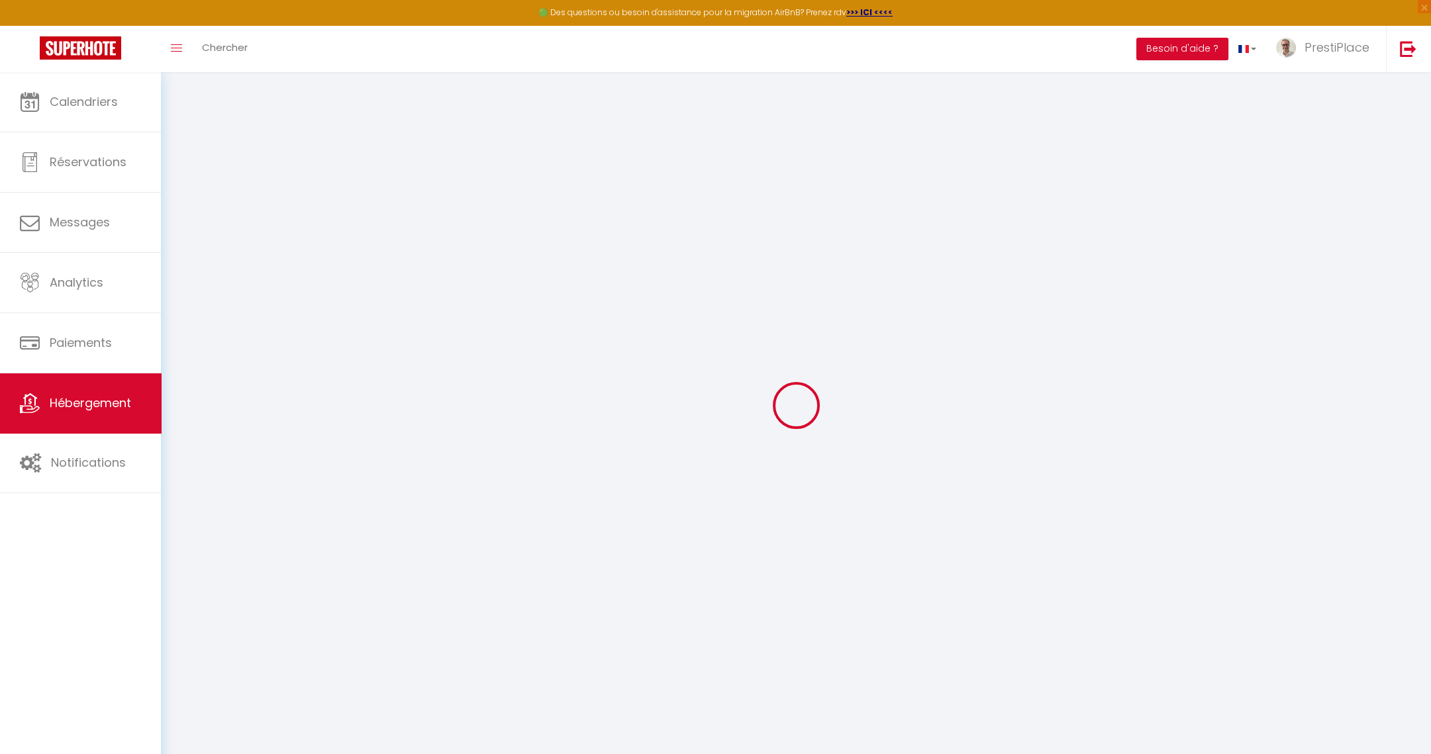
select select
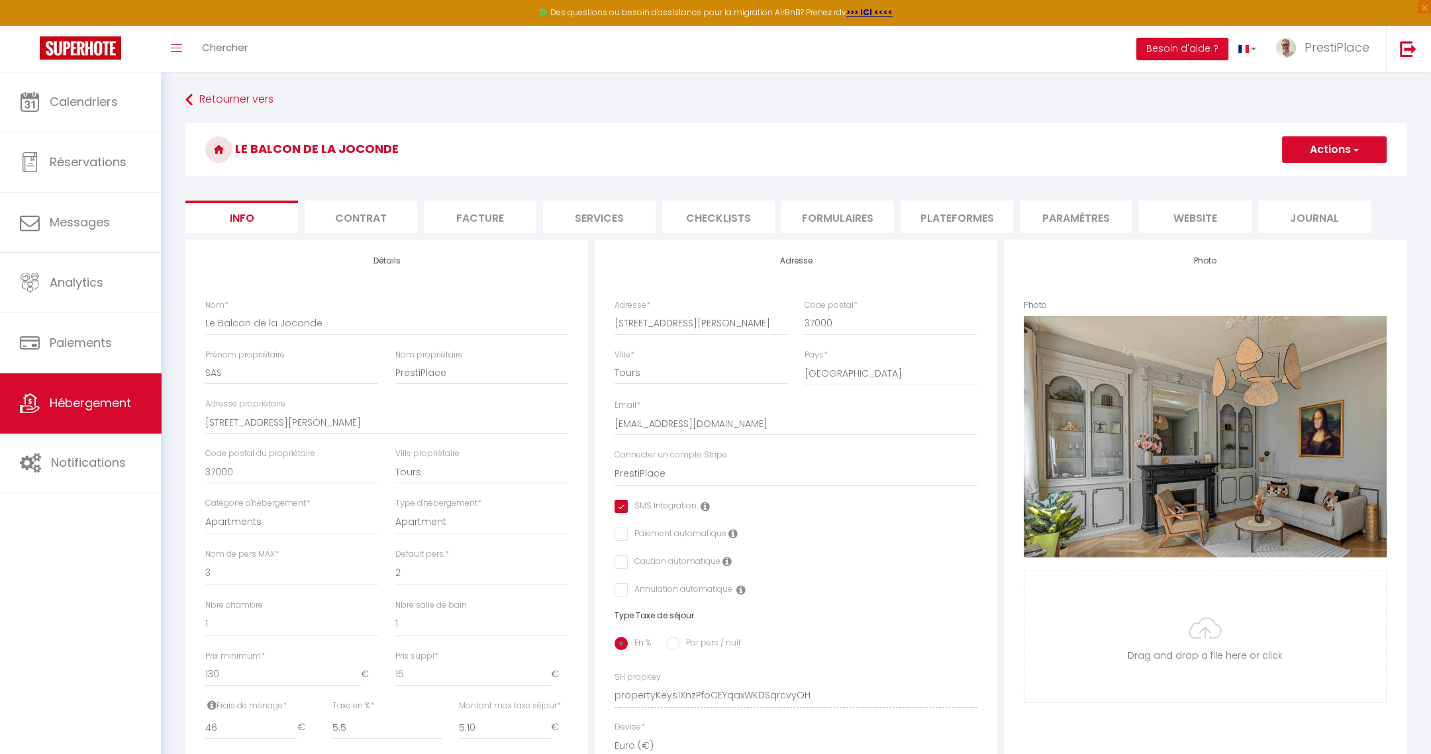
click at [925, 221] on li "Plateformes" at bounding box center [956, 217] width 113 height 32
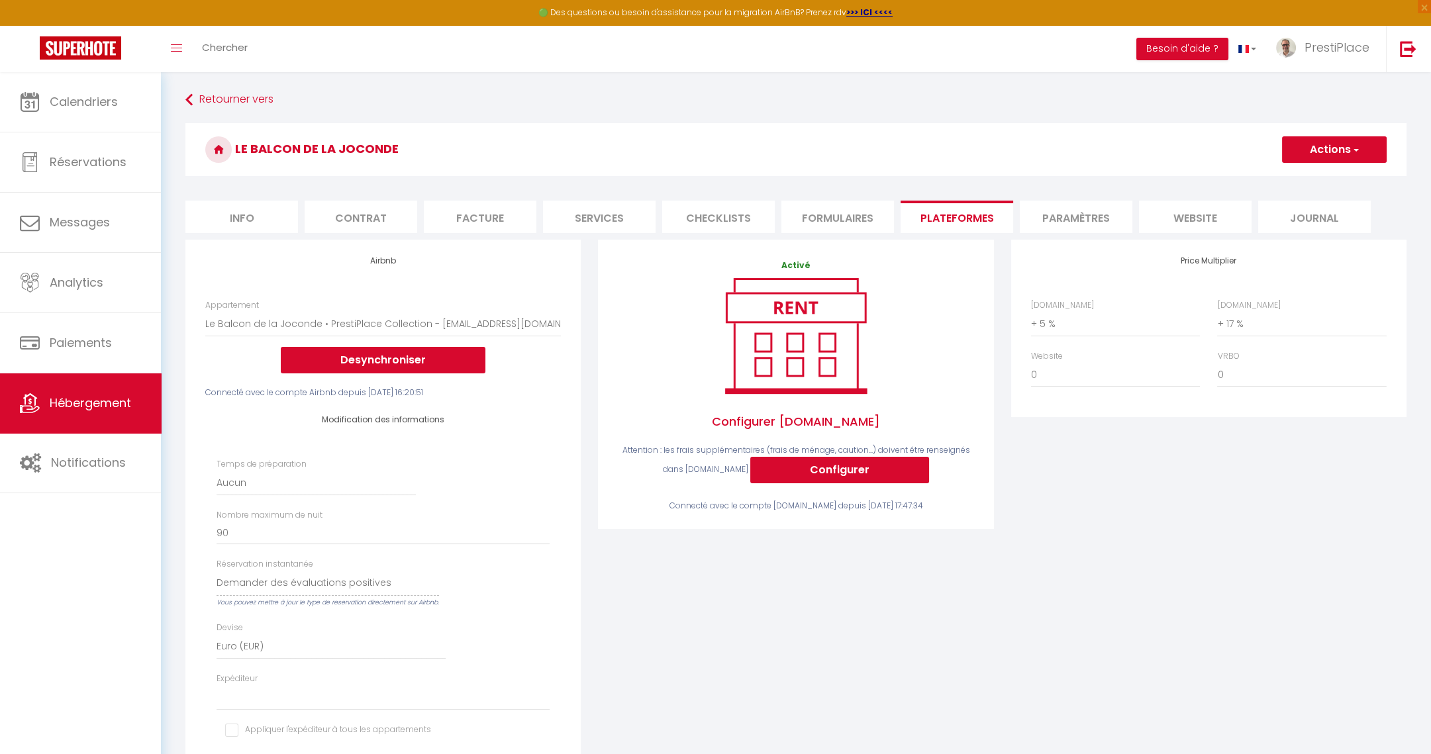
click at [1063, 214] on li "Paramètres" at bounding box center [1076, 217] width 113 height 32
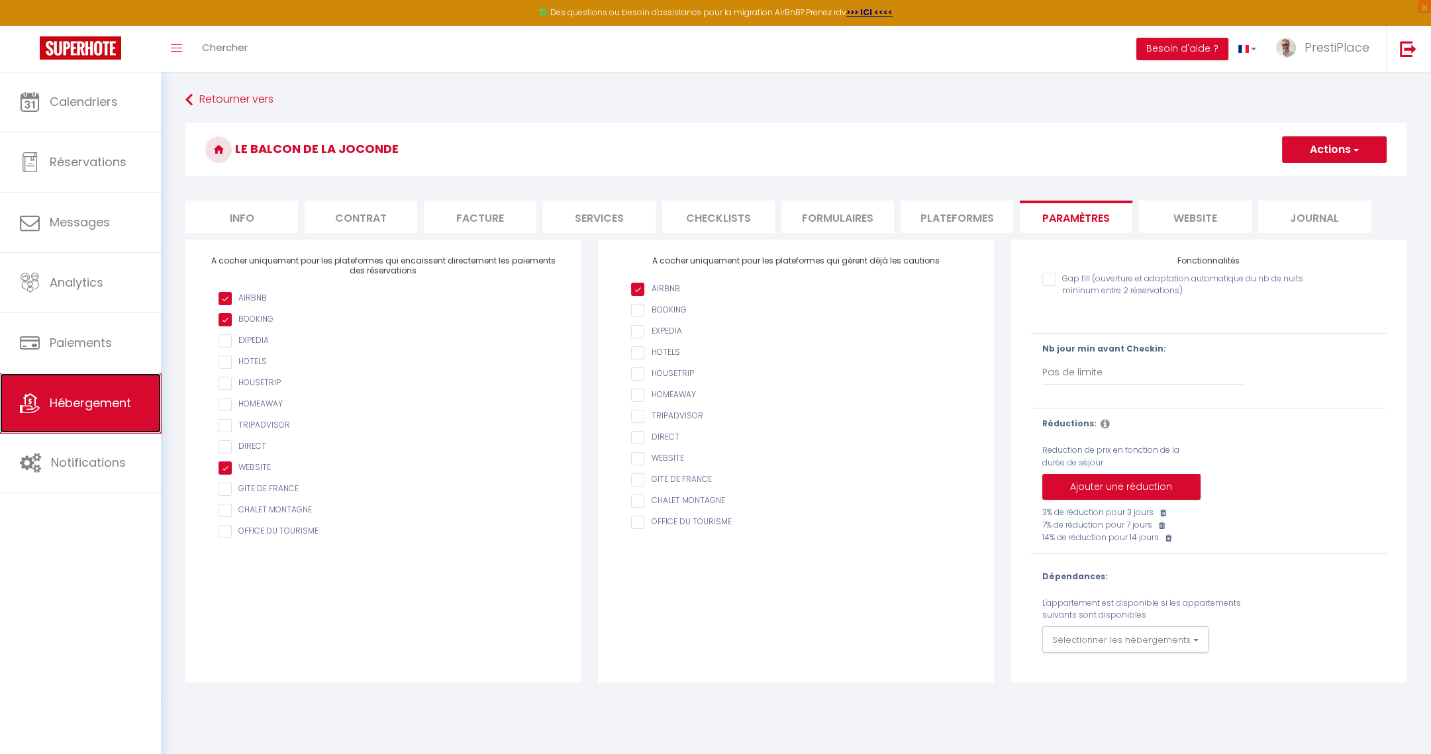
click at [83, 400] on span "Hébergement" at bounding box center [90, 403] width 81 height 17
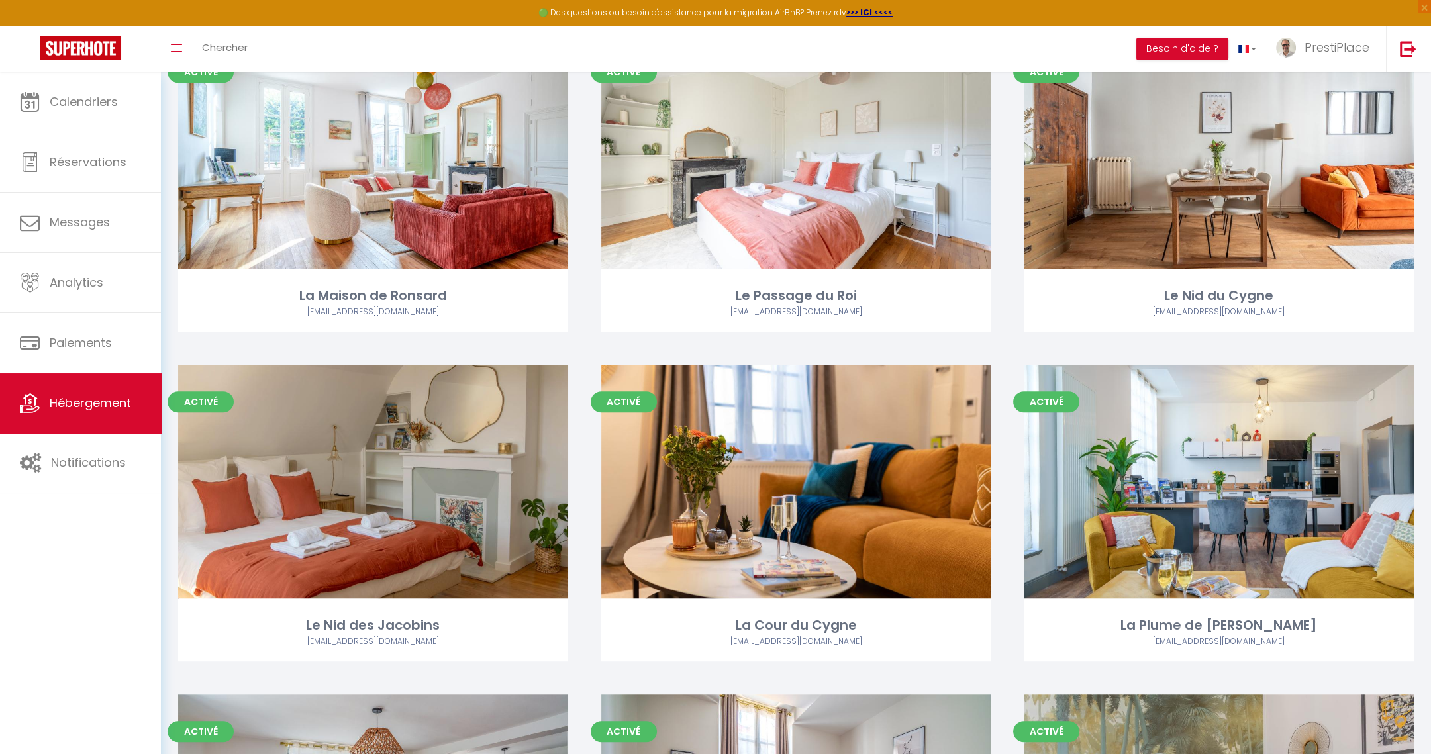
scroll to position [978, 0]
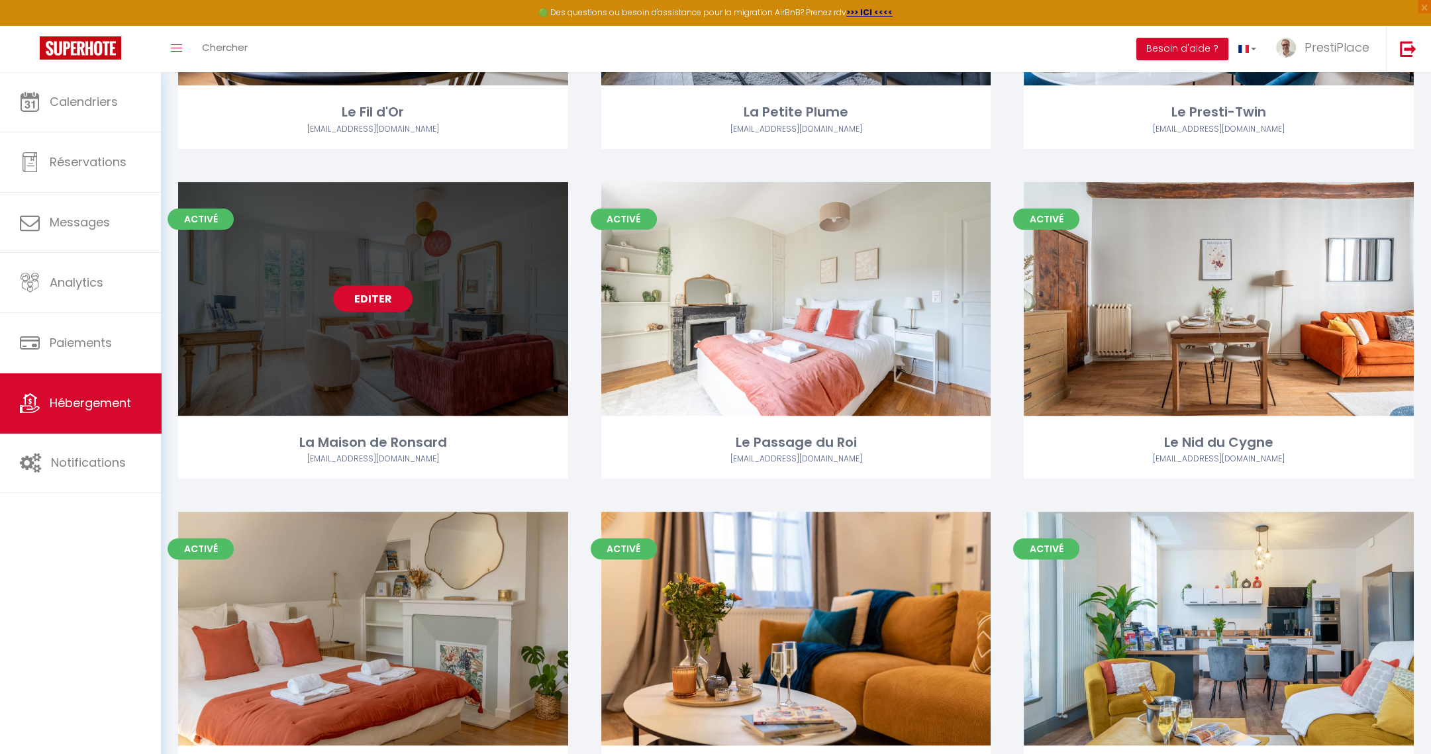
click at [359, 297] on link "Editer" at bounding box center [372, 298] width 79 height 26
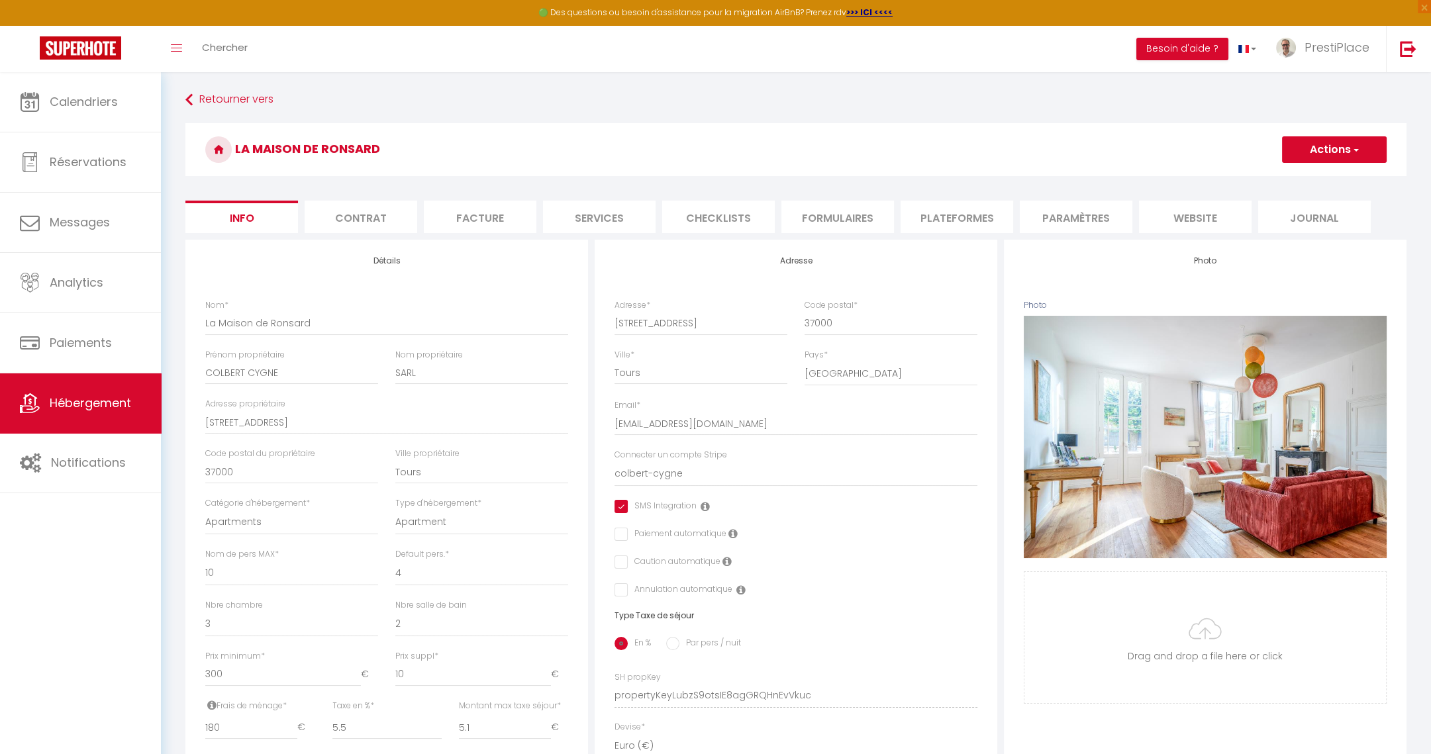
click at [977, 211] on li "Plateformes" at bounding box center [956, 217] width 113 height 32
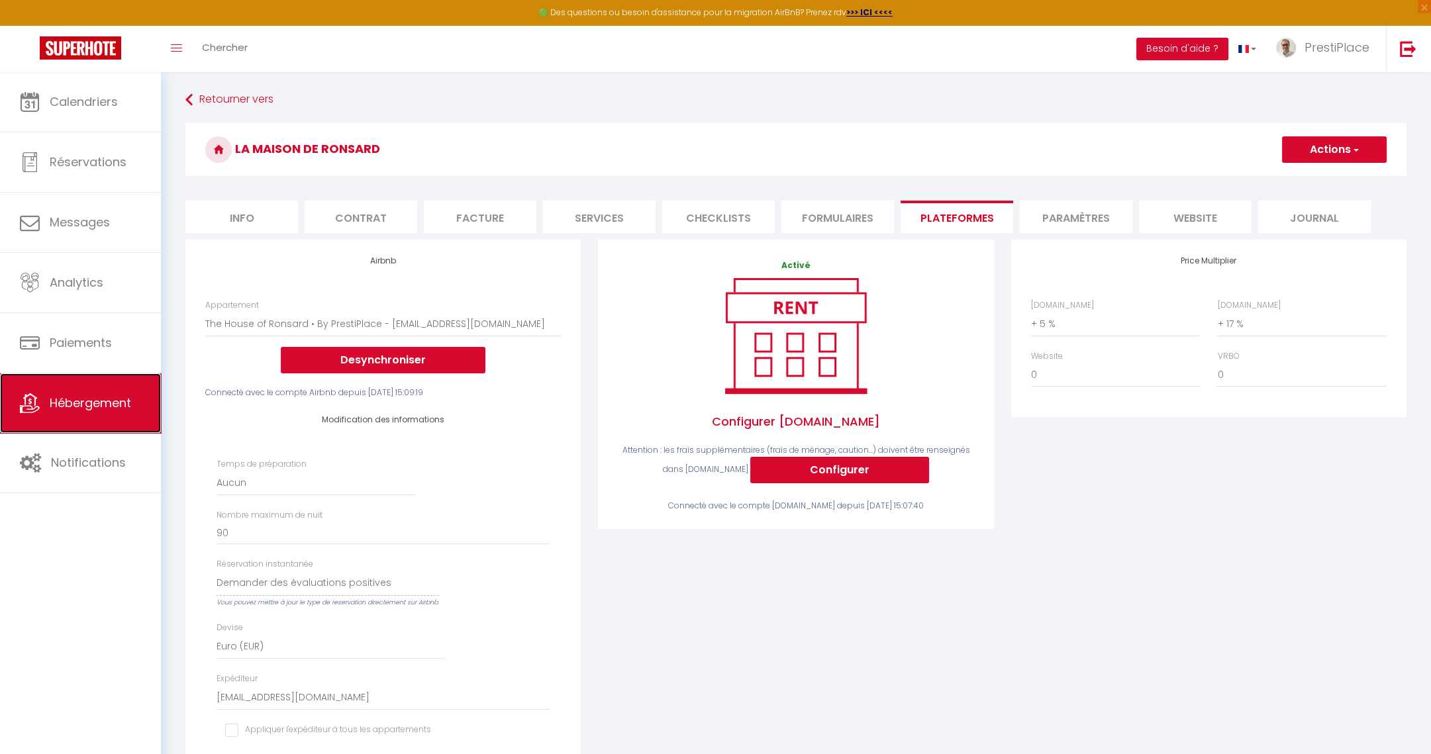
click at [70, 411] on span "Hébergement" at bounding box center [90, 403] width 81 height 17
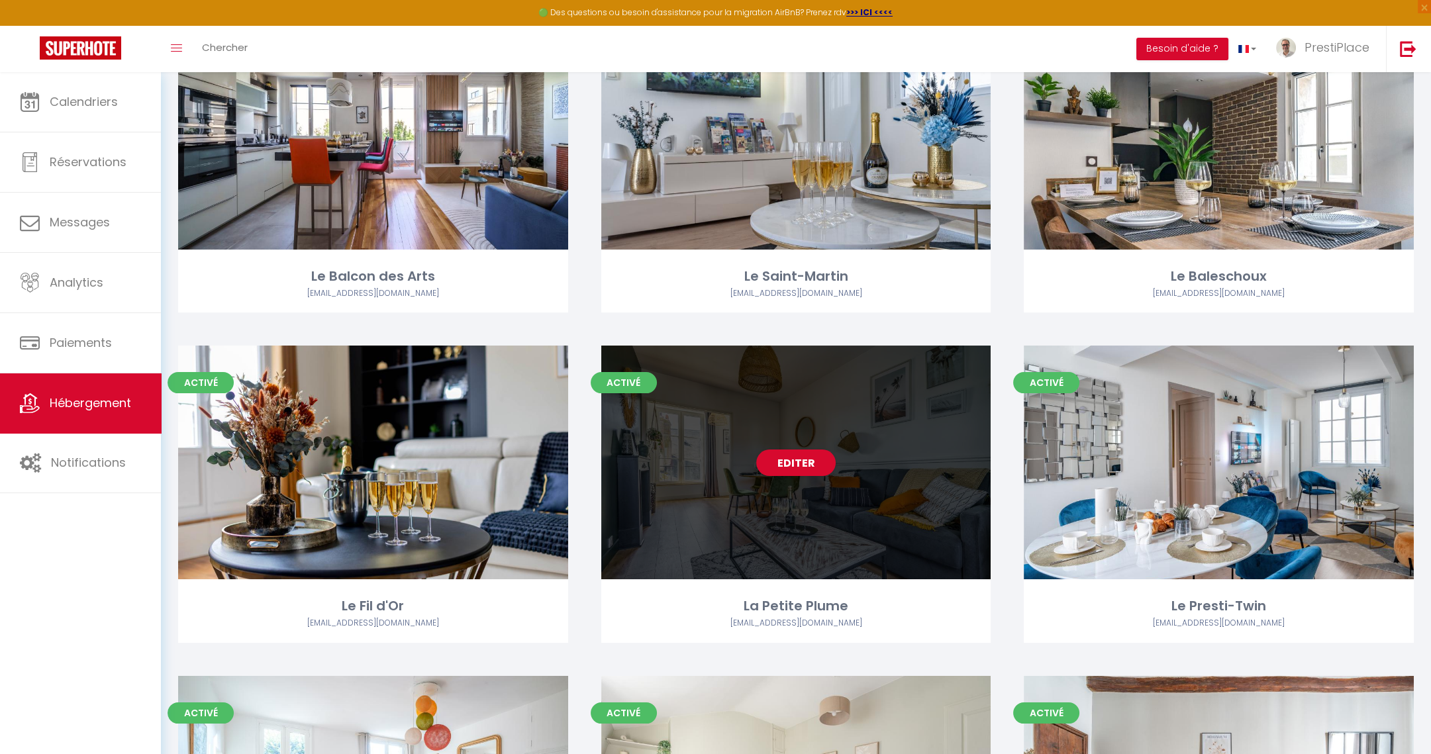
scroll to position [496, 0]
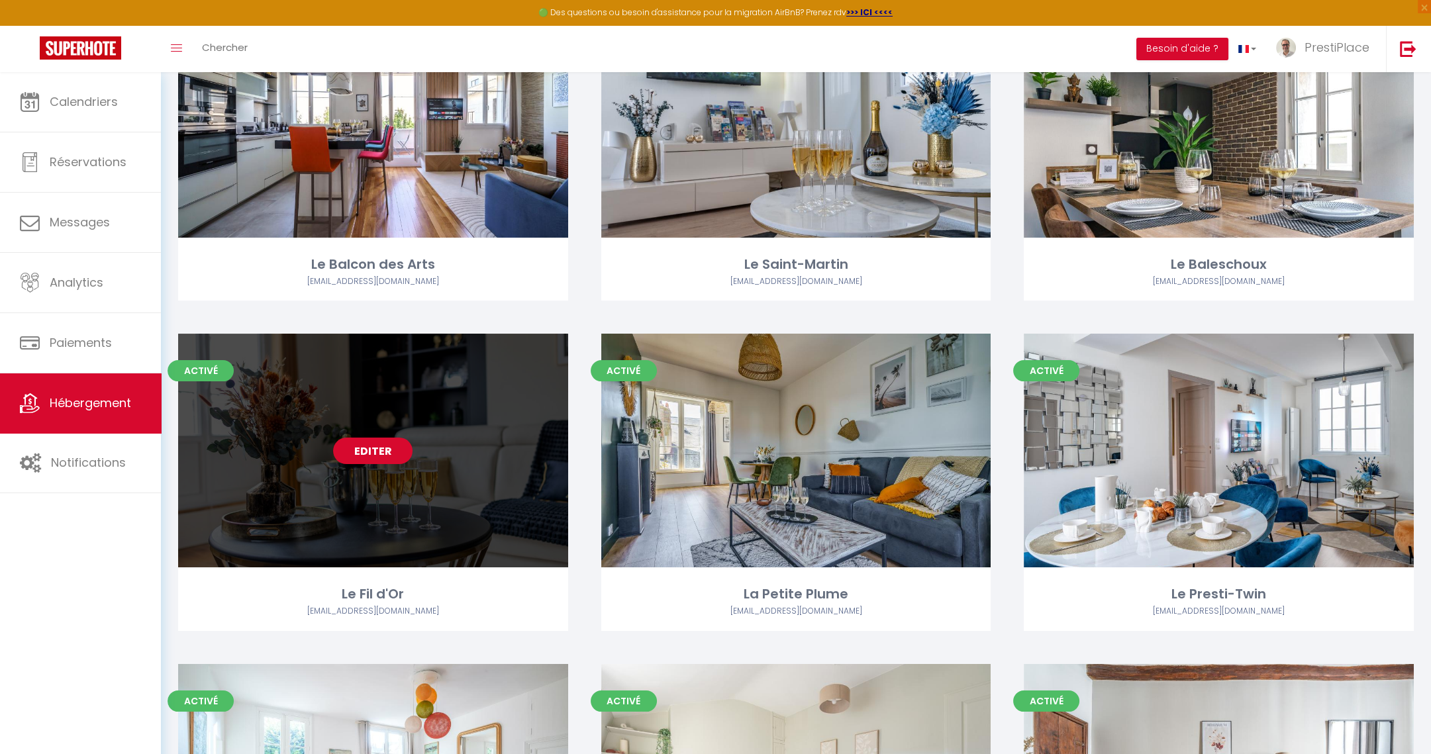
click at [367, 445] on link "Editer" at bounding box center [372, 451] width 79 height 26
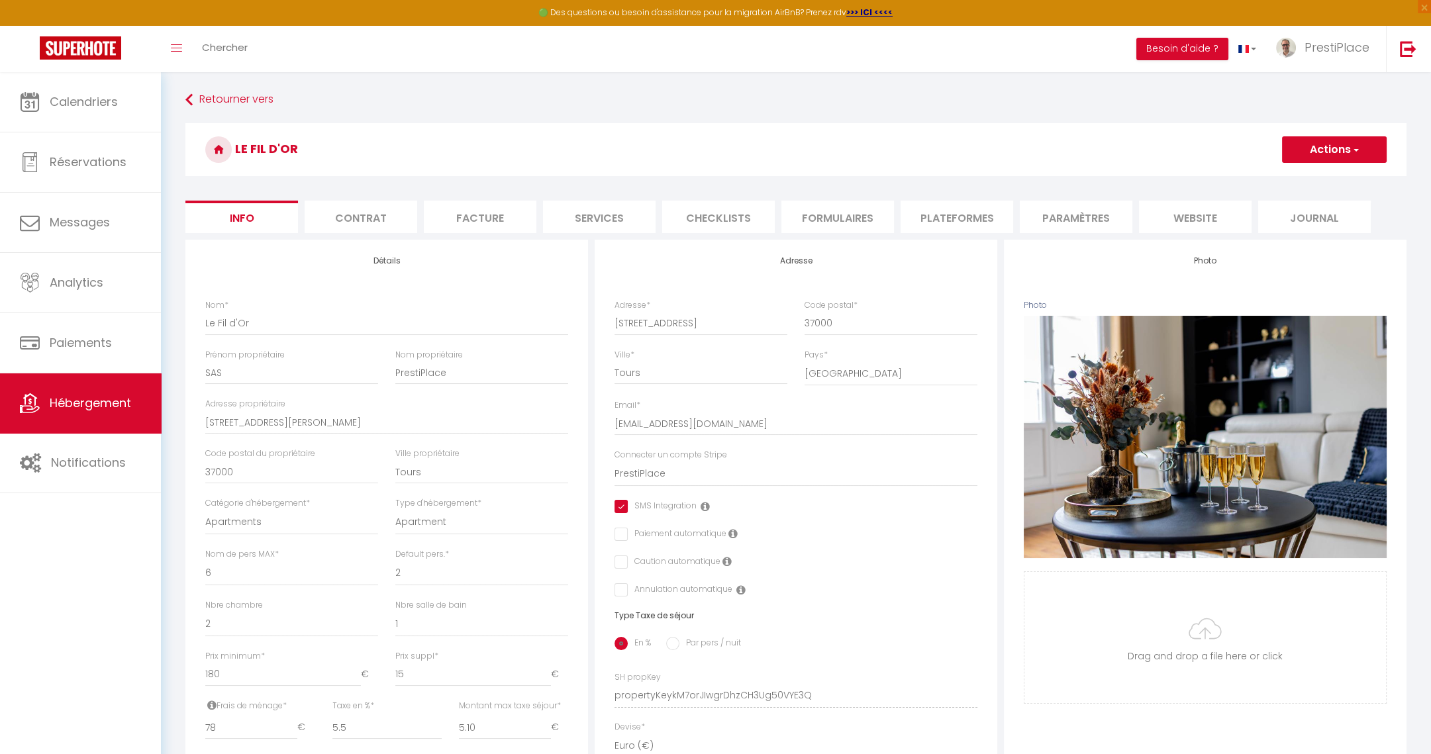
click at [952, 218] on li "Plateformes" at bounding box center [956, 217] width 113 height 32
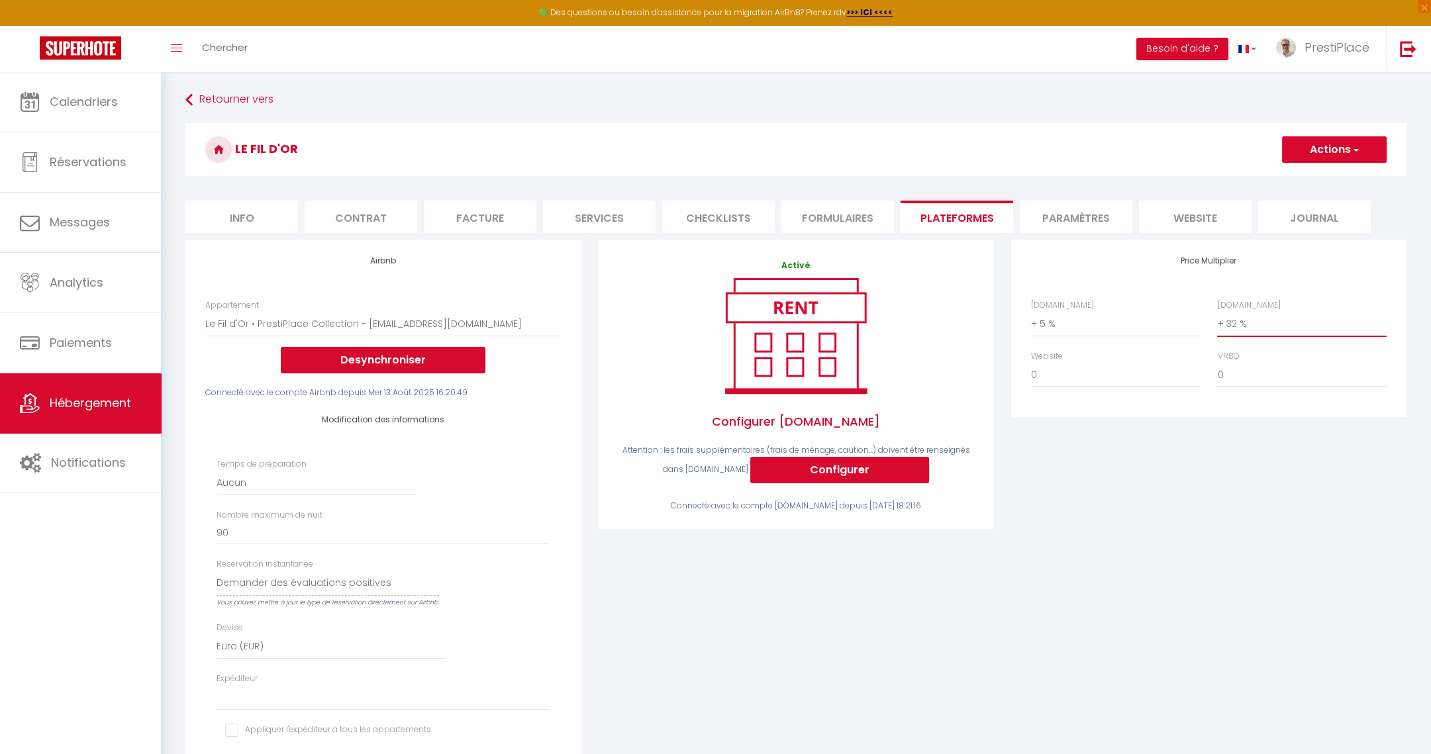
click at [1251, 324] on select "0 + 1 % + 2 % + 3 % + 4 % + 5 % + 6 % + 7 % + 8 % + 9 %" at bounding box center [1301, 323] width 169 height 25
click at [1217, 311] on select "0 + 1 % + 2 % + 3 % + 4 % + 5 % + 6 % + 7 % + 8 % + 9 %" at bounding box center [1301, 323] width 169 height 25
click at [1327, 144] on button "Actions" at bounding box center [1334, 149] width 105 height 26
click at [1323, 181] on link "Enregistrer" at bounding box center [1333, 178] width 105 height 17
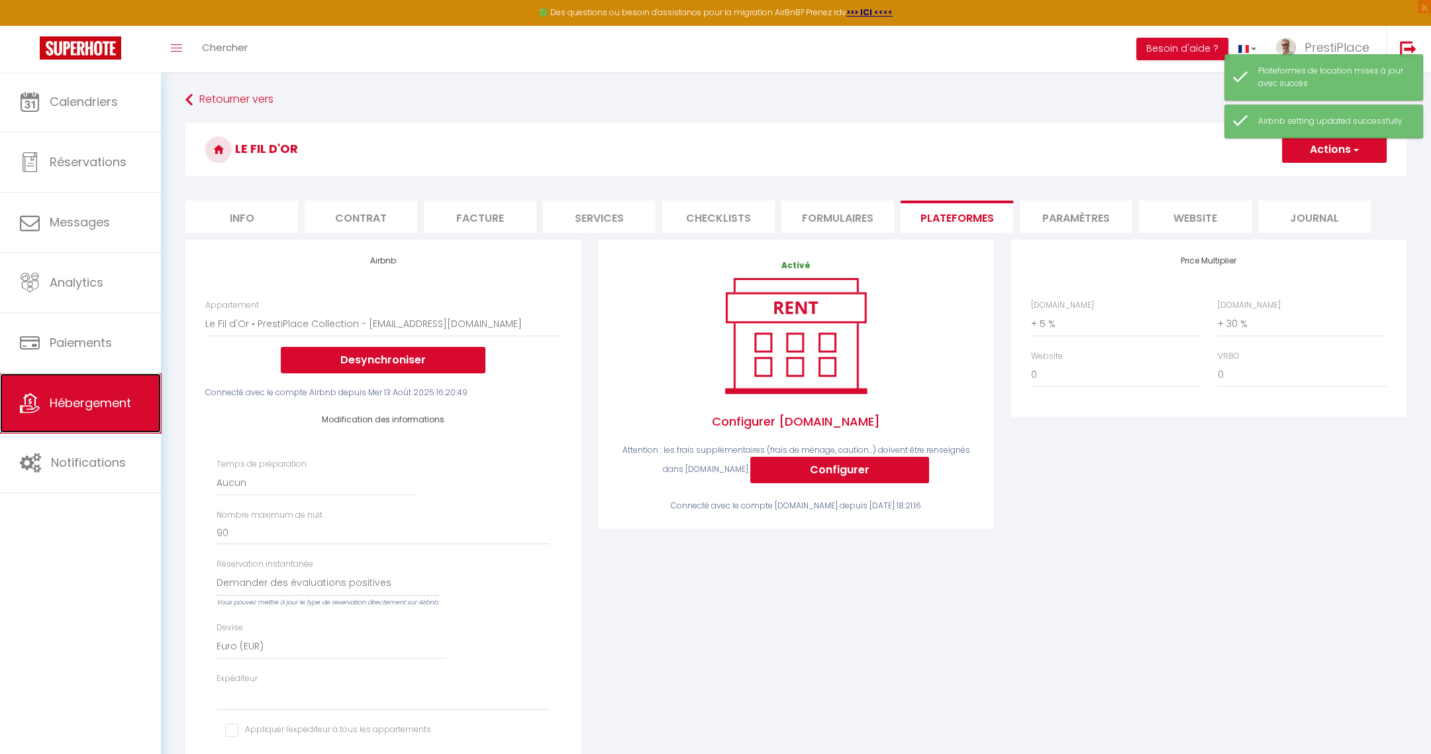
click at [66, 408] on span "Hébergement" at bounding box center [90, 403] width 81 height 17
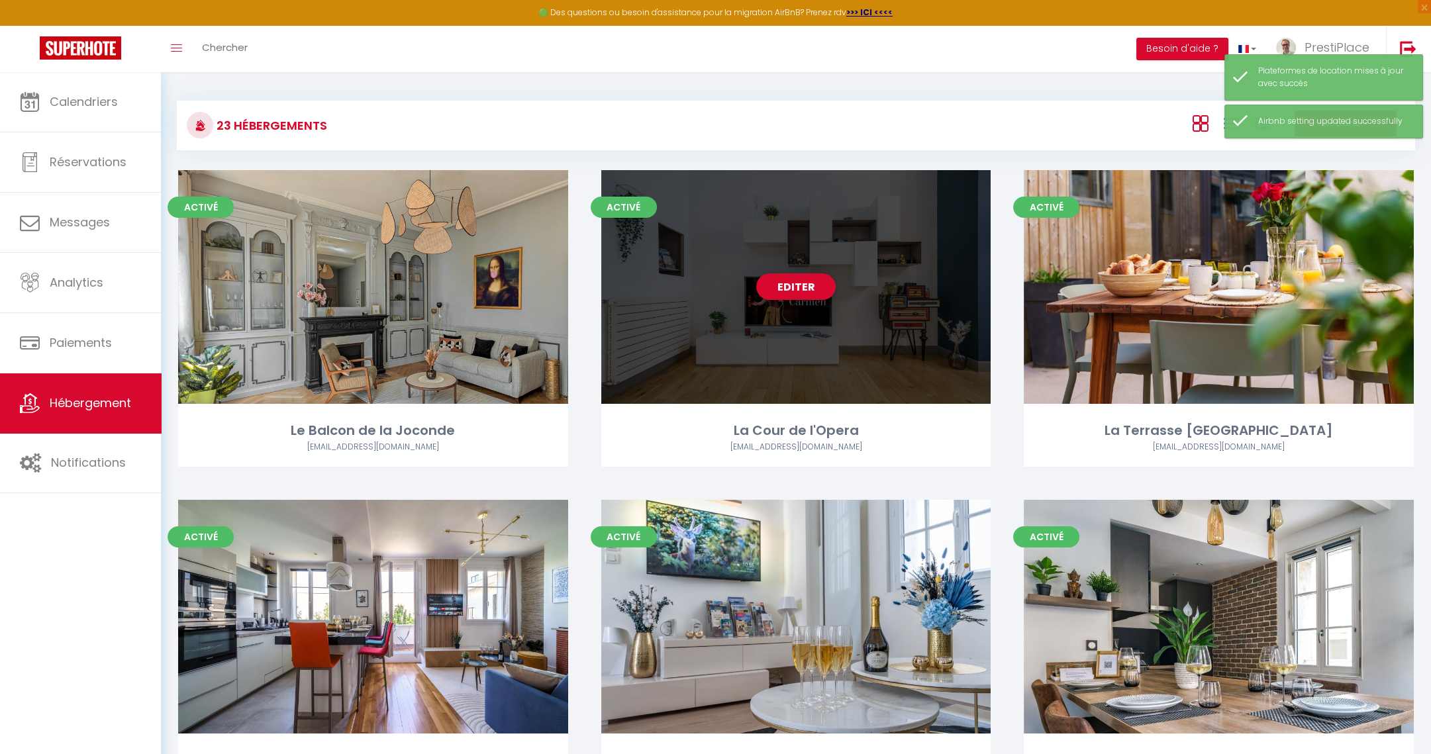
scroll to position [595, 0]
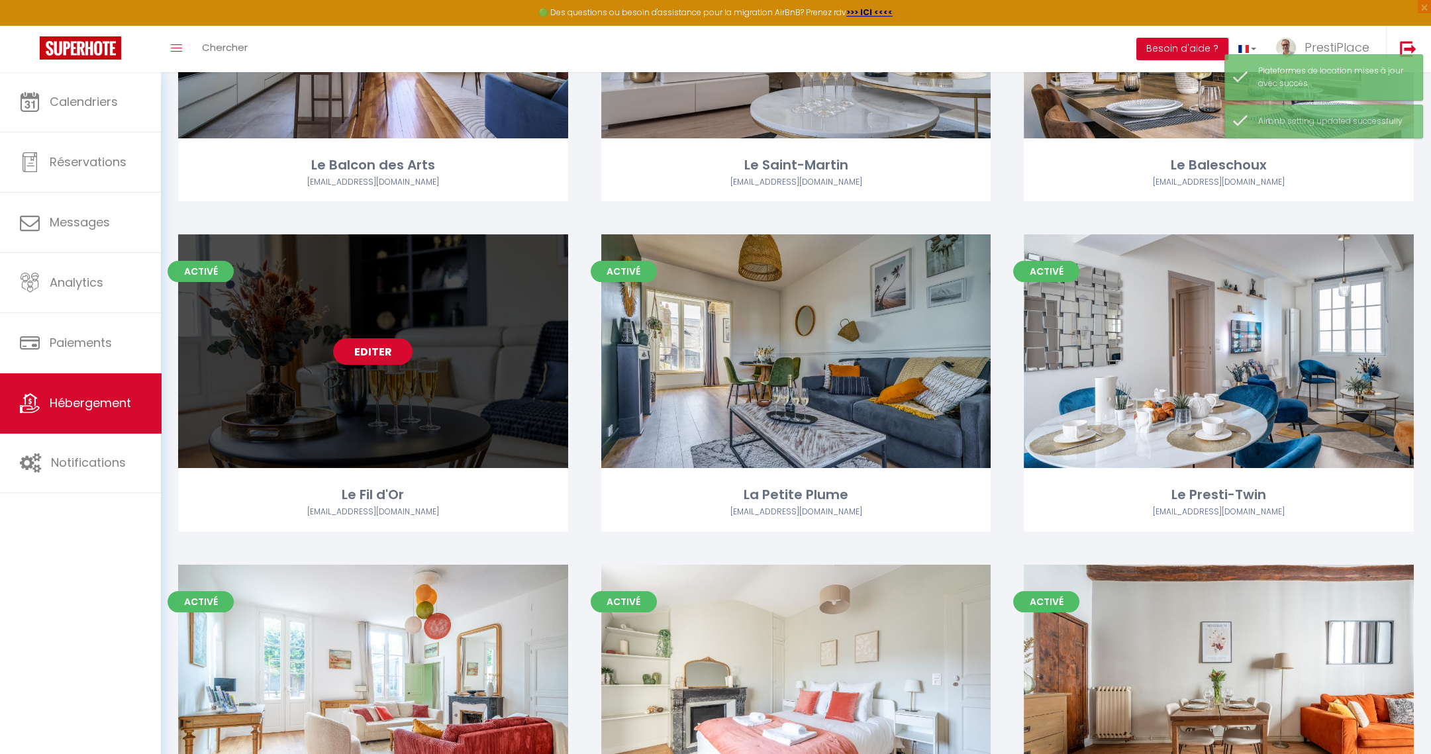
click at [377, 350] on link "Editer" at bounding box center [372, 351] width 79 height 26
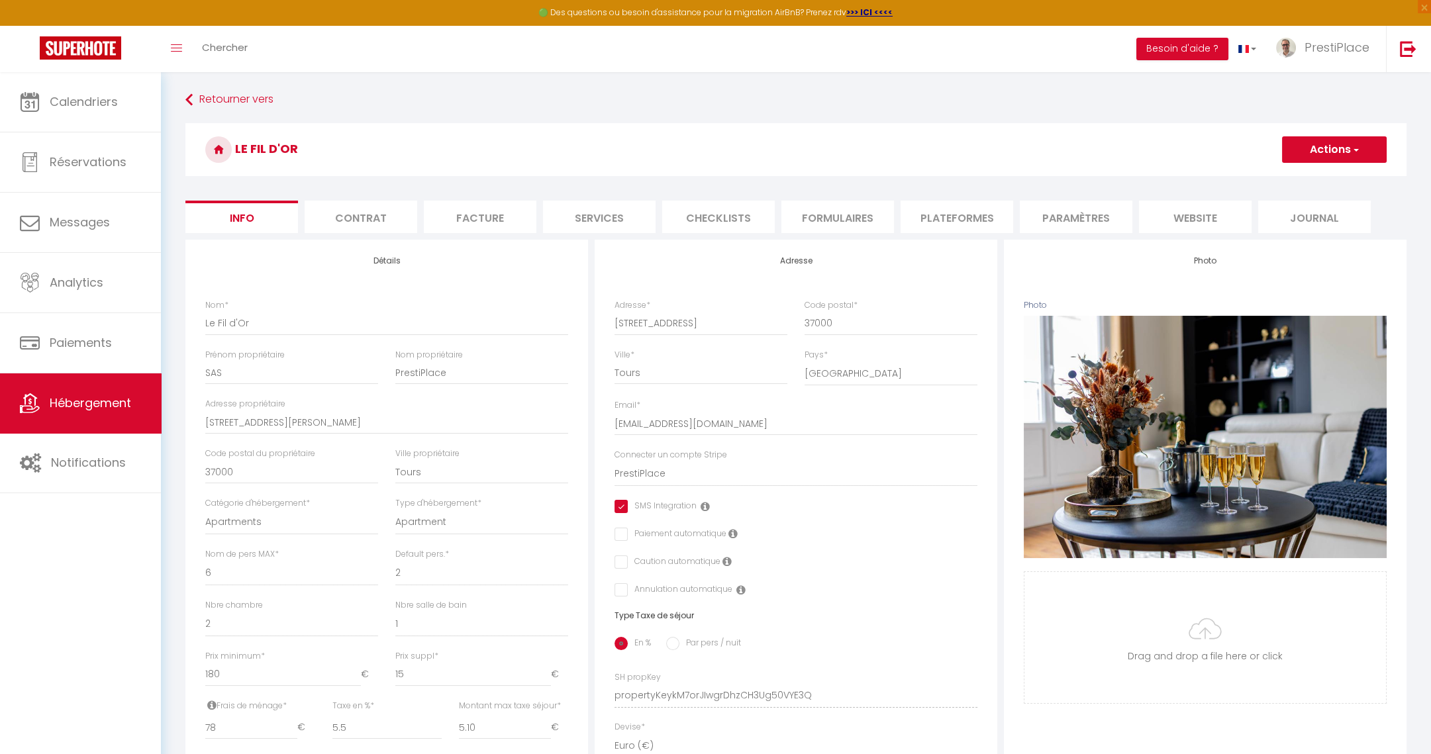
click at [1063, 216] on li "Paramètres" at bounding box center [1076, 217] width 113 height 32
